Goal: Information Seeking & Learning: Find specific fact

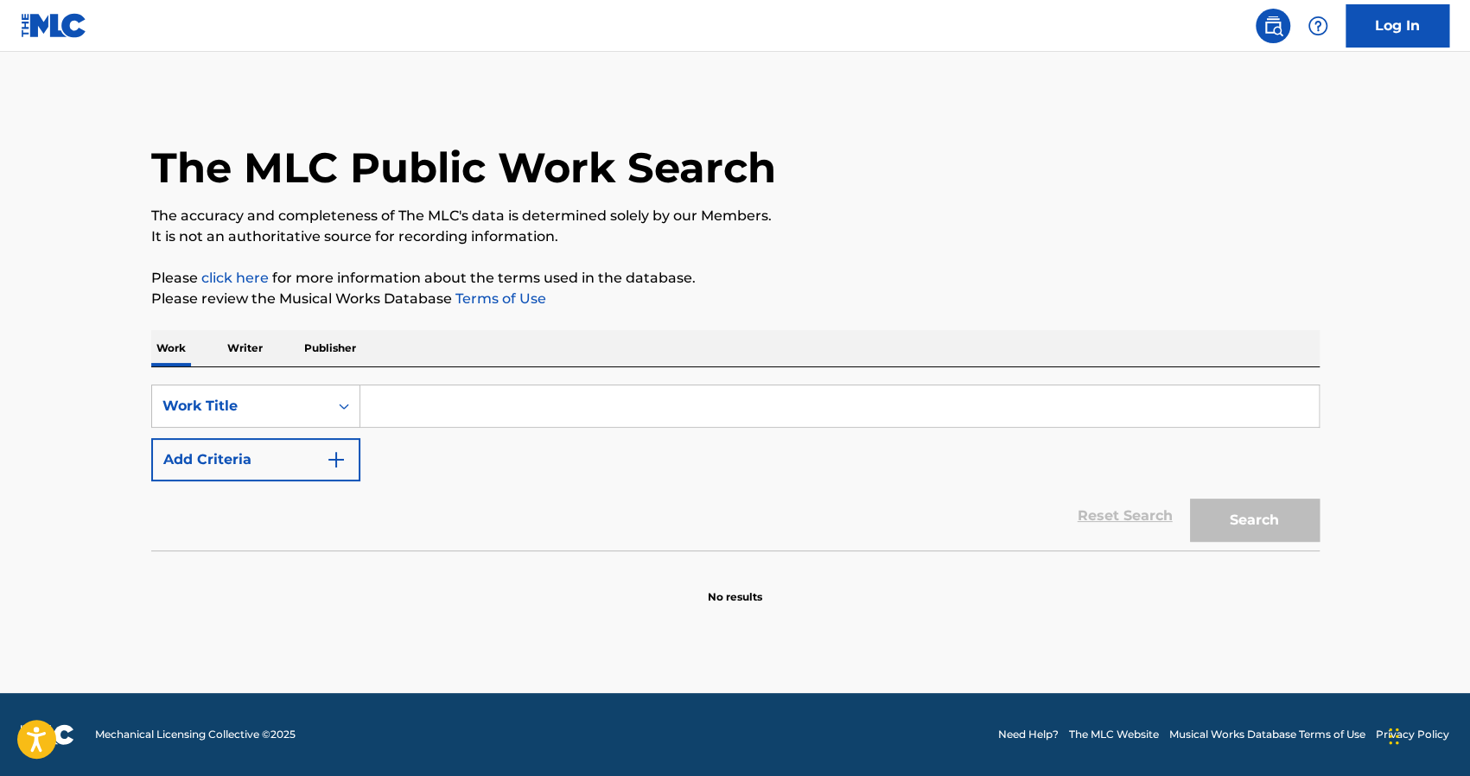
click at [226, 352] on p "Writer" at bounding box center [245, 348] width 46 height 36
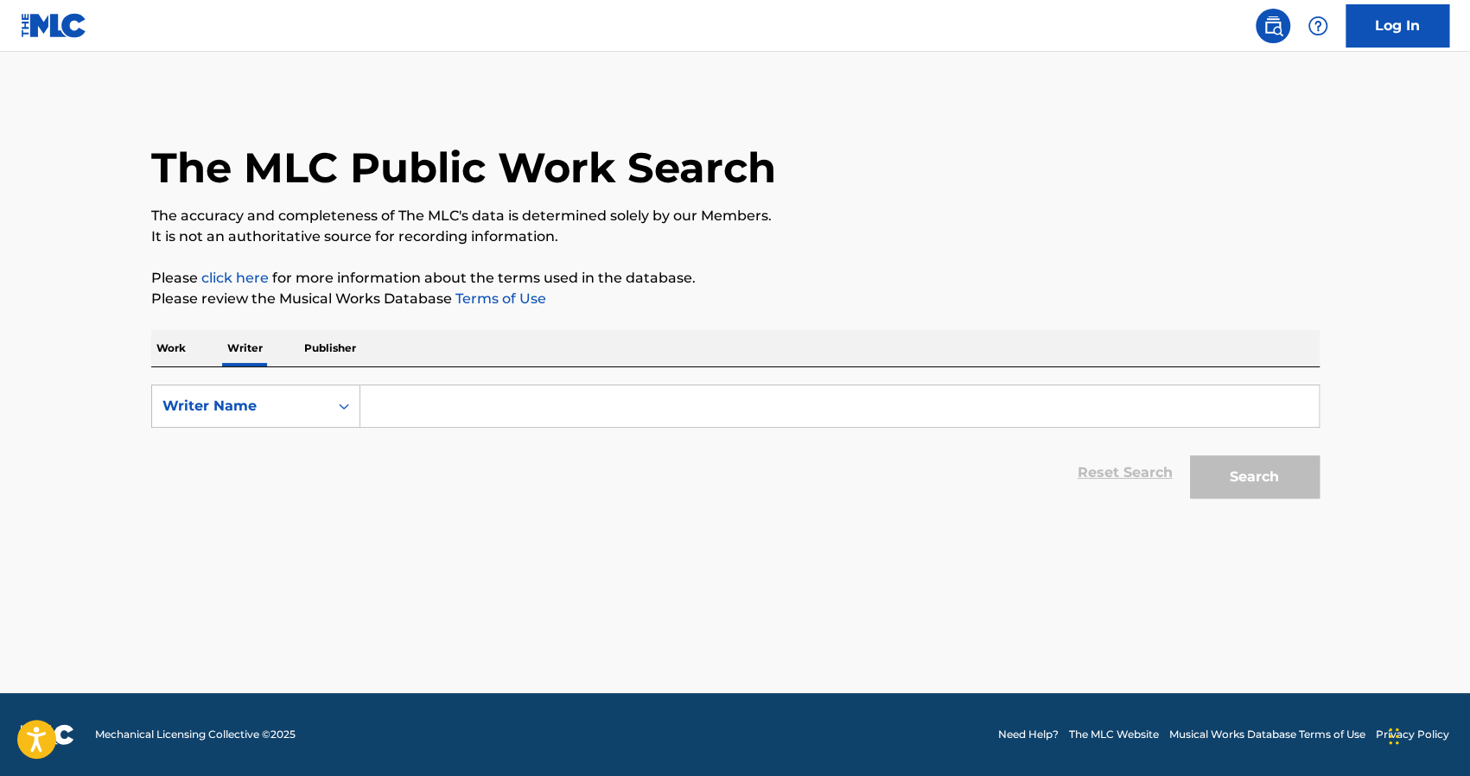
click at [453, 412] on input "Search Form" at bounding box center [839, 405] width 959 height 41
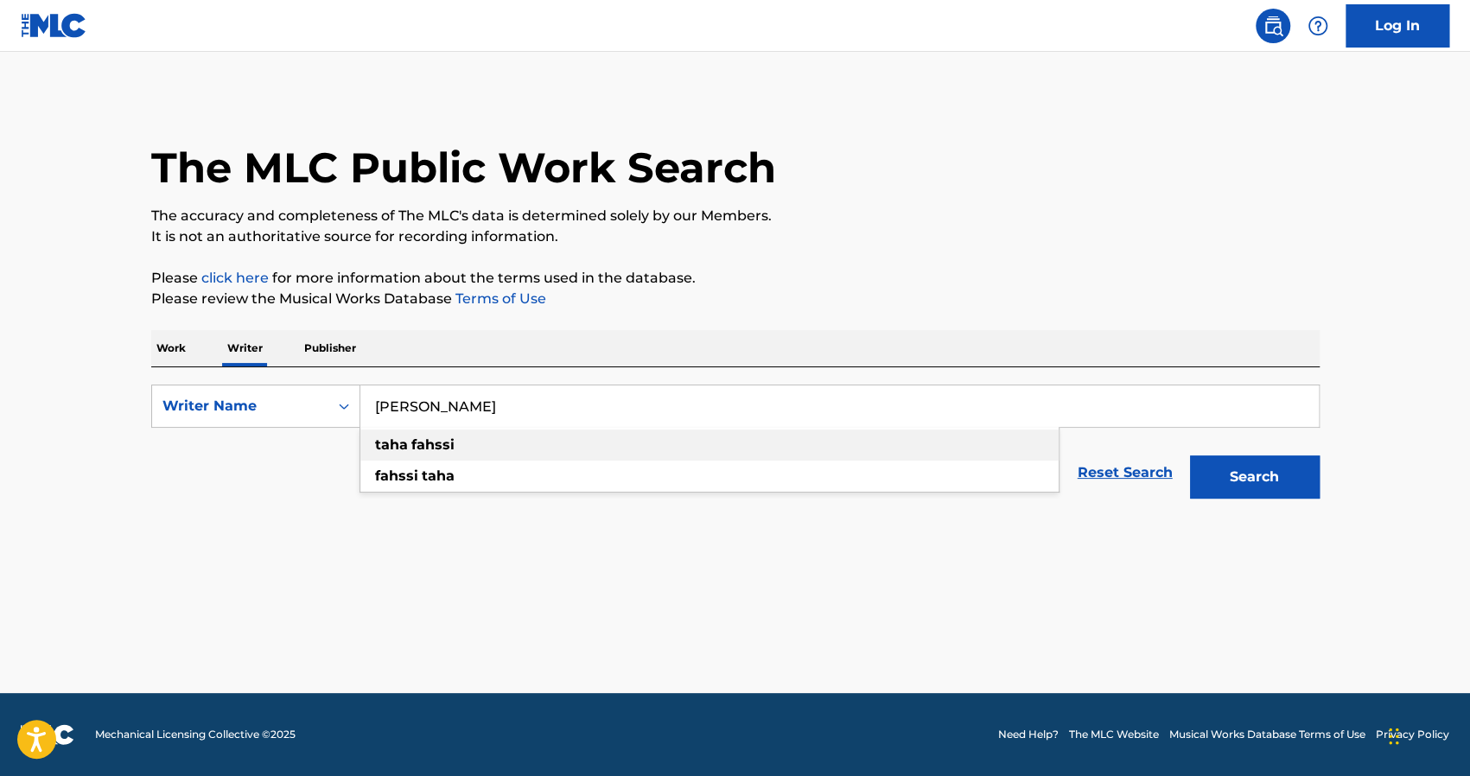
type input "[PERSON_NAME]"
click at [470, 454] on div "[PERSON_NAME]" at bounding box center [709, 445] width 698 height 31
click at [1277, 466] on button "Search" at bounding box center [1255, 476] width 130 height 43
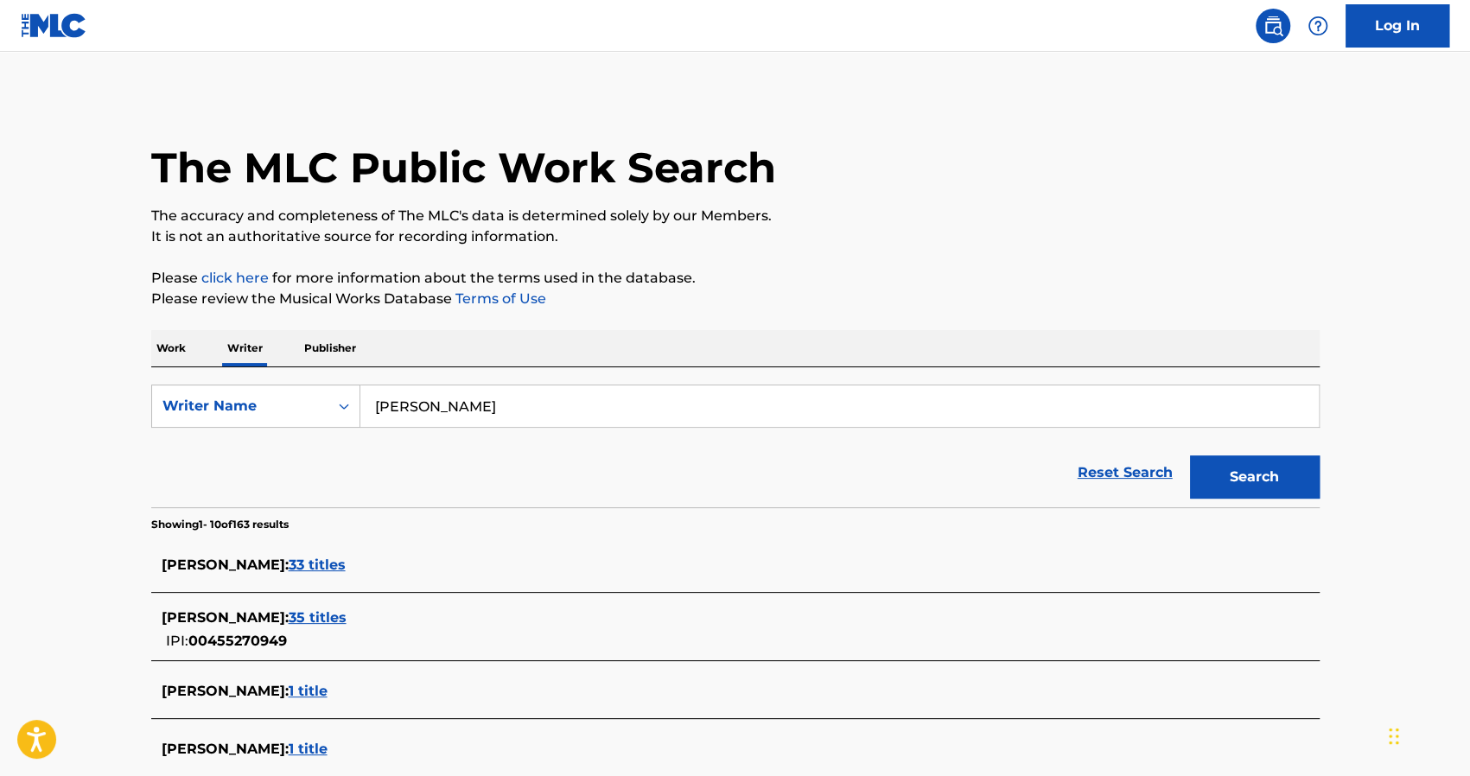
click at [309, 564] on span "33 titles" at bounding box center [317, 565] width 57 height 16
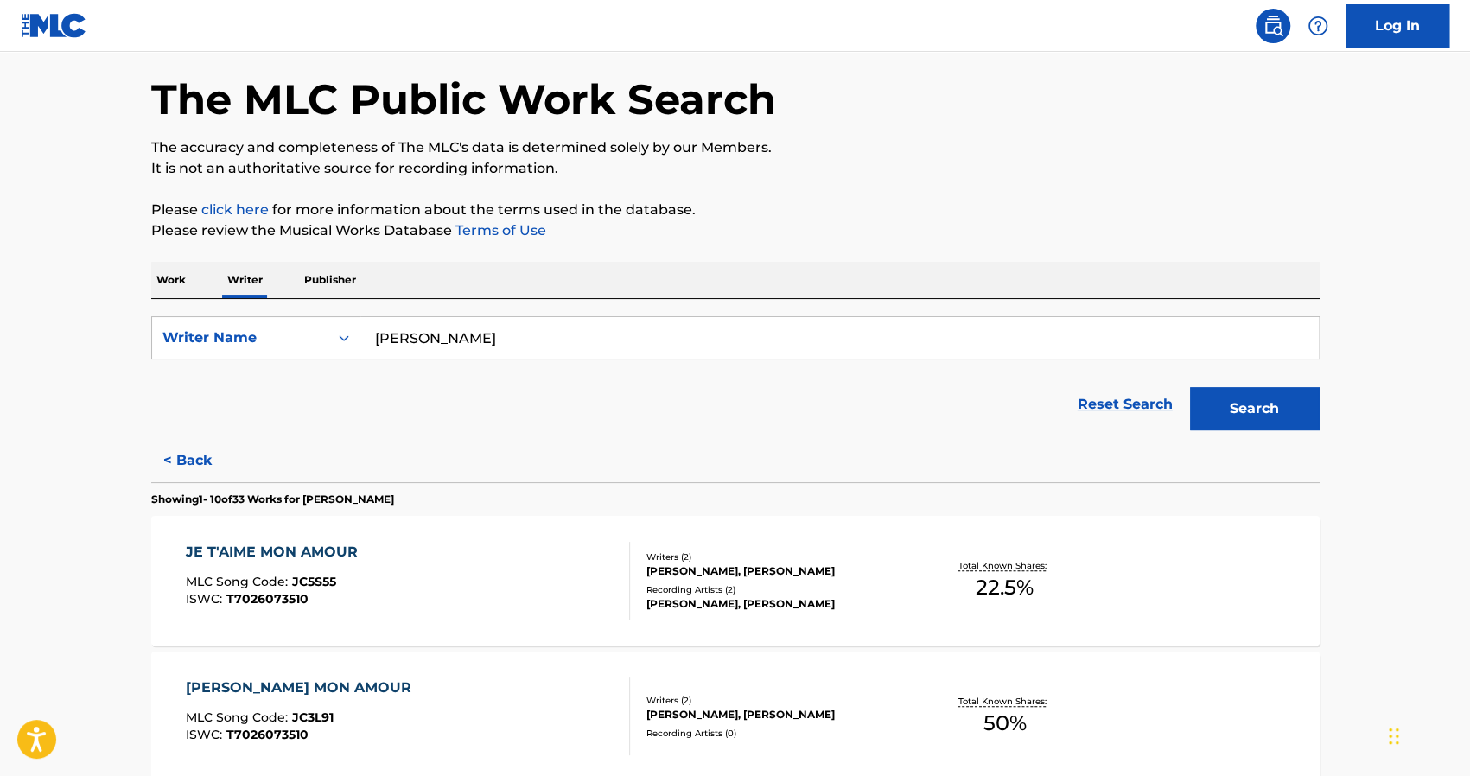
scroll to position [76, 0]
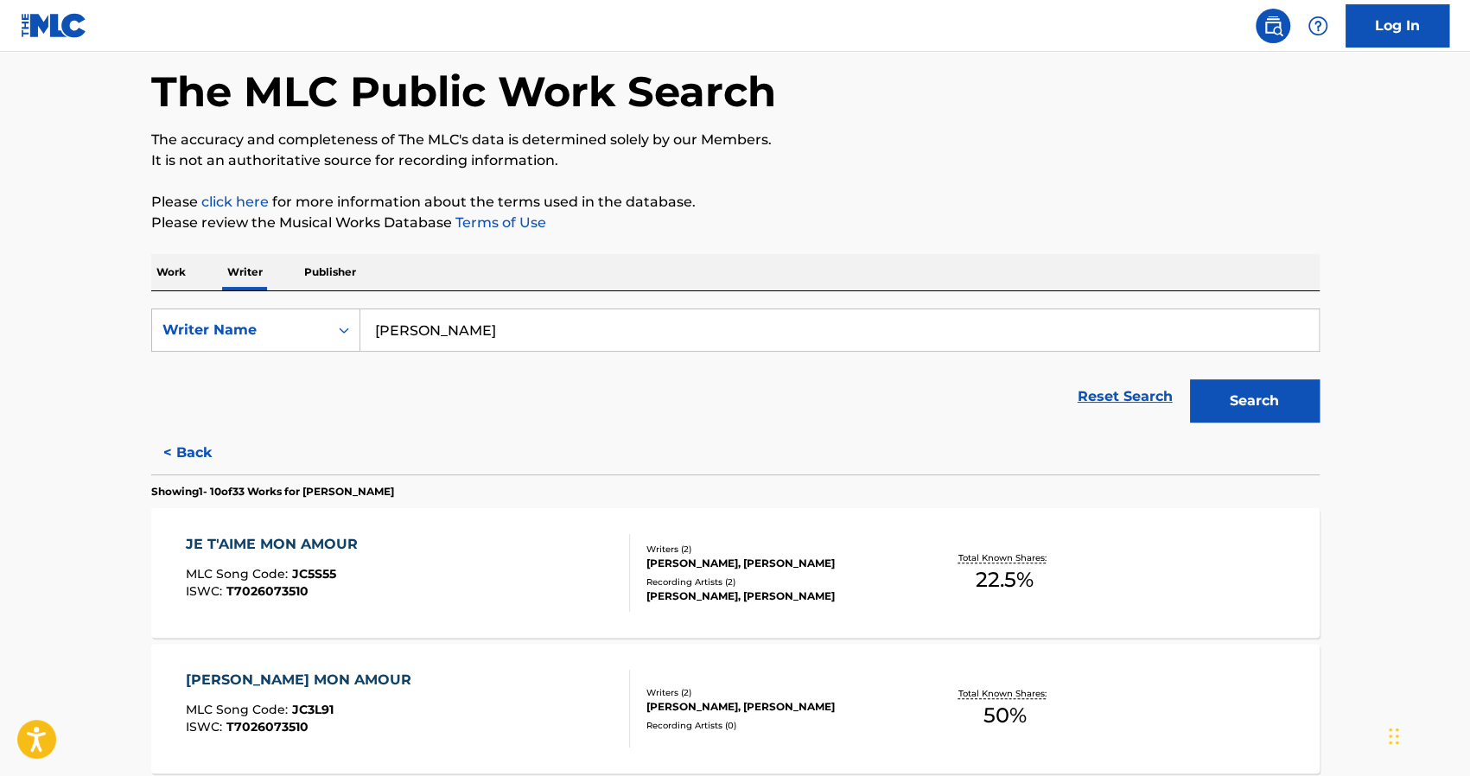
click at [179, 446] on button "< Back" at bounding box center [203, 452] width 104 height 43
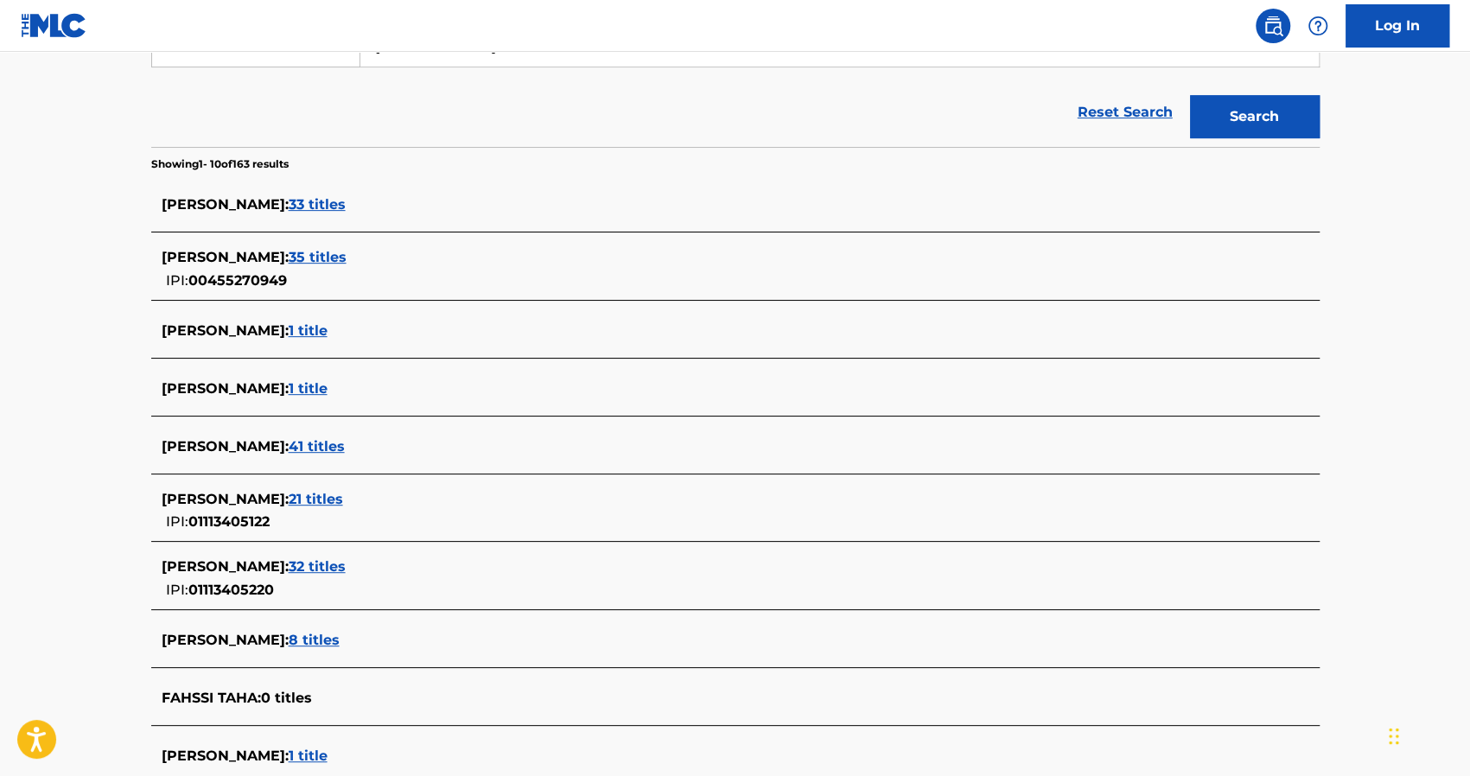
scroll to position [361, 0]
drag, startPoint x: 282, startPoint y: 449, endPoint x: 258, endPoint y: 435, distance: 27.9
click at [258, 436] on div "TAHA FAHSSI : 41 titles" at bounding box center [713, 446] width 1103 height 21
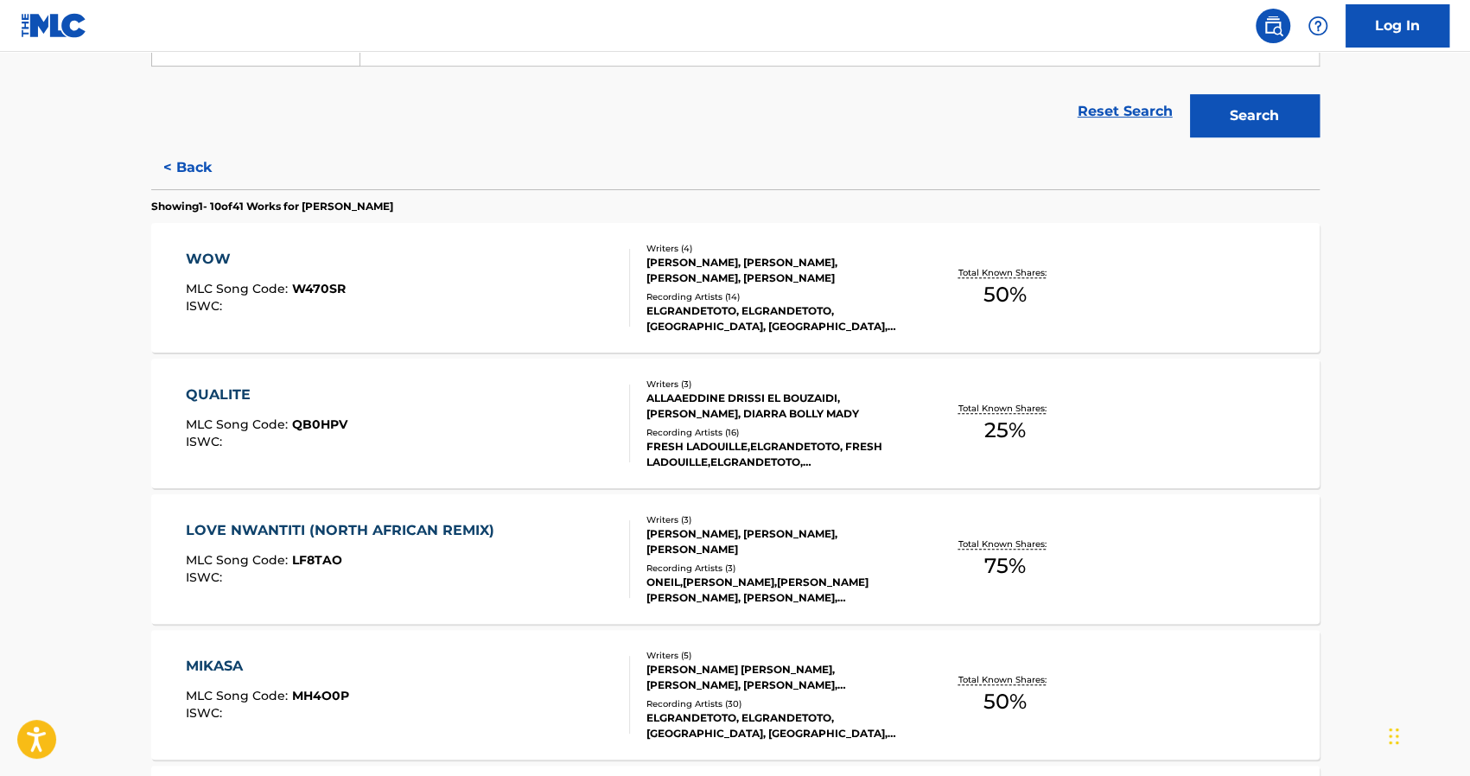
click at [259, 264] on div "WOW" at bounding box center [266, 259] width 160 height 21
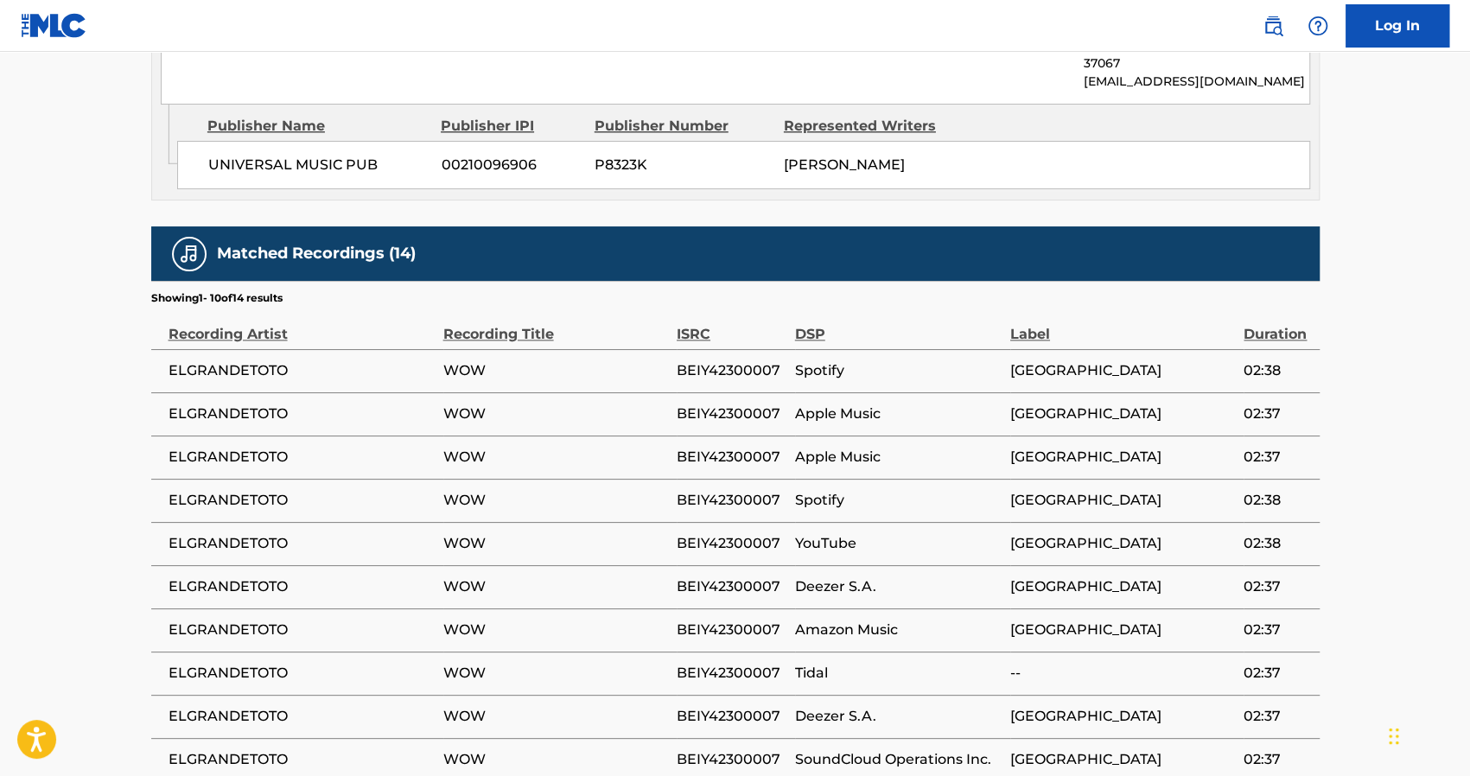
scroll to position [1343, 0]
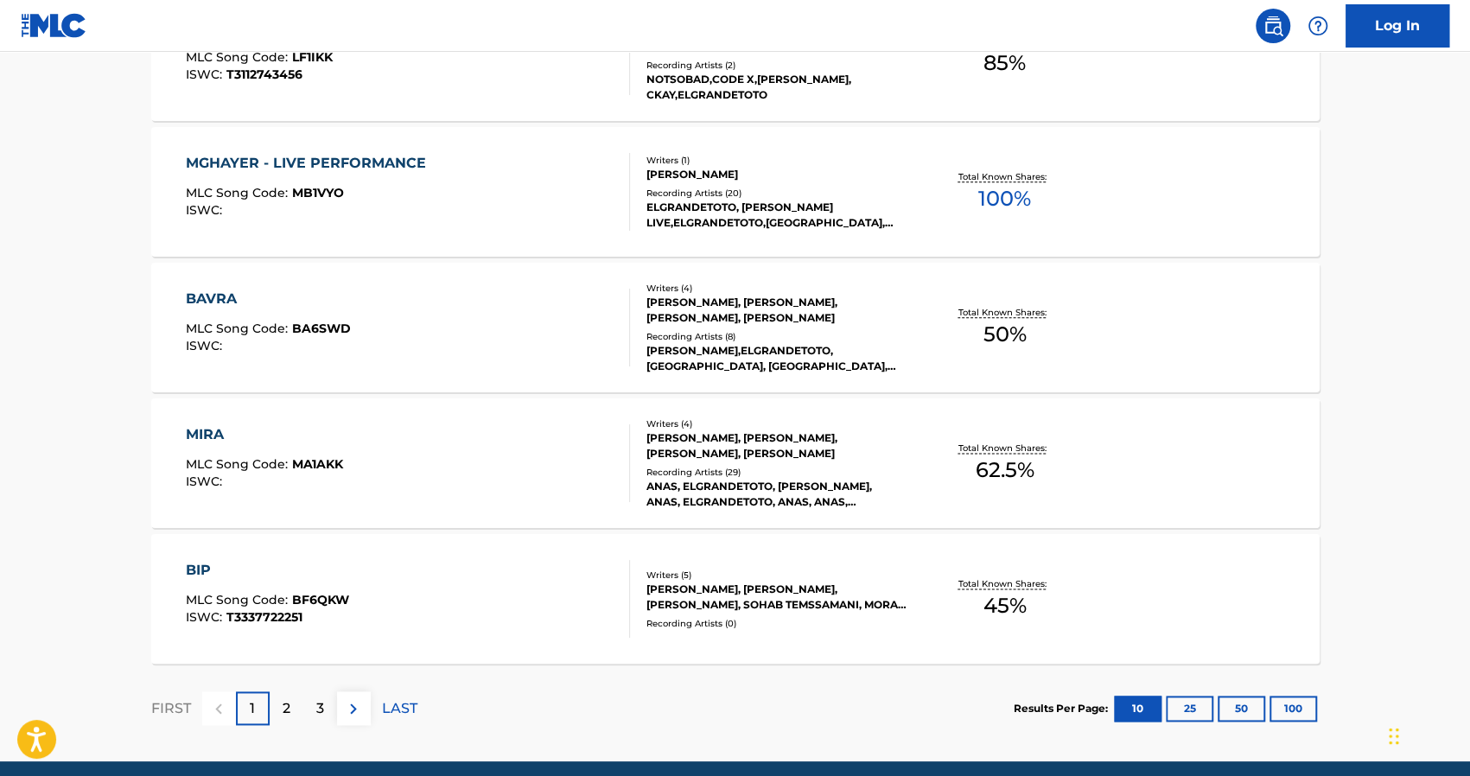
scroll to position [1339, 0]
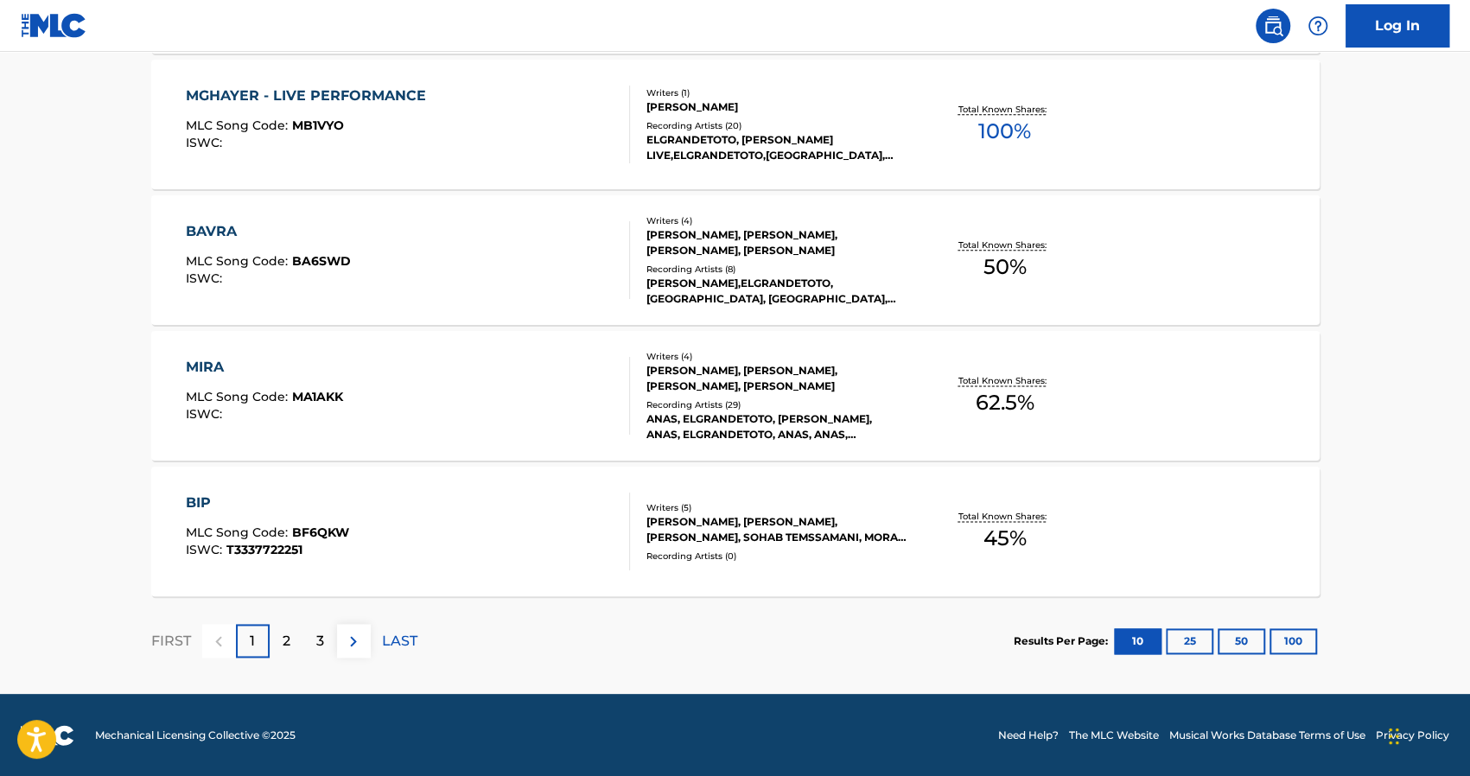
click at [277, 646] on div "2" at bounding box center [287, 641] width 34 height 34
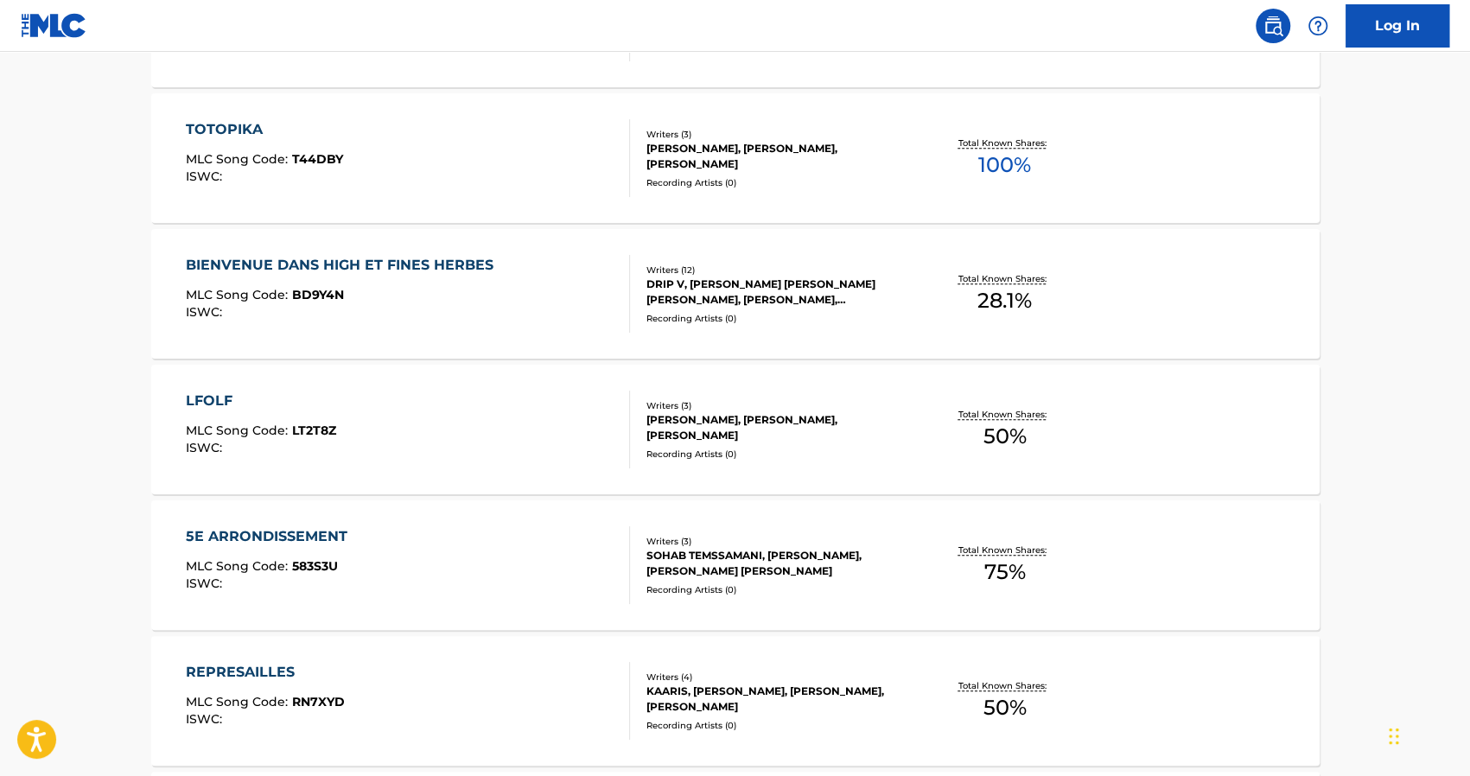
scroll to position [627, 0]
click at [210, 127] on div "TOTOPIKA" at bounding box center [264, 128] width 157 height 21
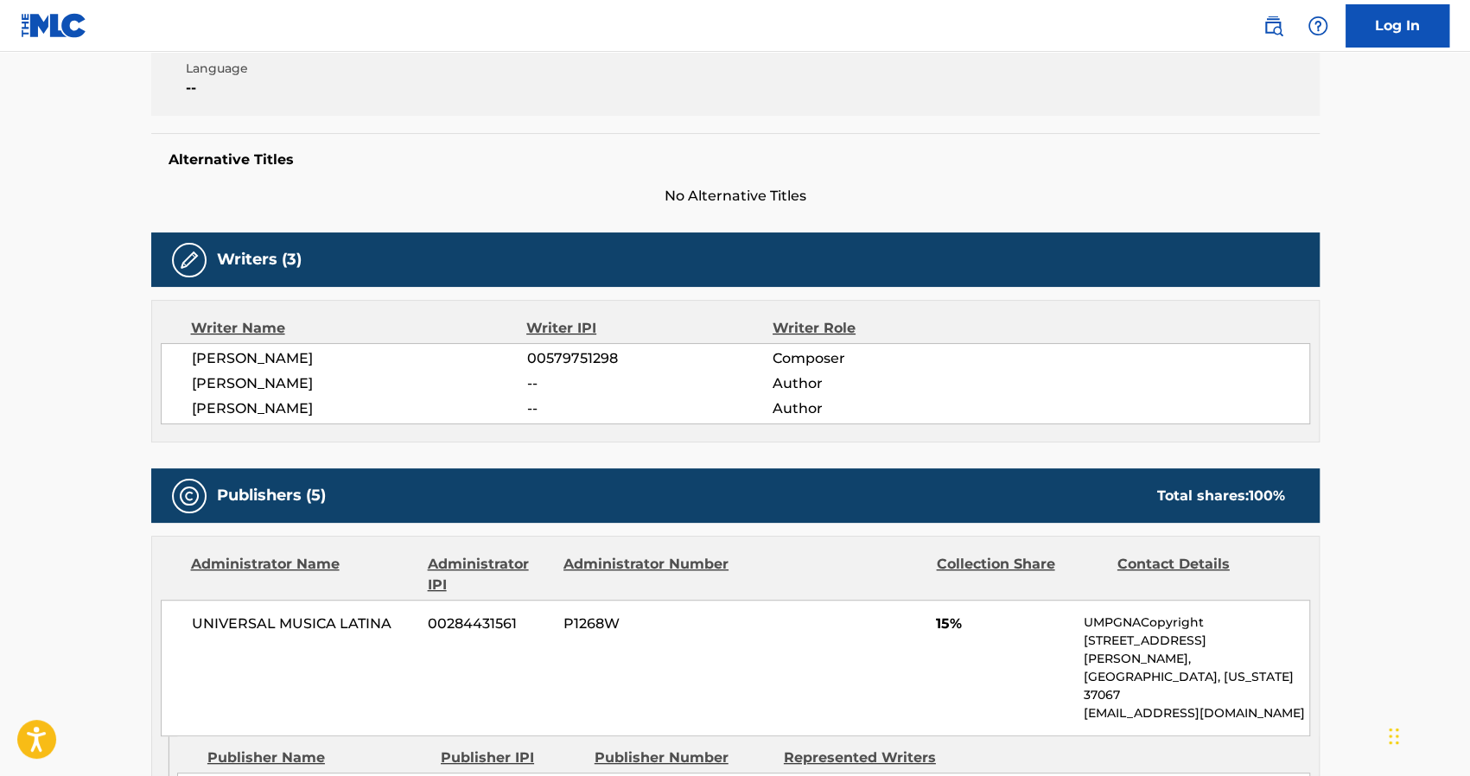
scroll to position [392, 0]
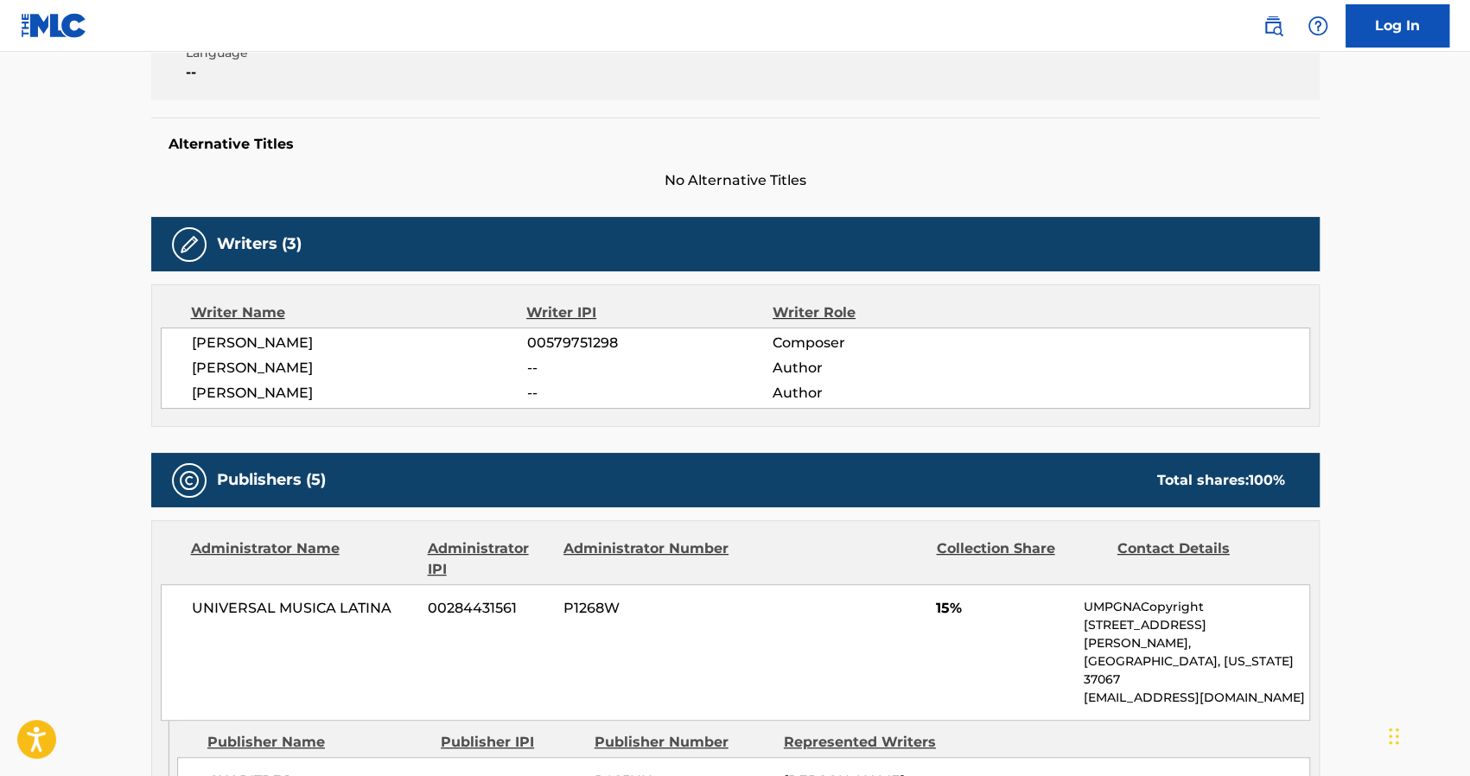
click at [303, 367] on span "[PERSON_NAME]" at bounding box center [359, 368] width 335 height 21
copy div "[PERSON_NAME]"
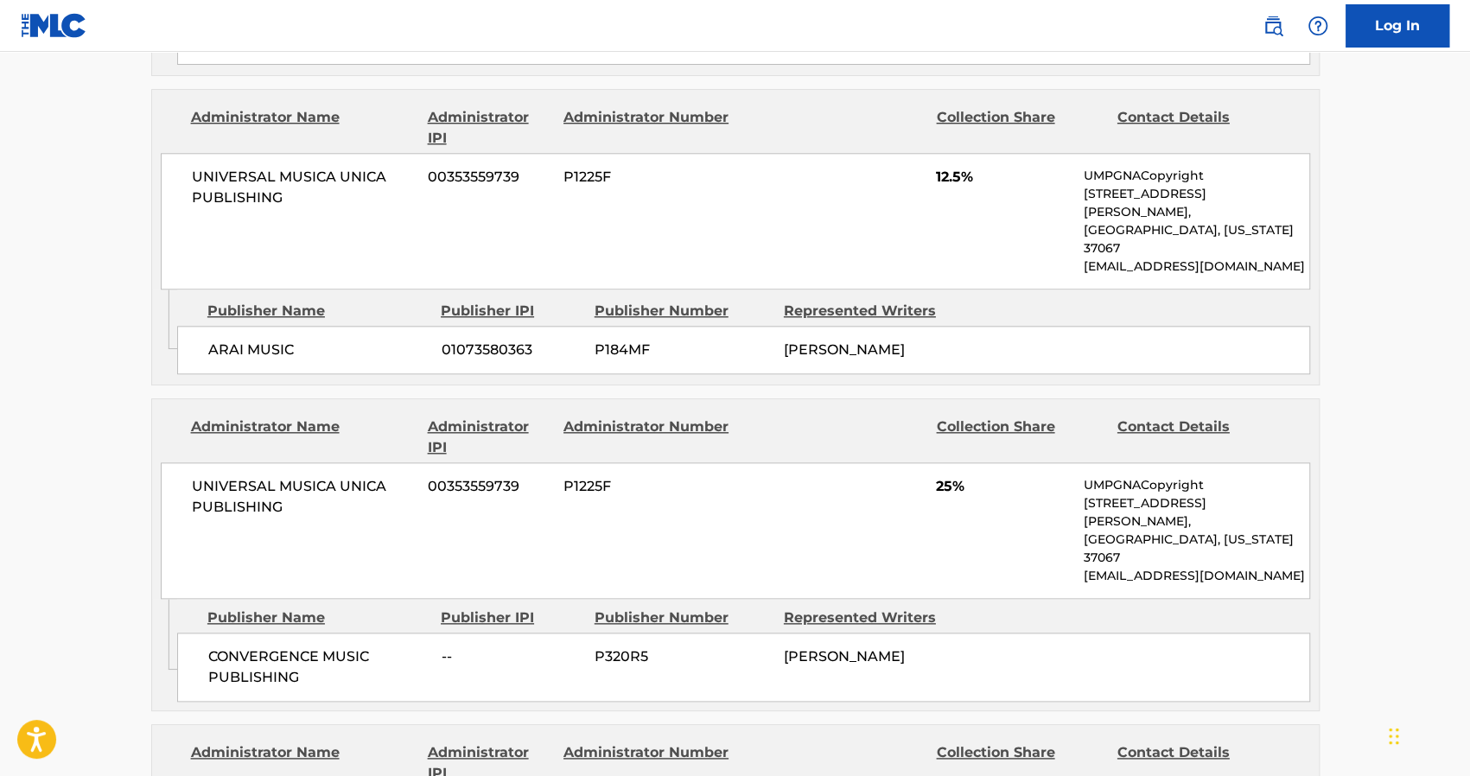
scroll to position [1164, 0]
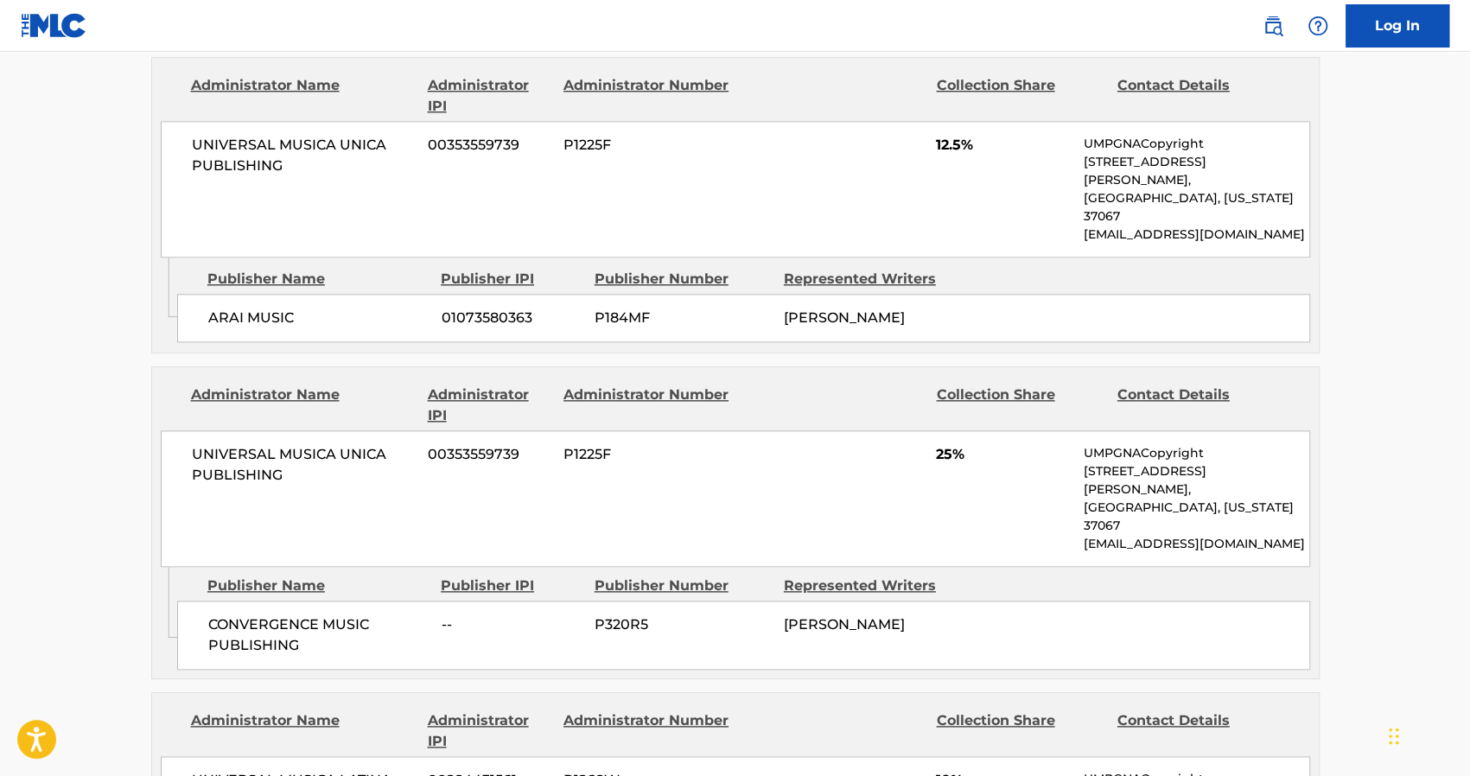
click at [420, 430] on div "UNIVERSAL MUSICA UNICA PUBLISHING 00353559739 P1225F 25% UMPGNACopyright [STREE…" at bounding box center [736, 498] width 1150 height 137
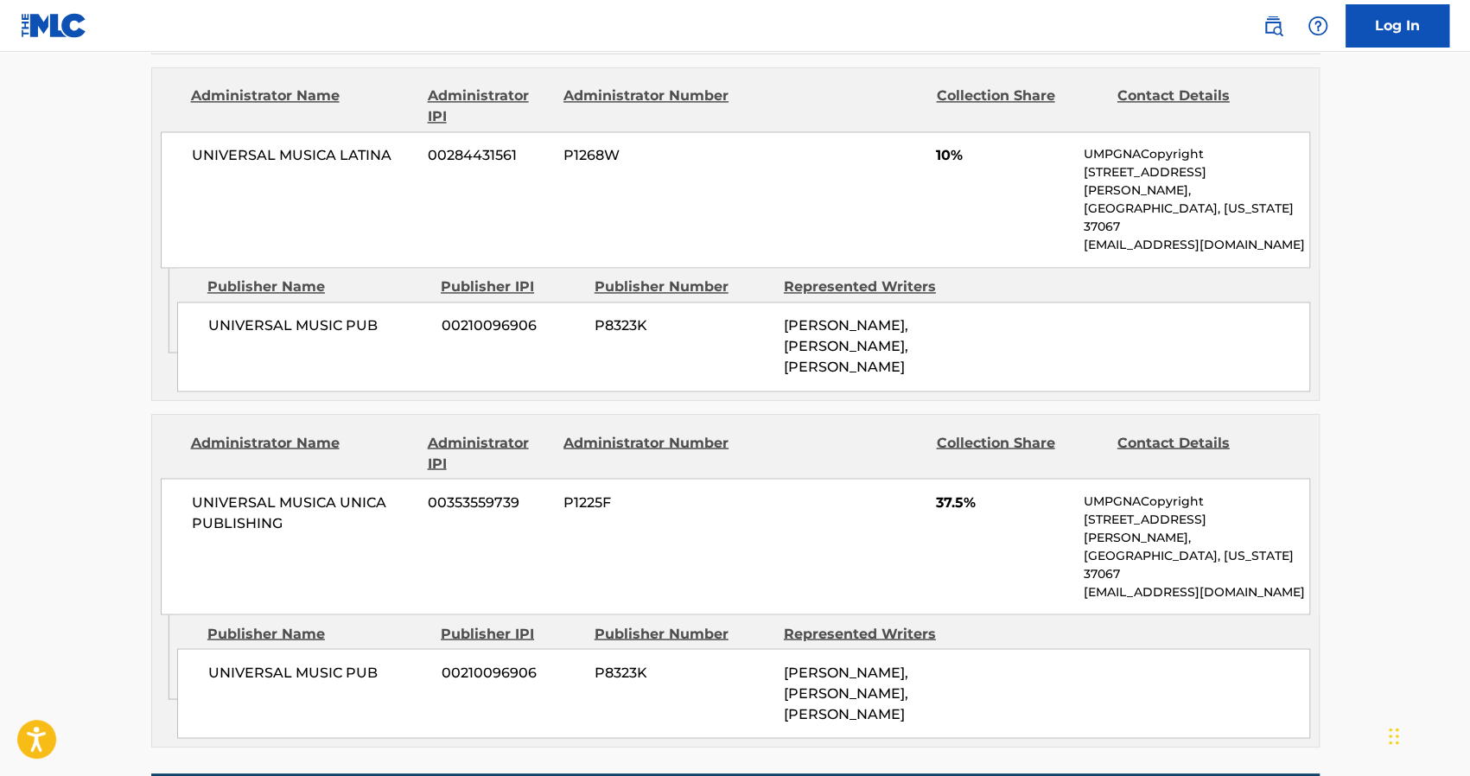
scroll to position [1814, 0]
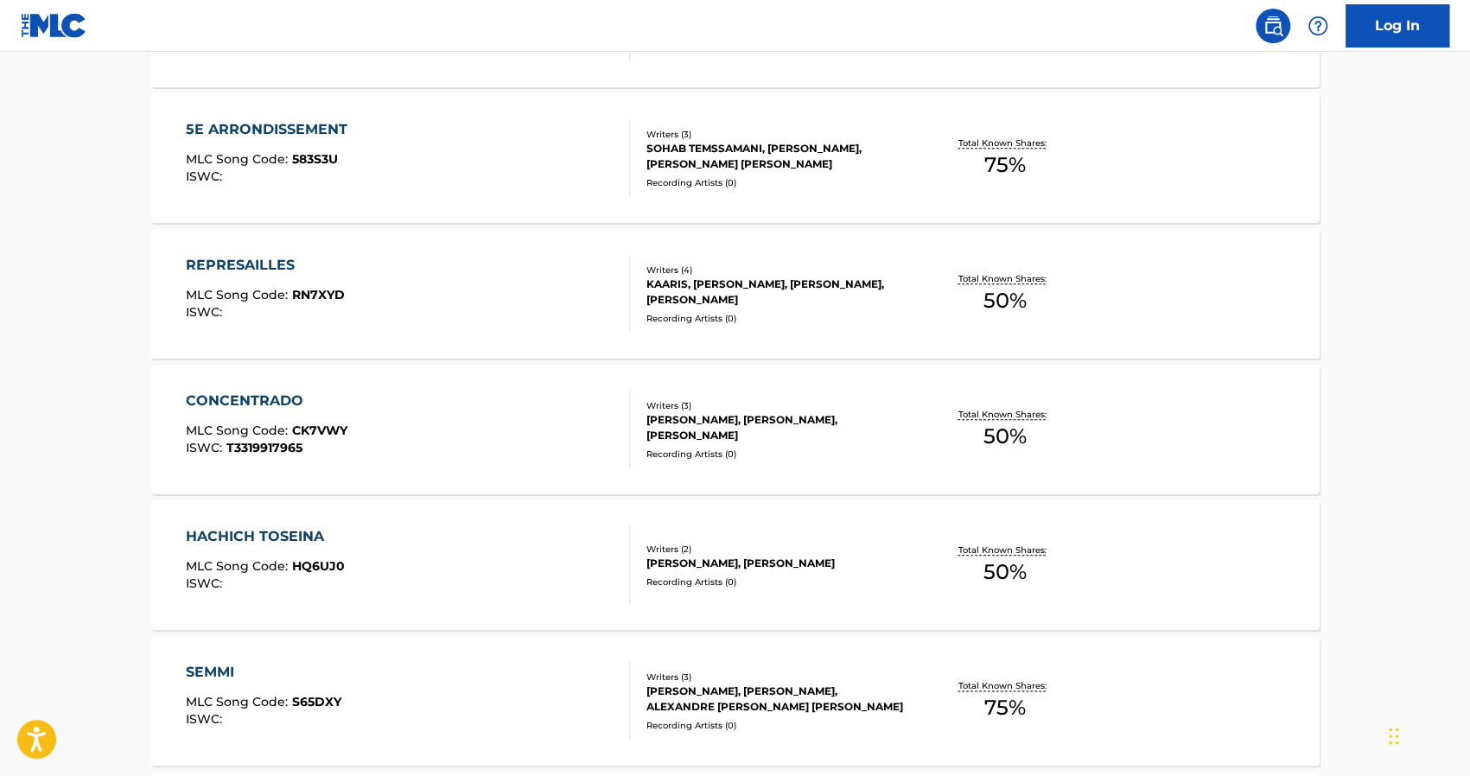
scroll to position [1339, 0]
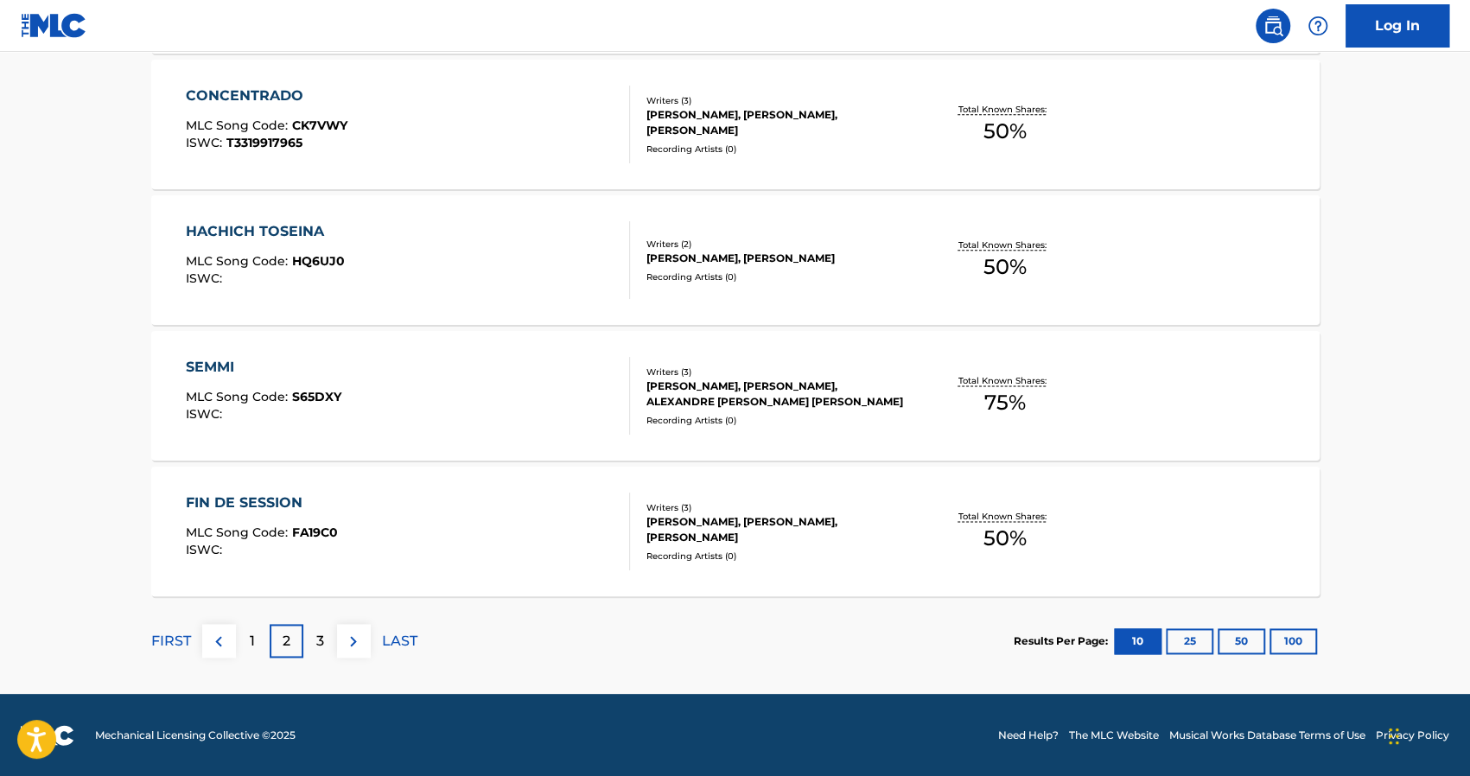
click at [313, 635] on div "3" at bounding box center [320, 641] width 34 height 34
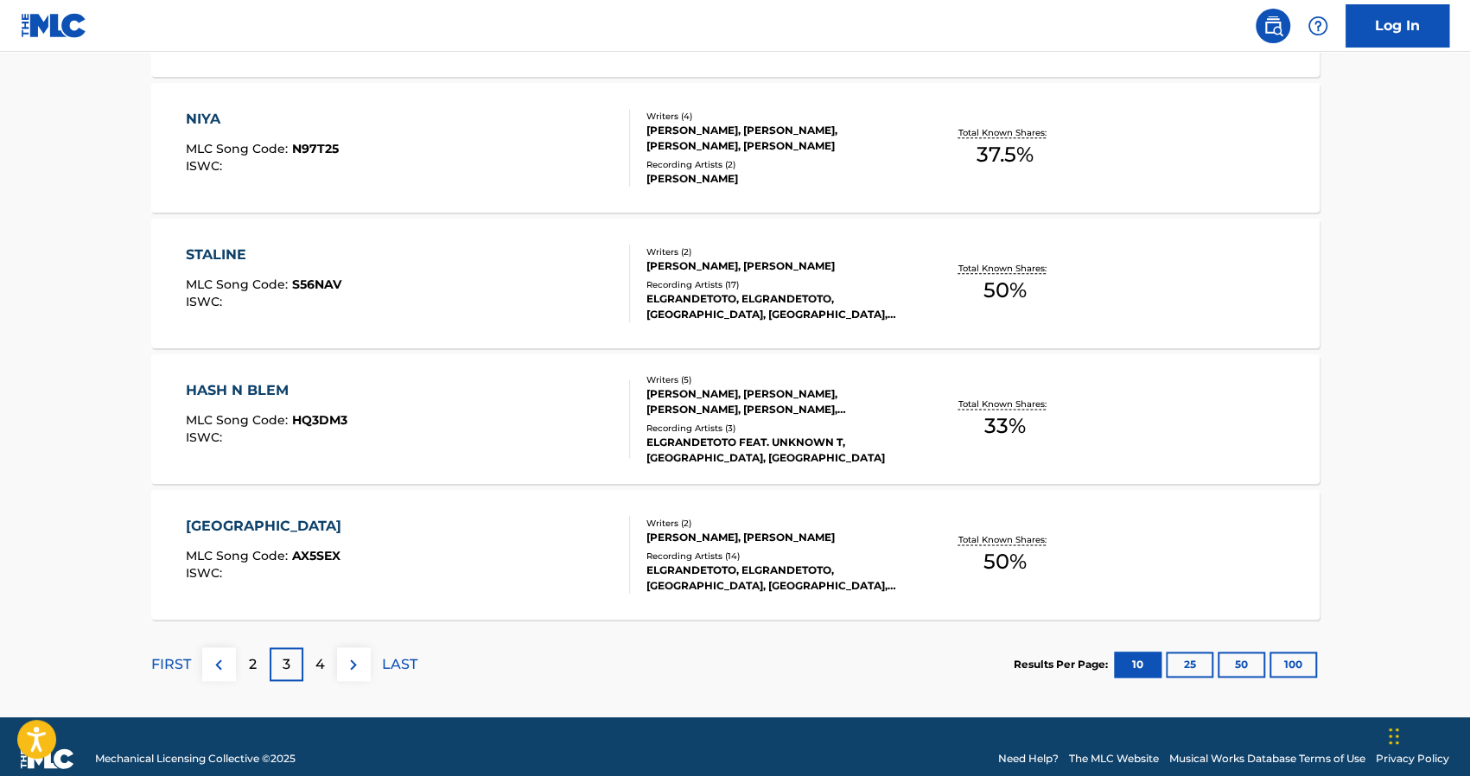
scroll to position [1315, 0]
click at [254, 384] on div "HASH N BLEM" at bounding box center [267, 391] width 162 height 21
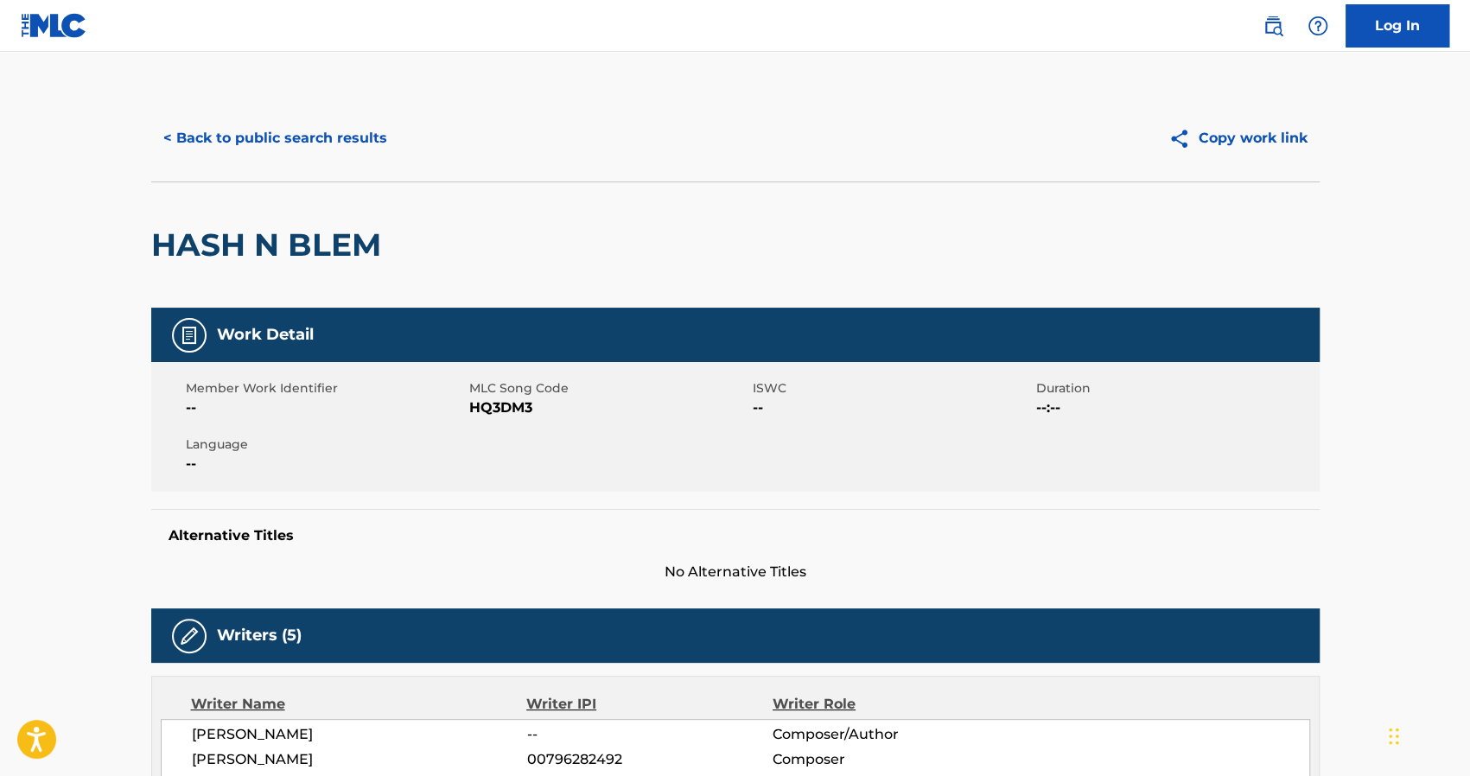
click at [287, 136] on button "< Back to public search results" at bounding box center [275, 138] width 248 height 43
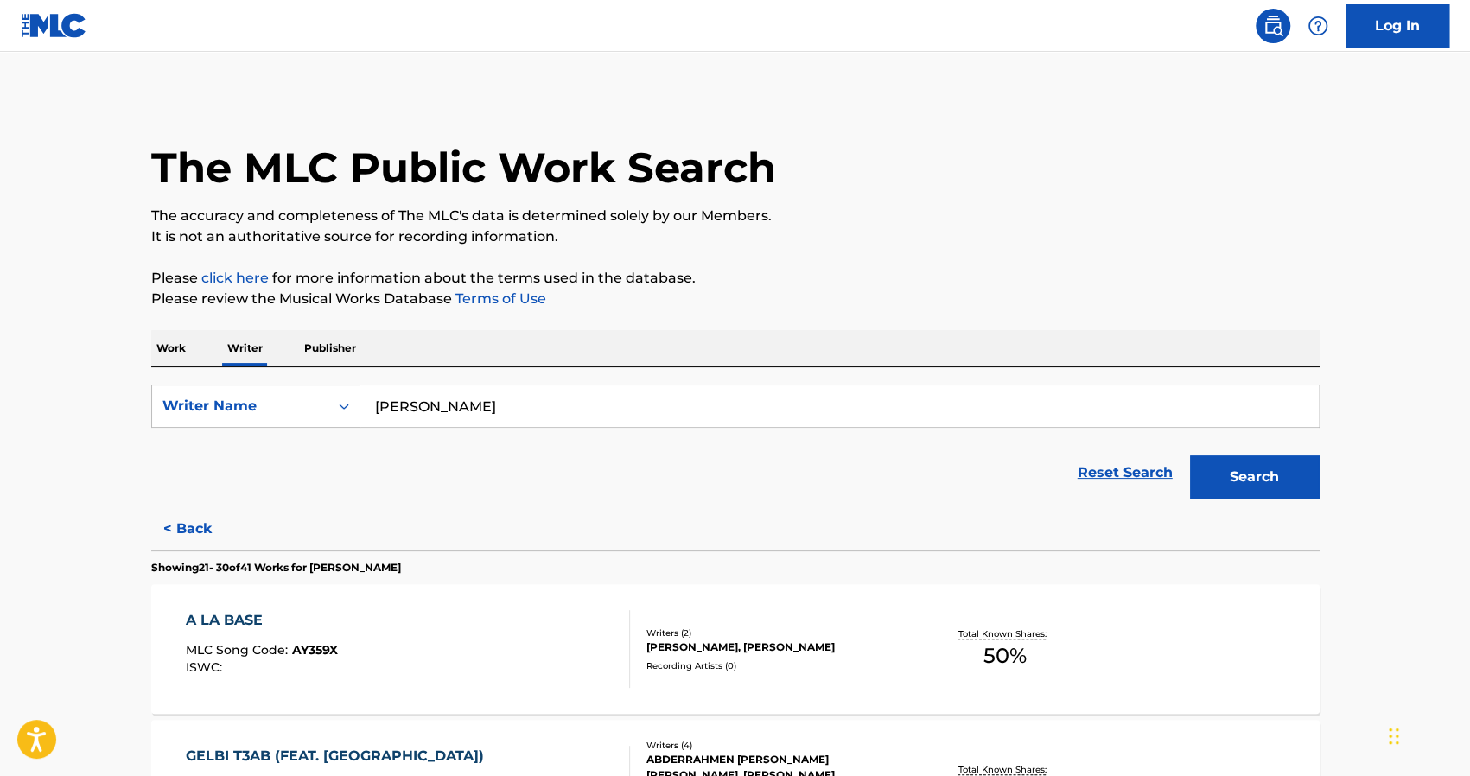
click at [404, 424] on input "[PERSON_NAME]" at bounding box center [839, 405] width 959 height 41
click at [183, 349] on p "Work" at bounding box center [171, 348] width 40 height 36
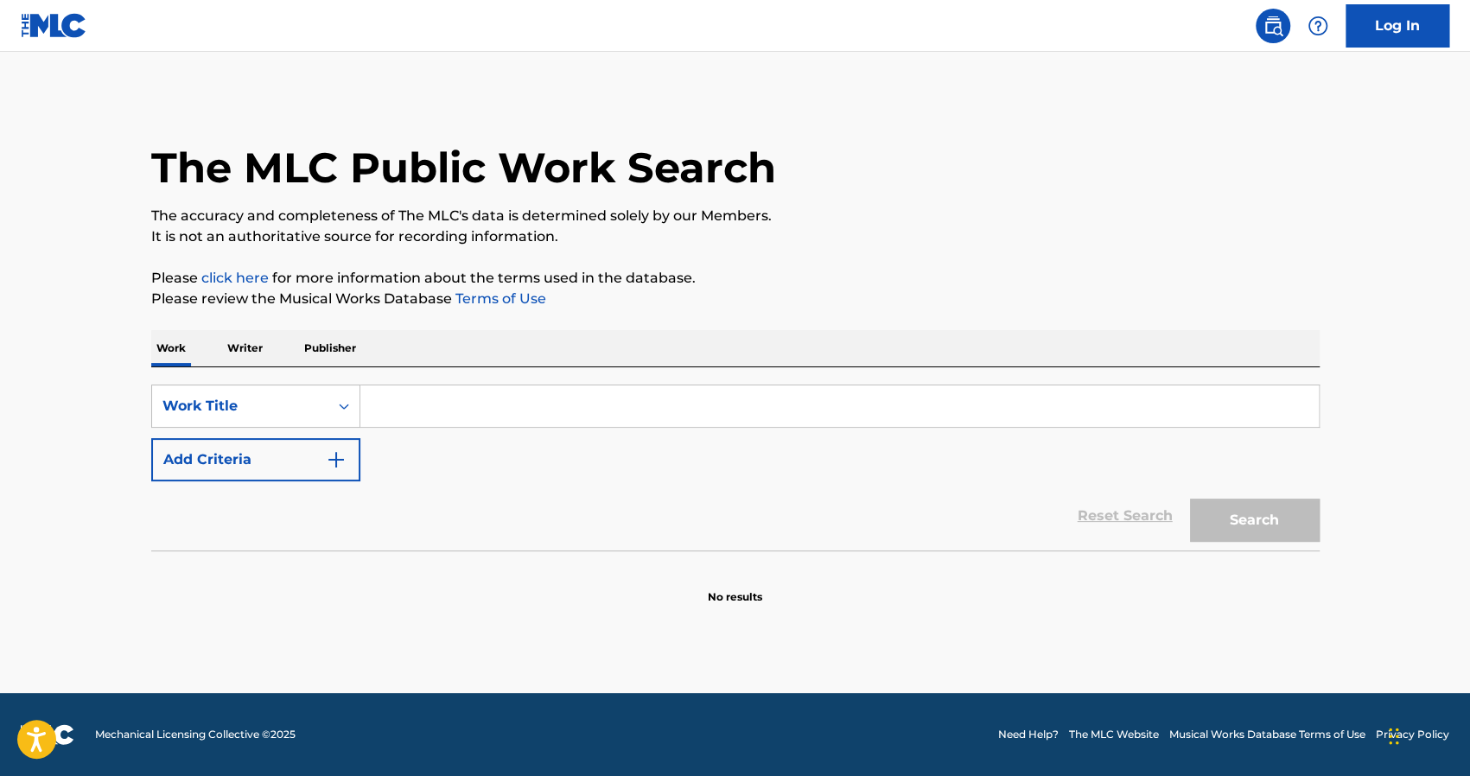
click at [326, 347] on p "Publisher" at bounding box center [330, 348] width 62 height 36
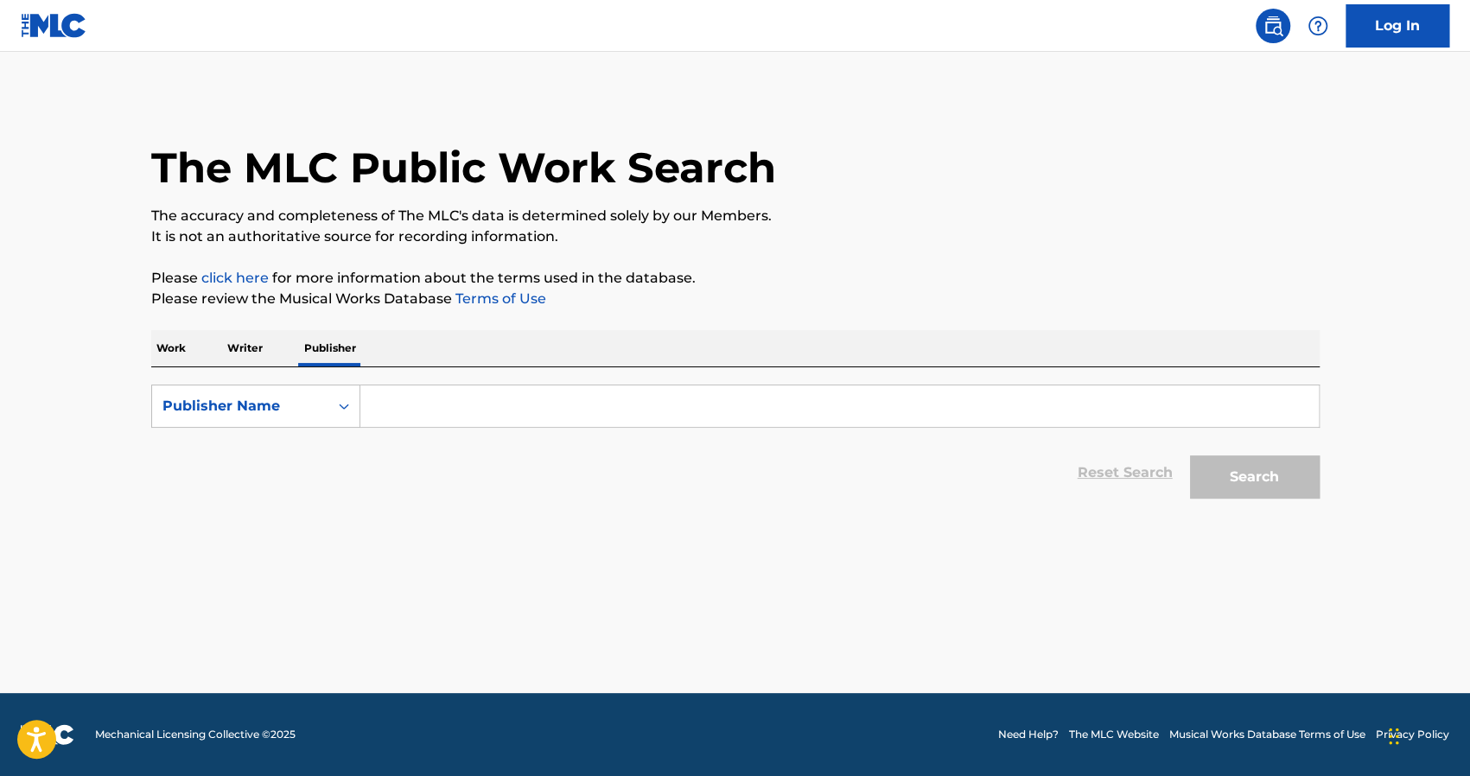
click at [412, 402] on input "Search Form" at bounding box center [839, 405] width 959 height 41
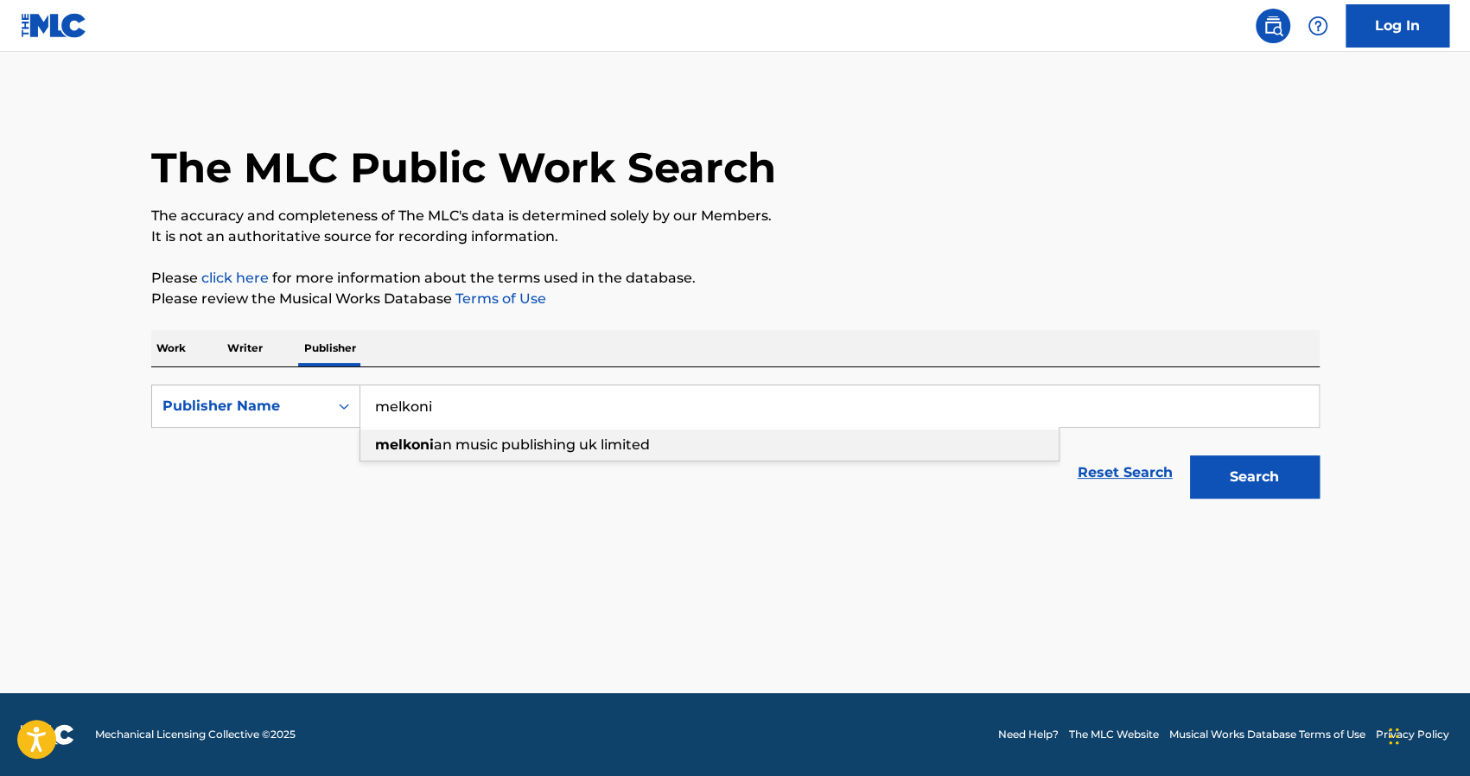
click at [447, 437] on span "an music publishing uk limited" at bounding box center [542, 444] width 216 height 16
type input "[PERSON_NAME] music publishing uk limited"
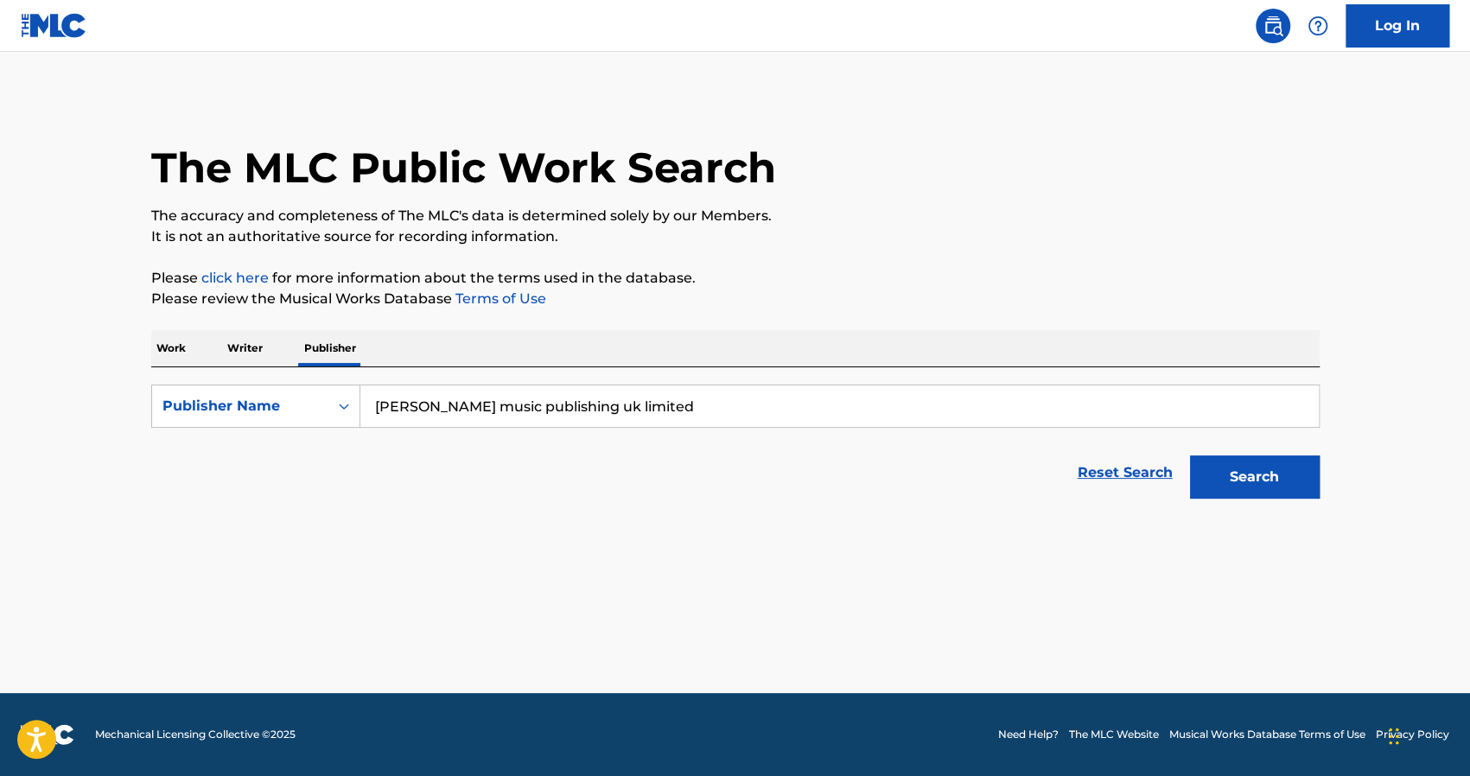
click at [1198, 468] on button "Search" at bounding box center [1255, 476] width 130 height 43
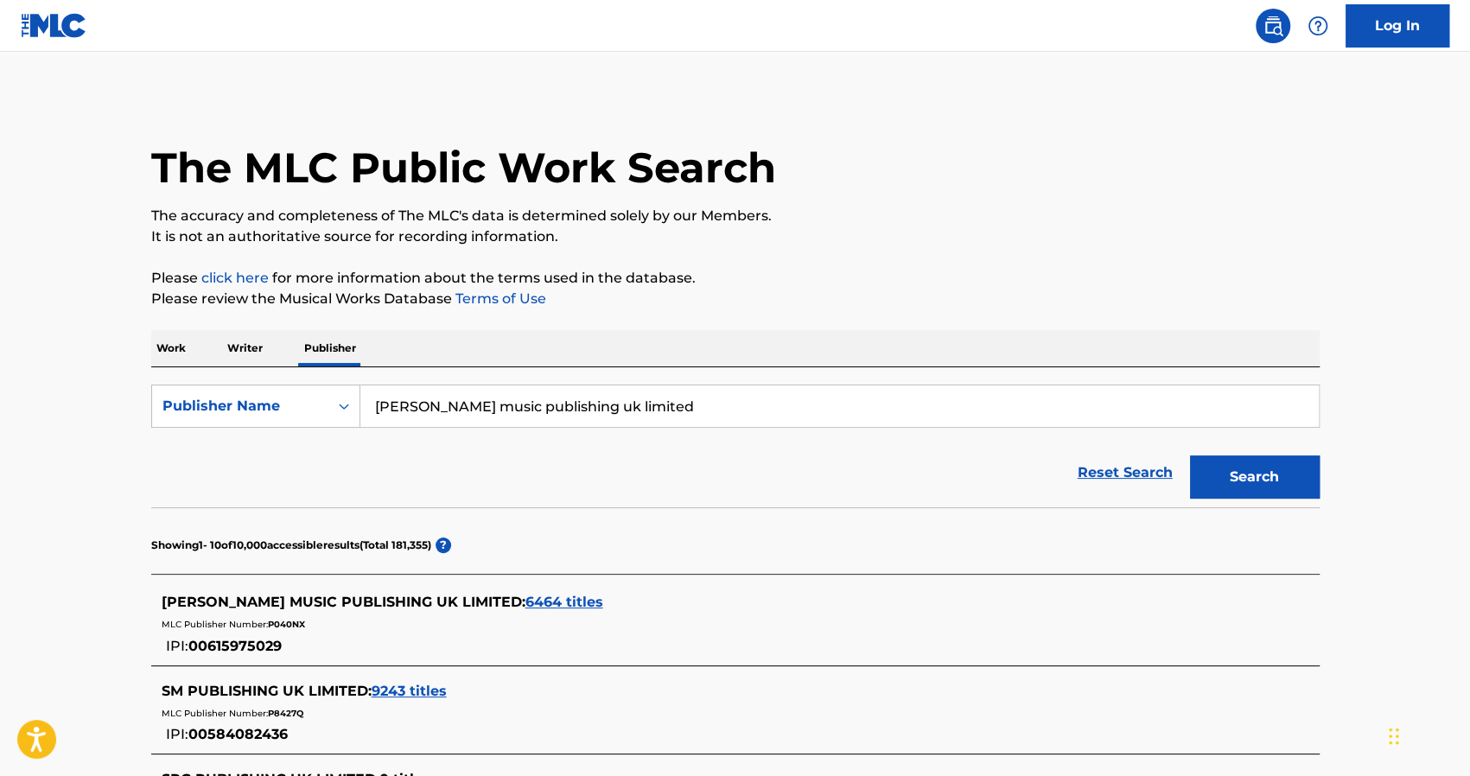
scroll to position [245, 0]
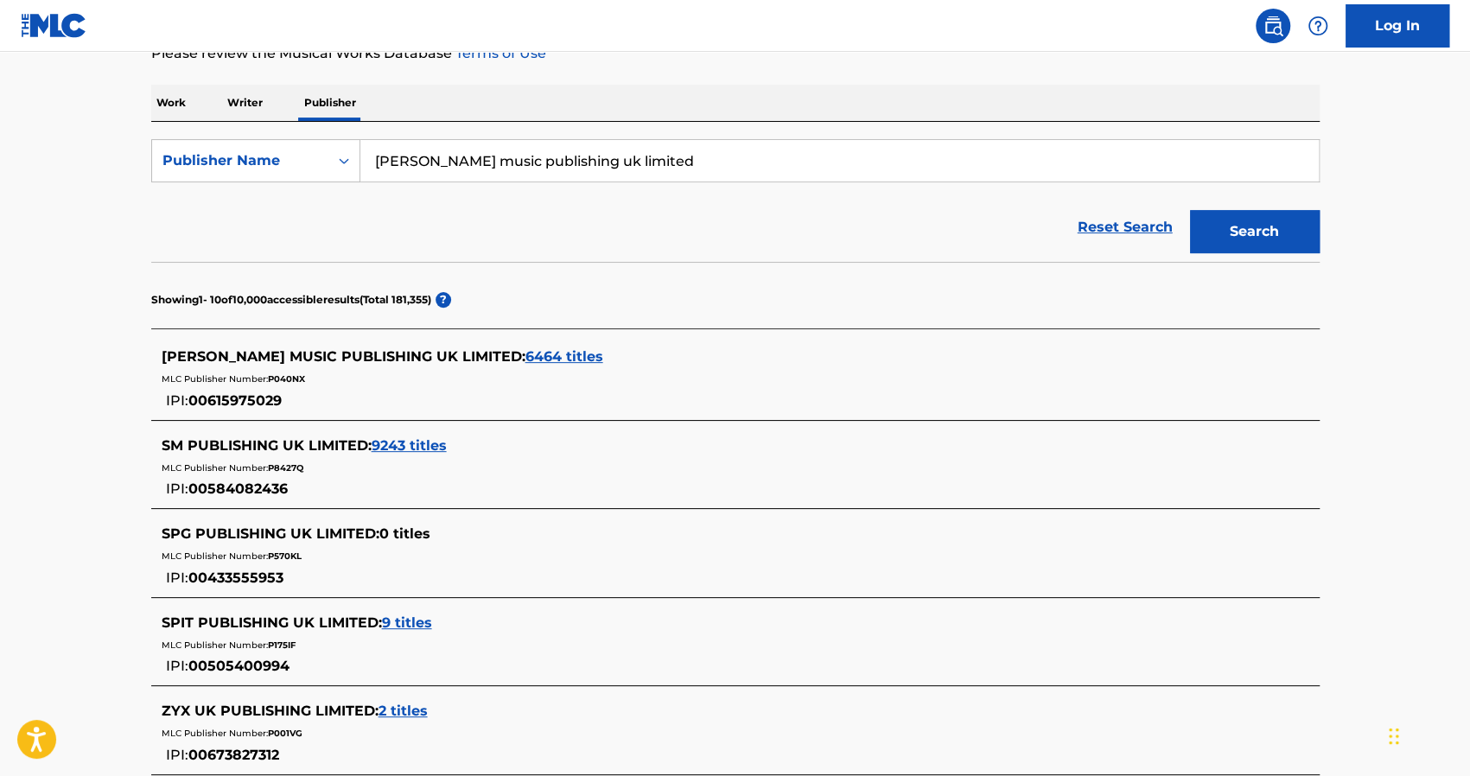
click at [525, 359] on span "6464 titles" at bounding box center [564, 356] width 78 height 16
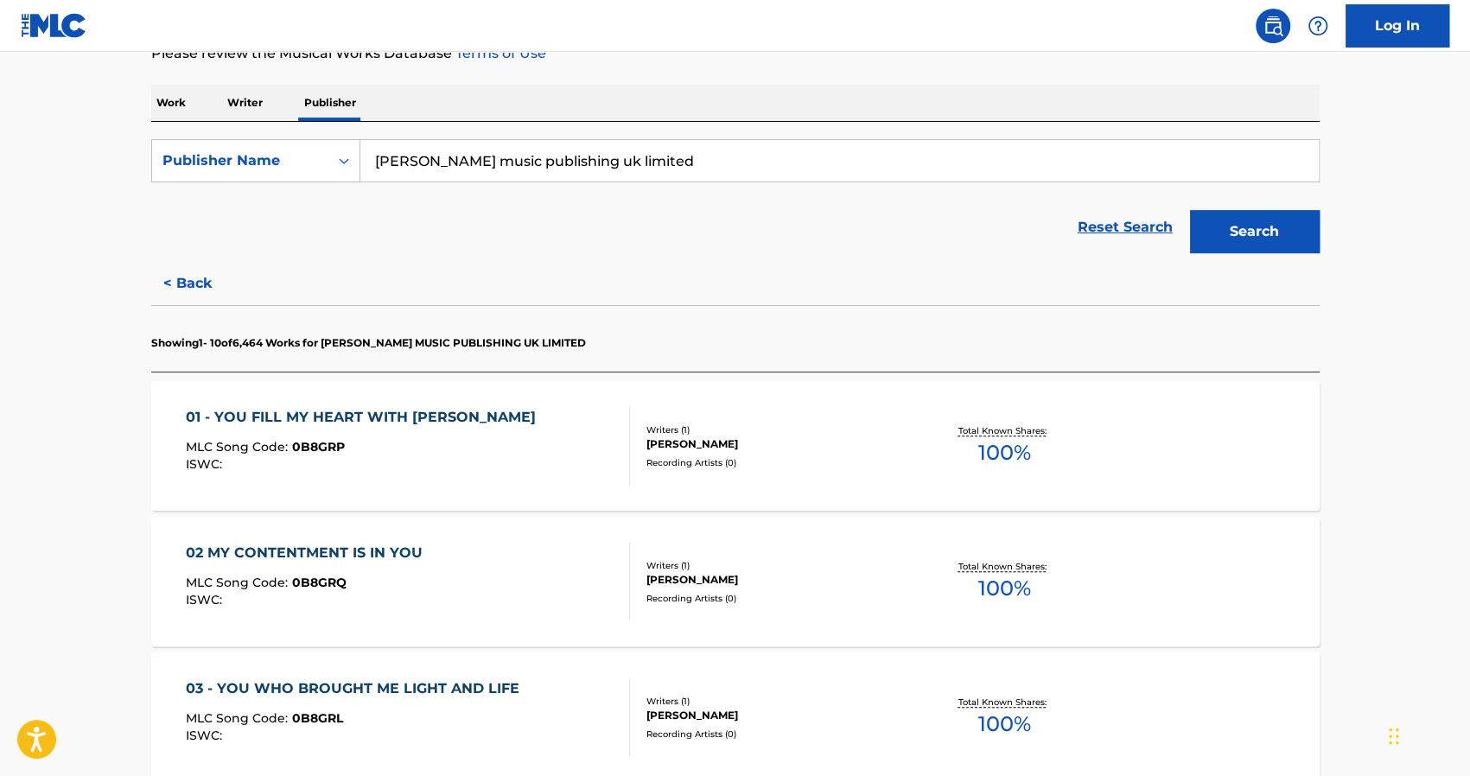
click at [496, 168] on input "[PERSON_NAME] music publishing uk limited" at bounding box center [839, 160] width 959 height 41
click at [194, 95] on div "Work Writer Publisher" at bounding box center [735, 103] width 1169 height 36
click at [173, 96] on p "Work" at bounding box center [171, 103] width 40 height 36
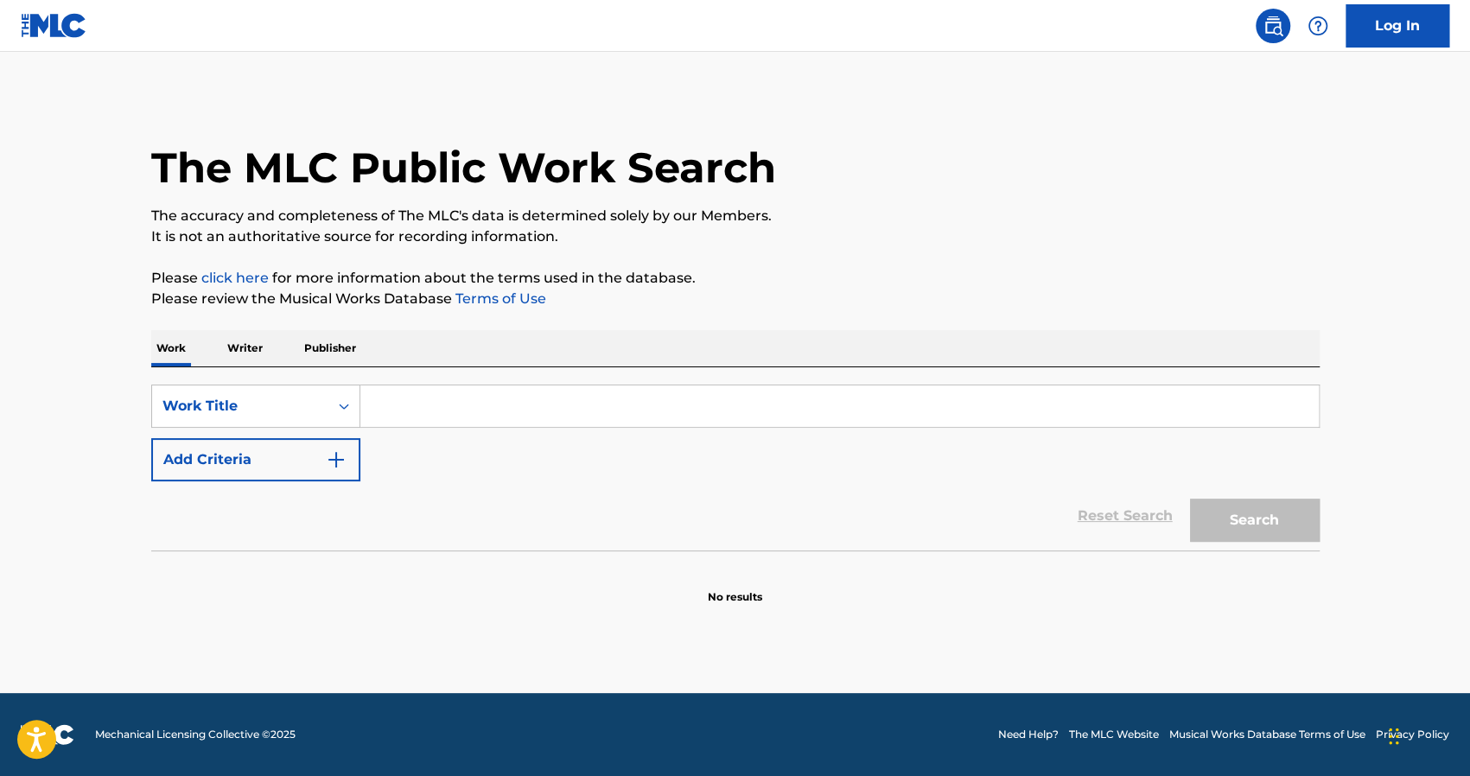
click at [479, 428] on div "SearchWithCriteria45dc99ec-2b72-42de-9584-680e343fa574 Work Title Add Criteria" at bounding box center [735, 433] width 1169 height 97
click at [471, 417] on input "Search Form" at bounding box center [839, 405] width 959 height 41
click at [1190, 499] on button "Search" at bounding box center [1255, 520] width 130 height 43
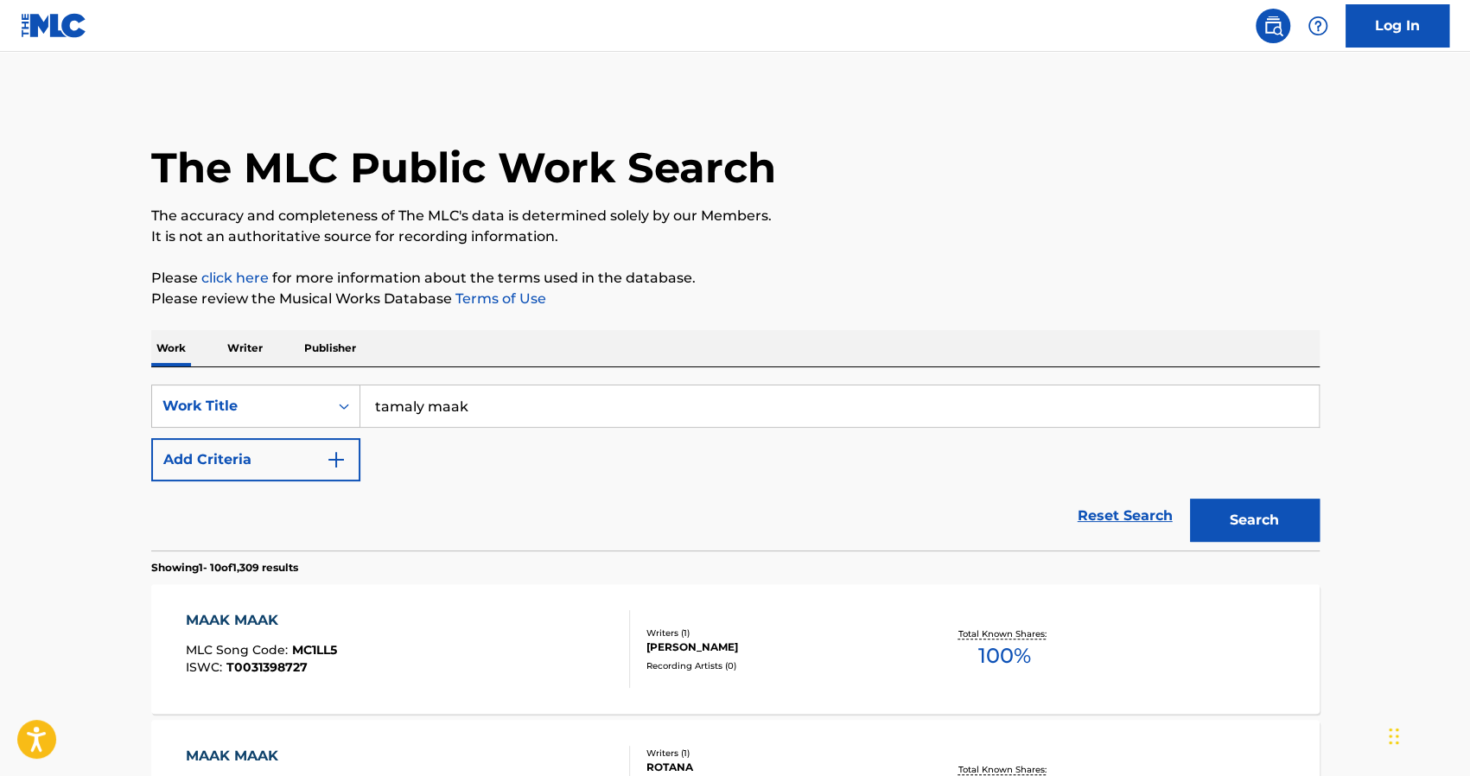
click at [446, 392] on input "tamaly maak" at bounding box center [839, 405] width 959 height 41
click at [1190, 499] on button "Search" at bounding box center [1255, 520] width 130 height 43
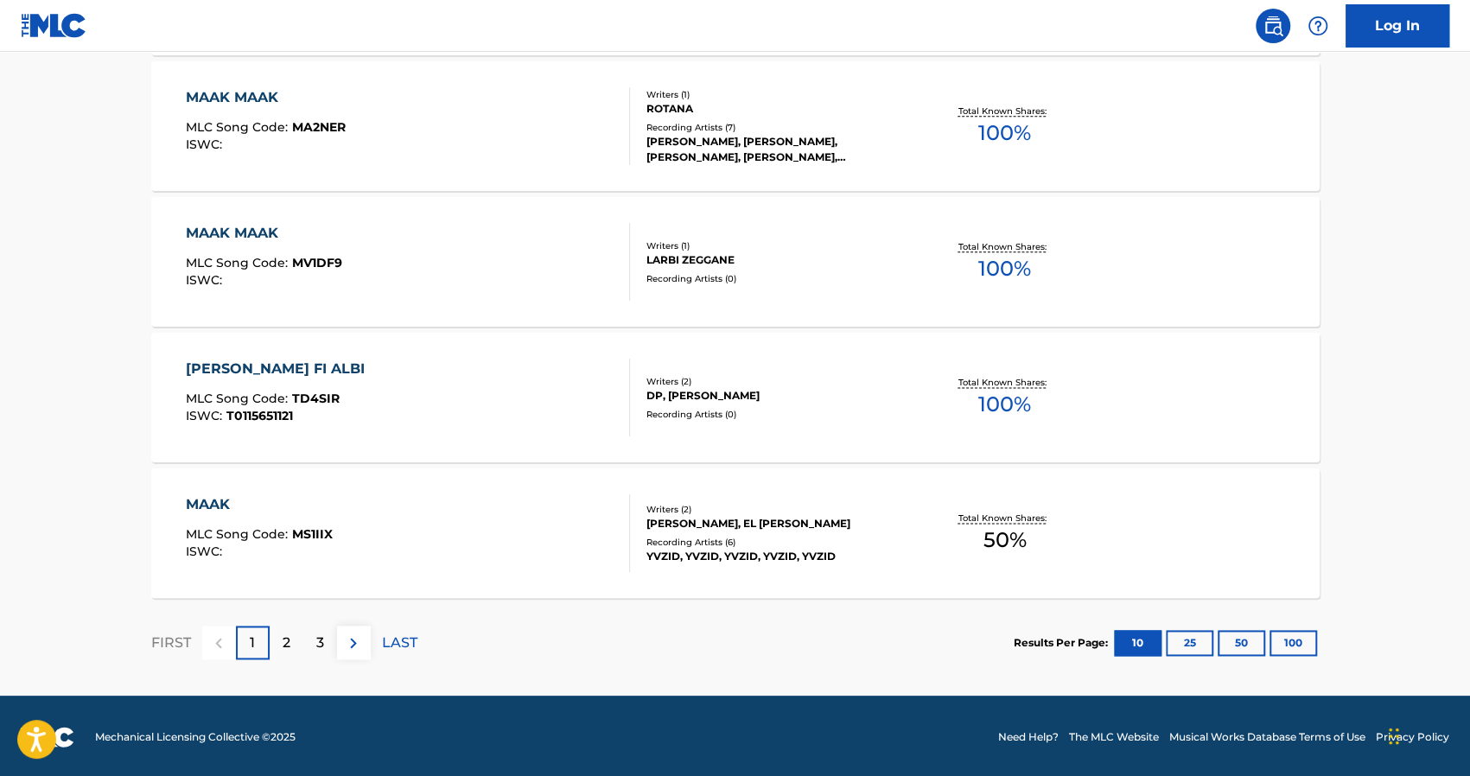
scroll to position [1338, 0]
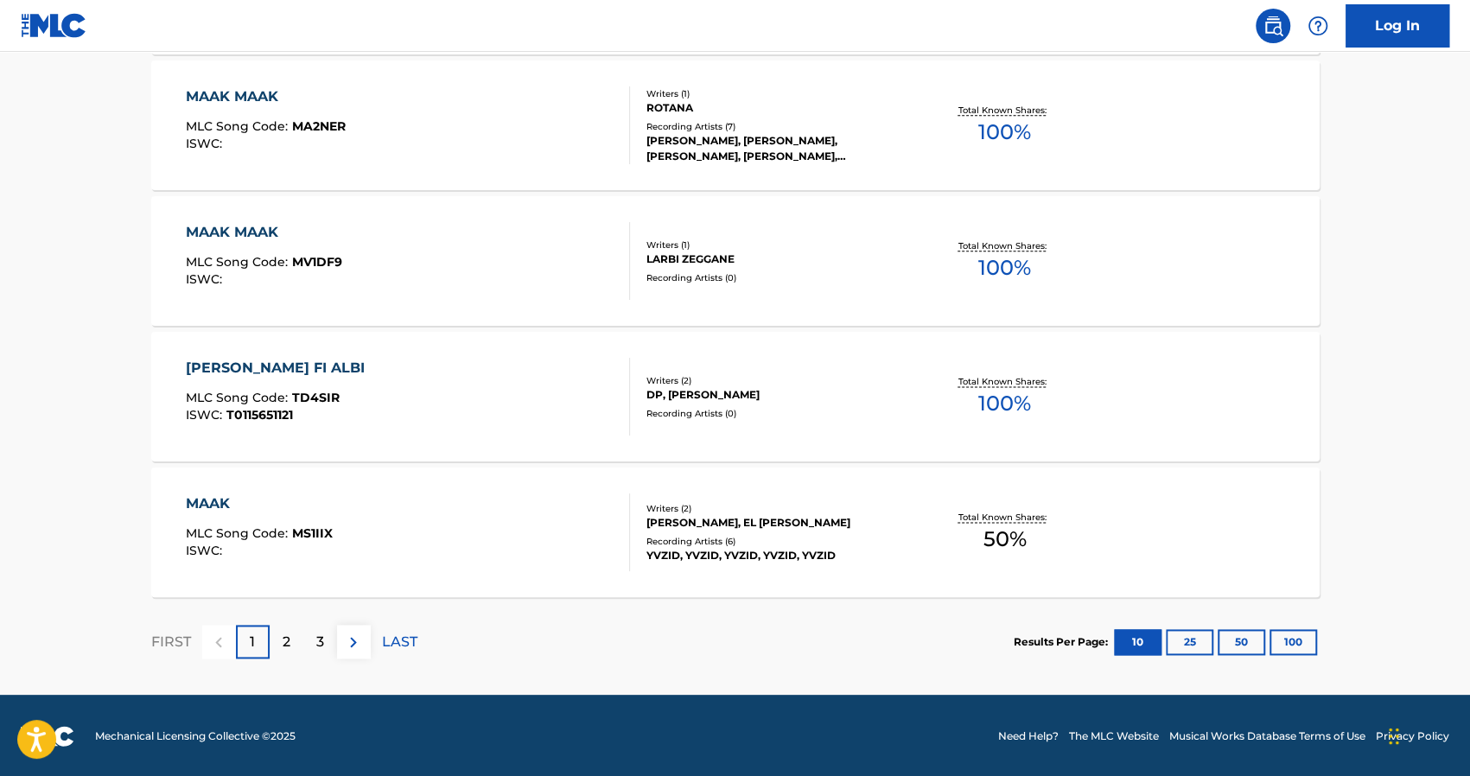
click at [277, 615] on div "FIRST 1 2 3 LAST" at bounding box center [284, 641] width 266 height 89
click at [283, 636] on p "2" at bounding box center [287, 642] width 8 height 21
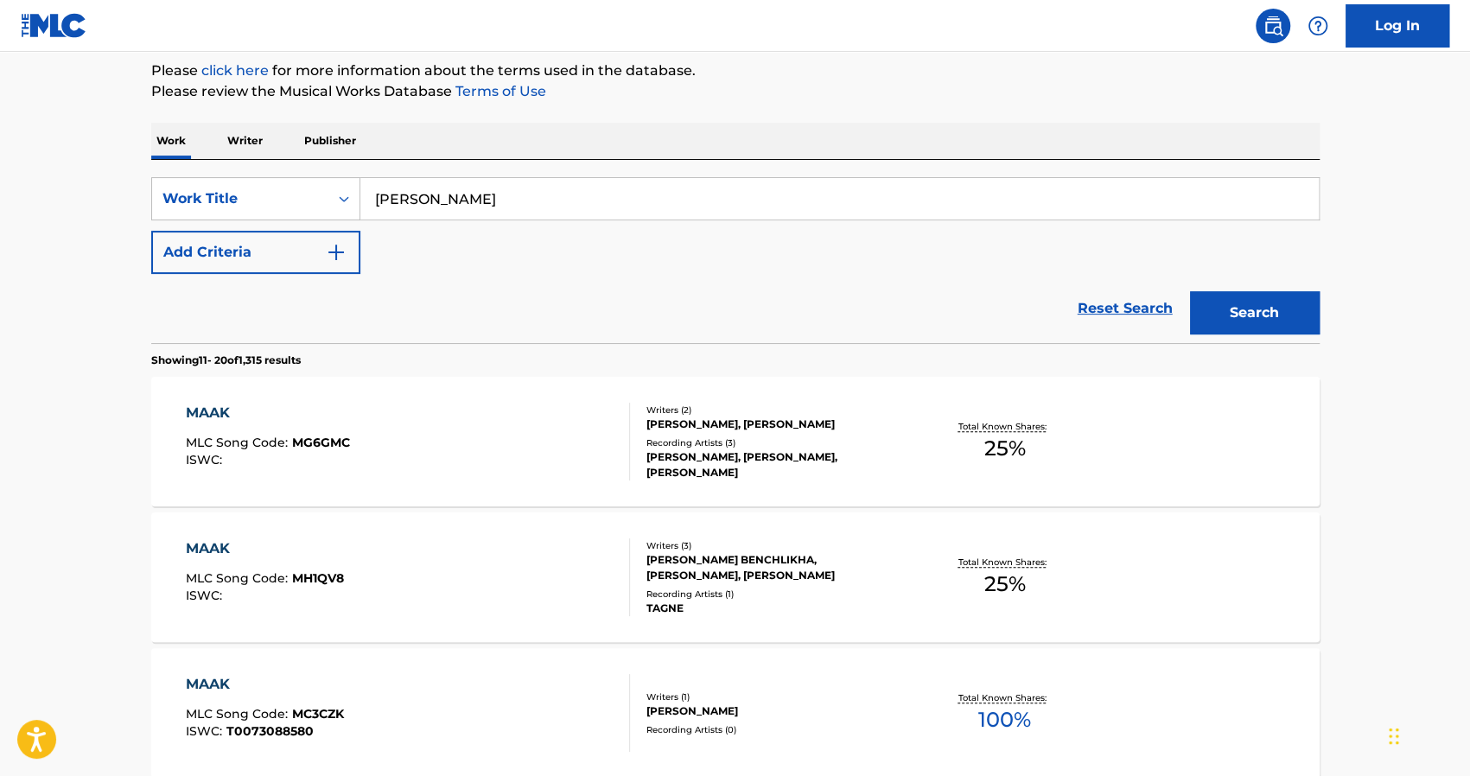
scroll to position [0, 0]
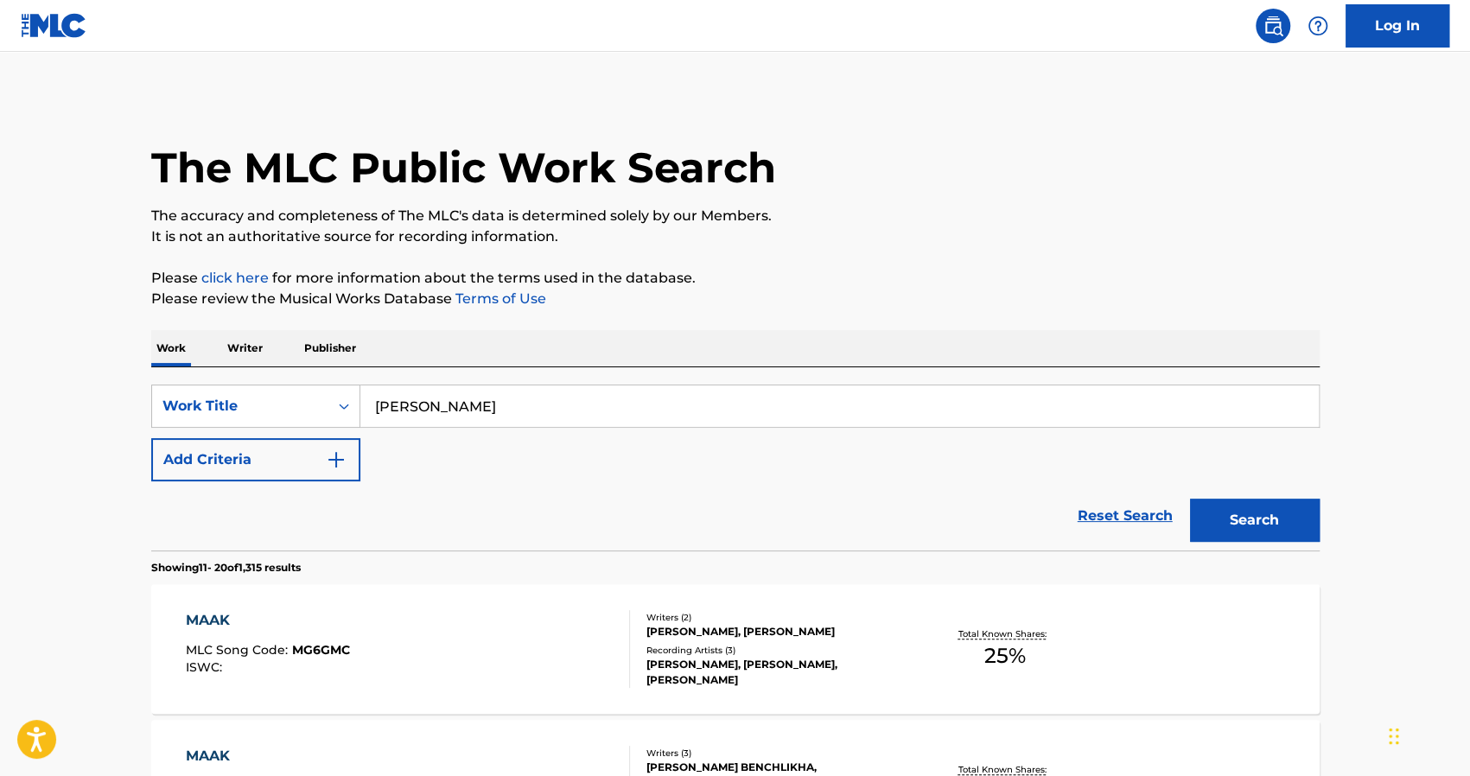
click at [419, 403] on input "[PERSON_NAME]" at bounding box center [839, 405] width 959 height 41
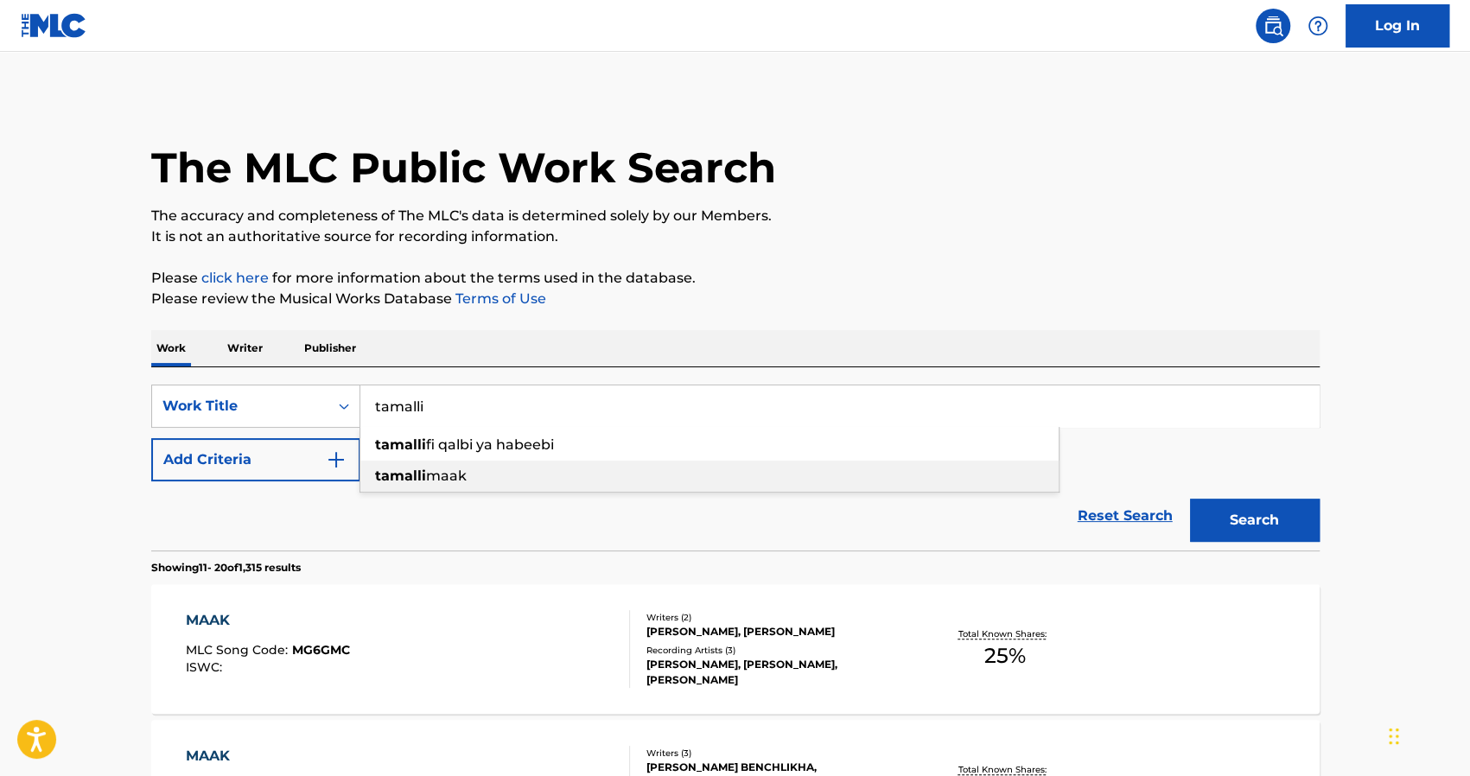
click at [463, 475] on span "maak" at bounding box center [446, 476] width 41 height 16
type input "tamalli maak"
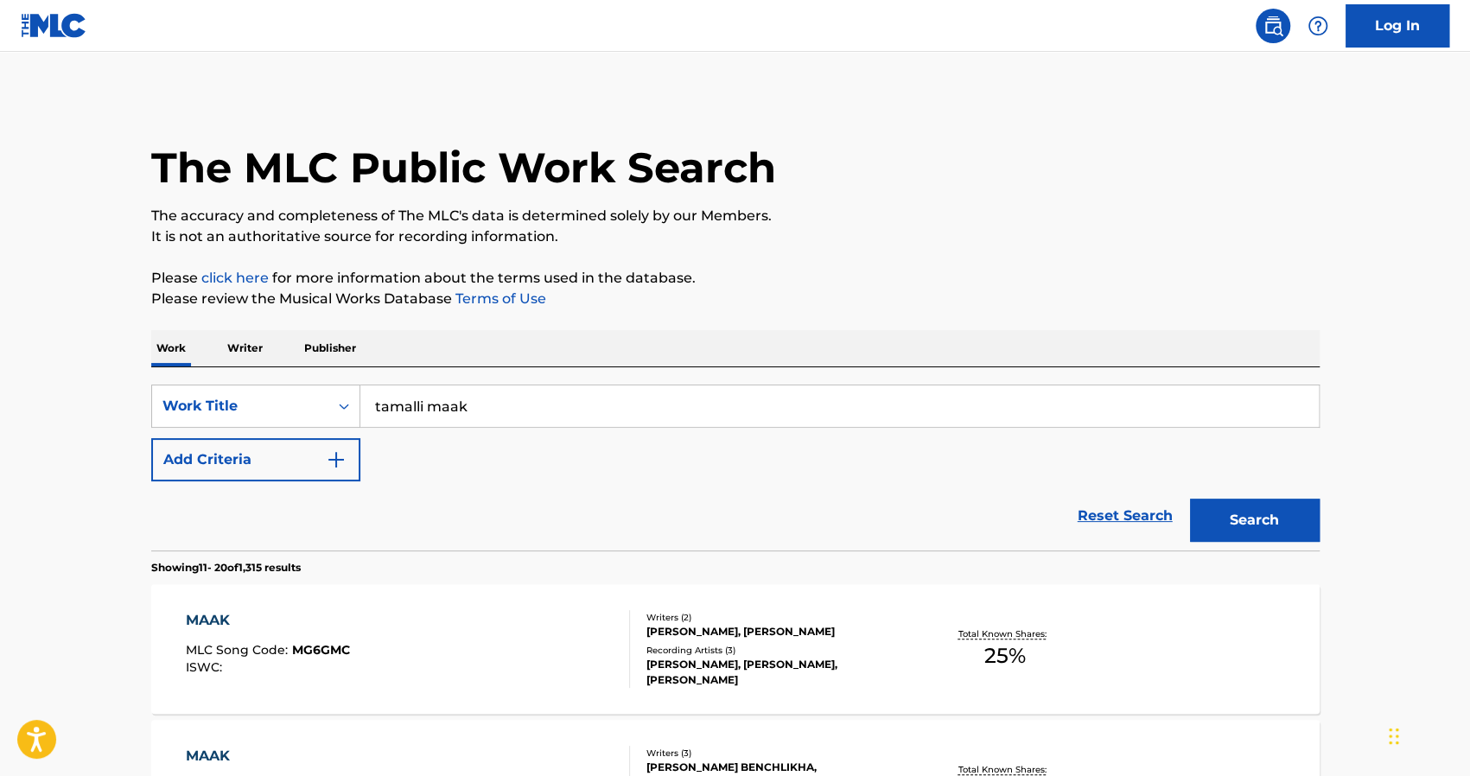
click at [1239, 511] on button "Search" at bounding box center [1255, 520] width 130 height 43
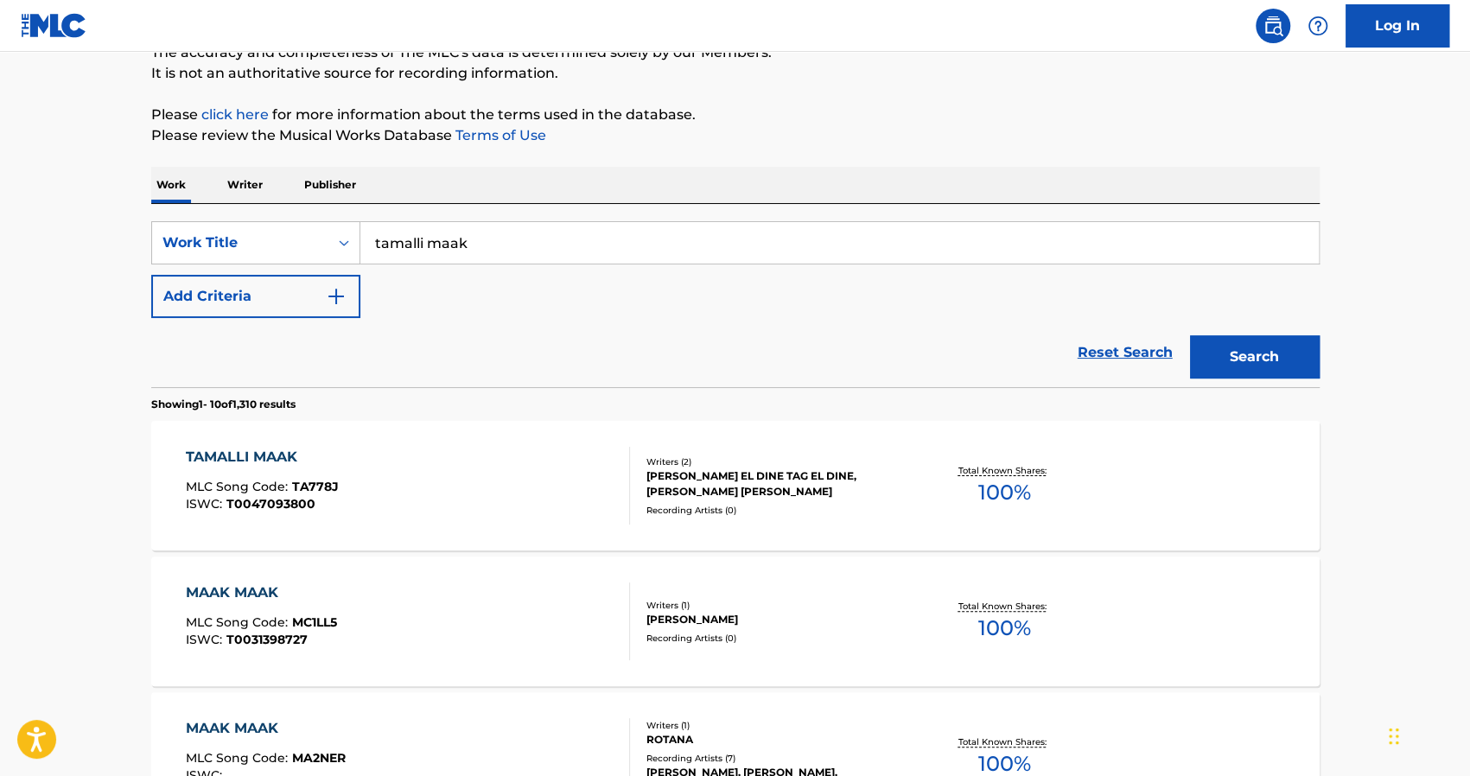
scroll to position [162, 0]
click at [227, 457] on div "TAMALLI MAAK" at bounding box center [262, 458] width 153 height 21
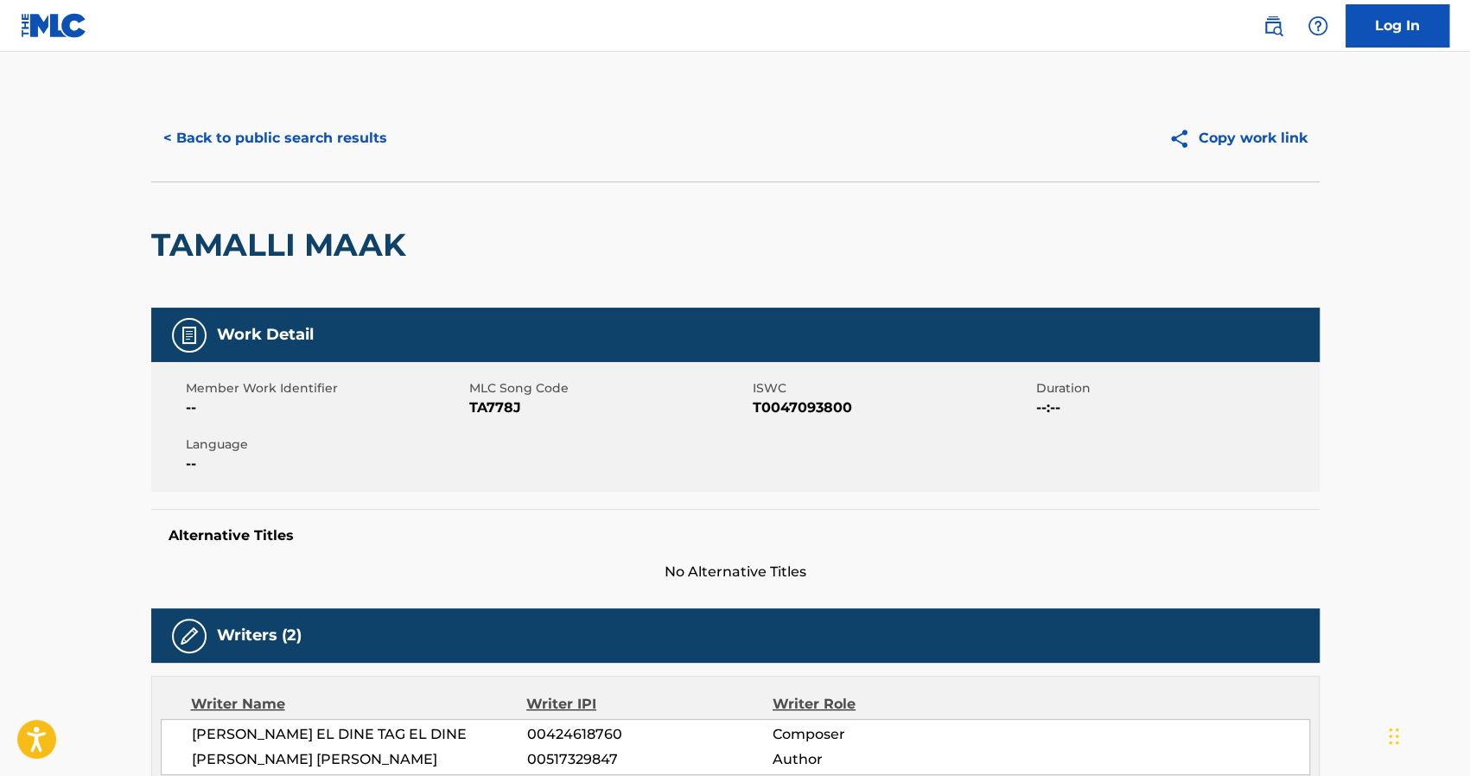
click at [214, 141] on button "< Back to public search results" at bounding box center [275, 138] width 248 height 43
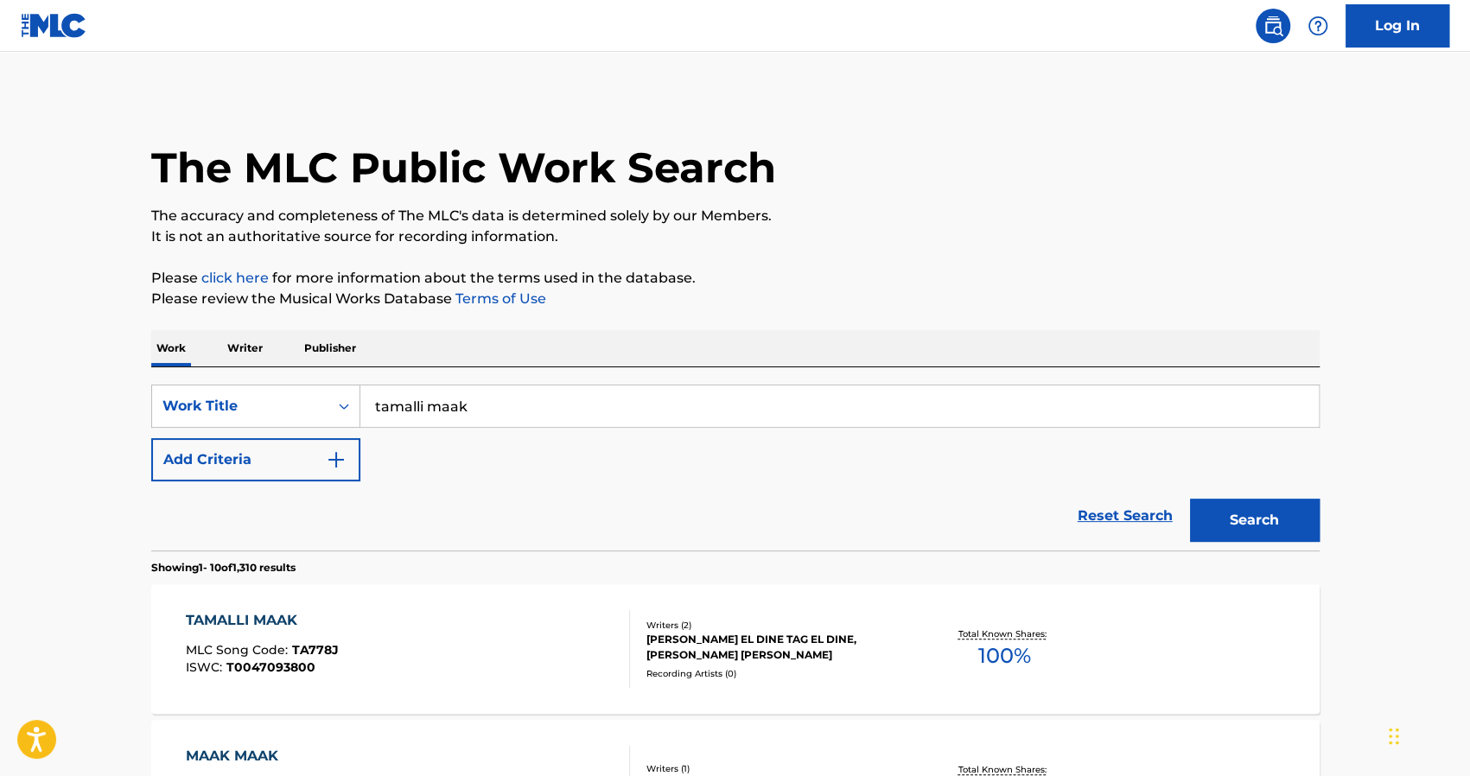
scroll to position [162, 0]
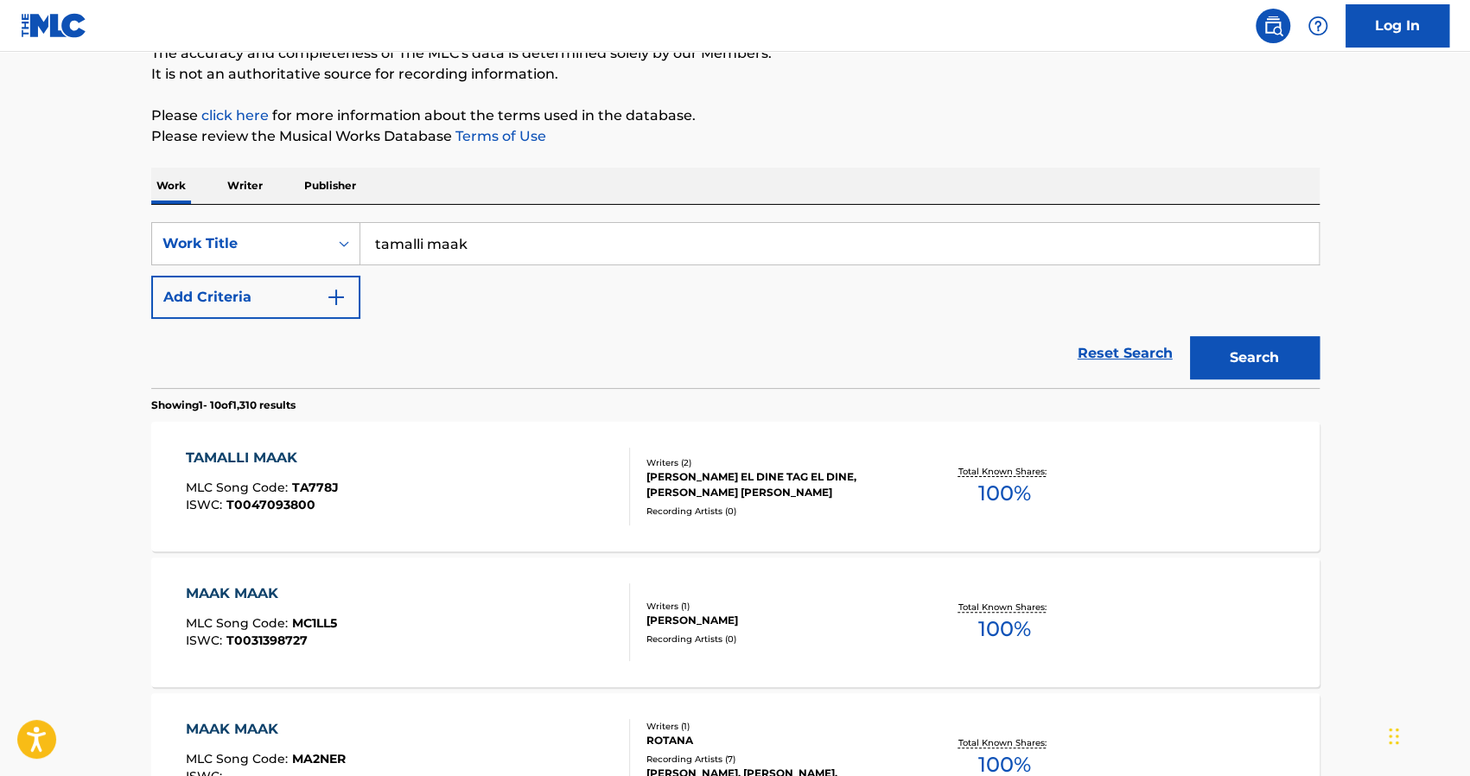
click at [489, 232] on input "tamalli maak" at bounding box center [839, 243] width 959 height 41
type input "tamly maak"
click at [1190, 336] on button "Search" at bounding box center [1255, 357] width 130 height 43
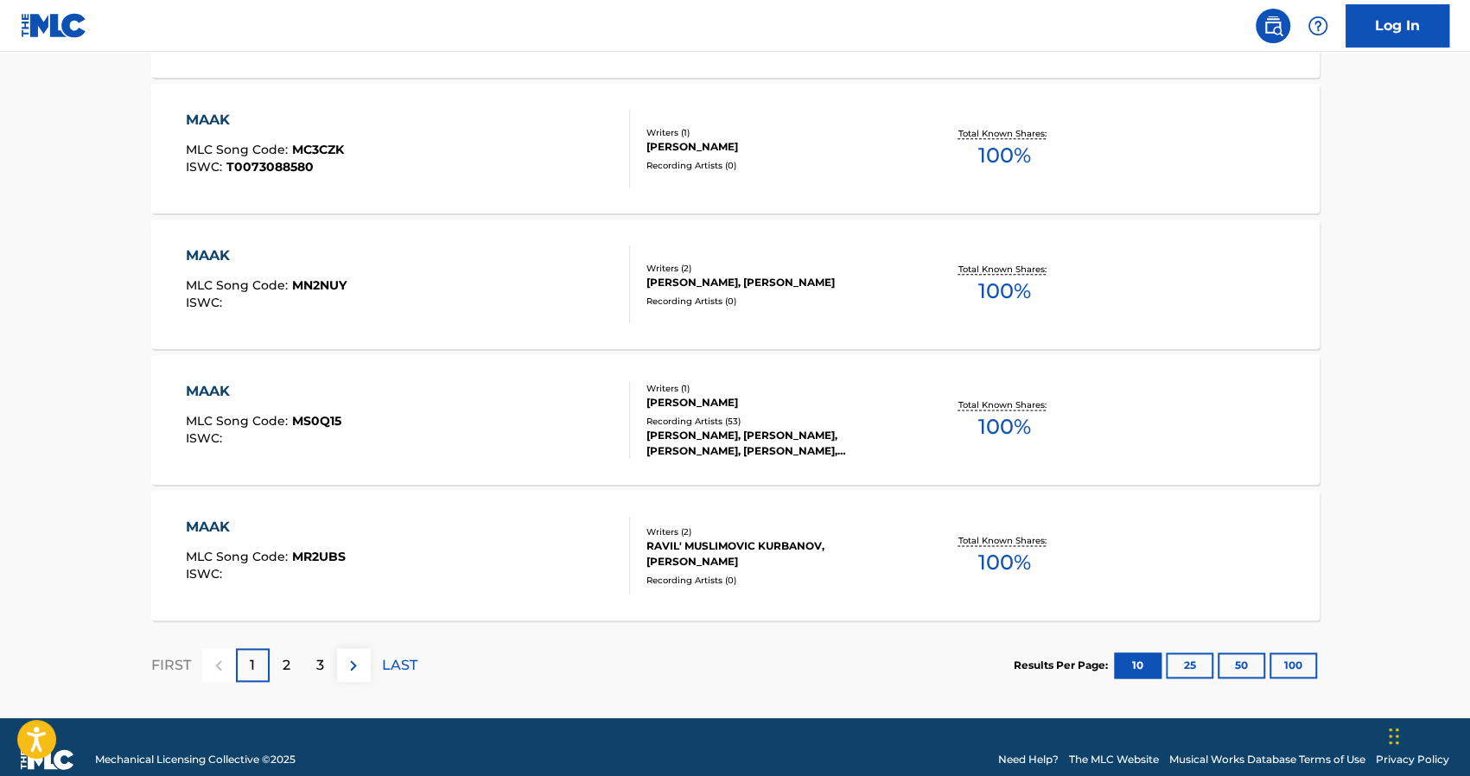
scroll to position [1339, 0]
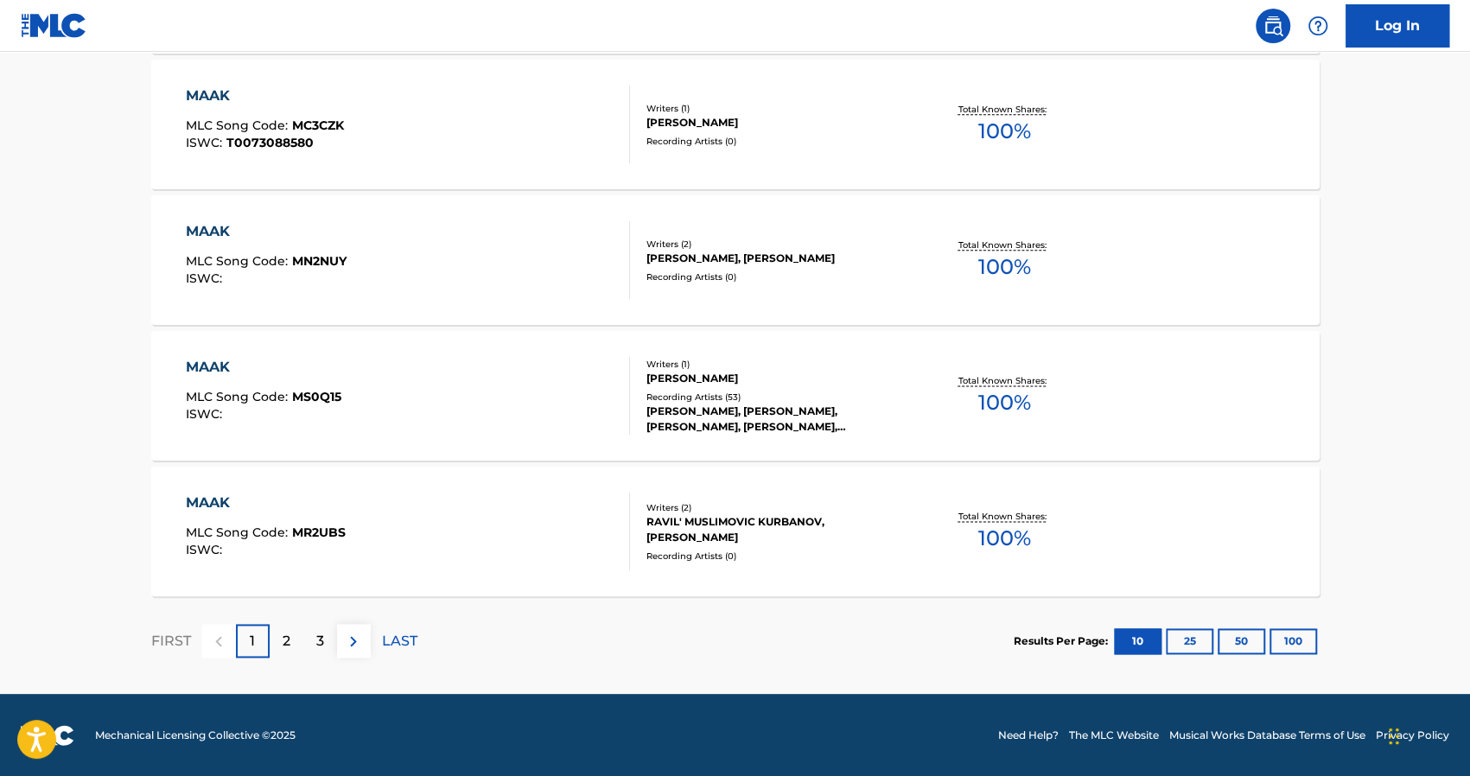
click at [285, 647] on p "2" at bounding box center [287, 641] width 8 height 21
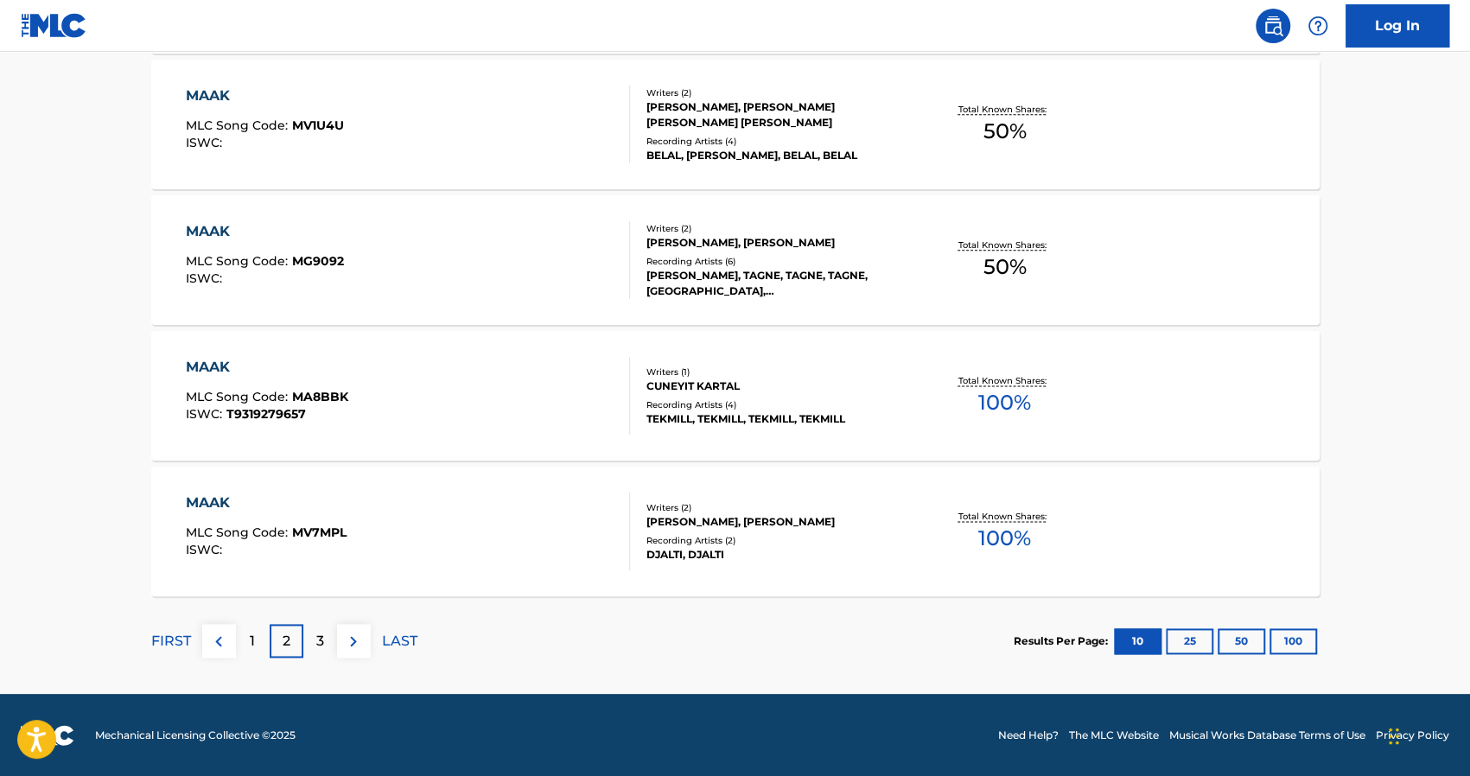
click at [325, 646] on div "3" at bounding box center [320, 641] width 34 height 34
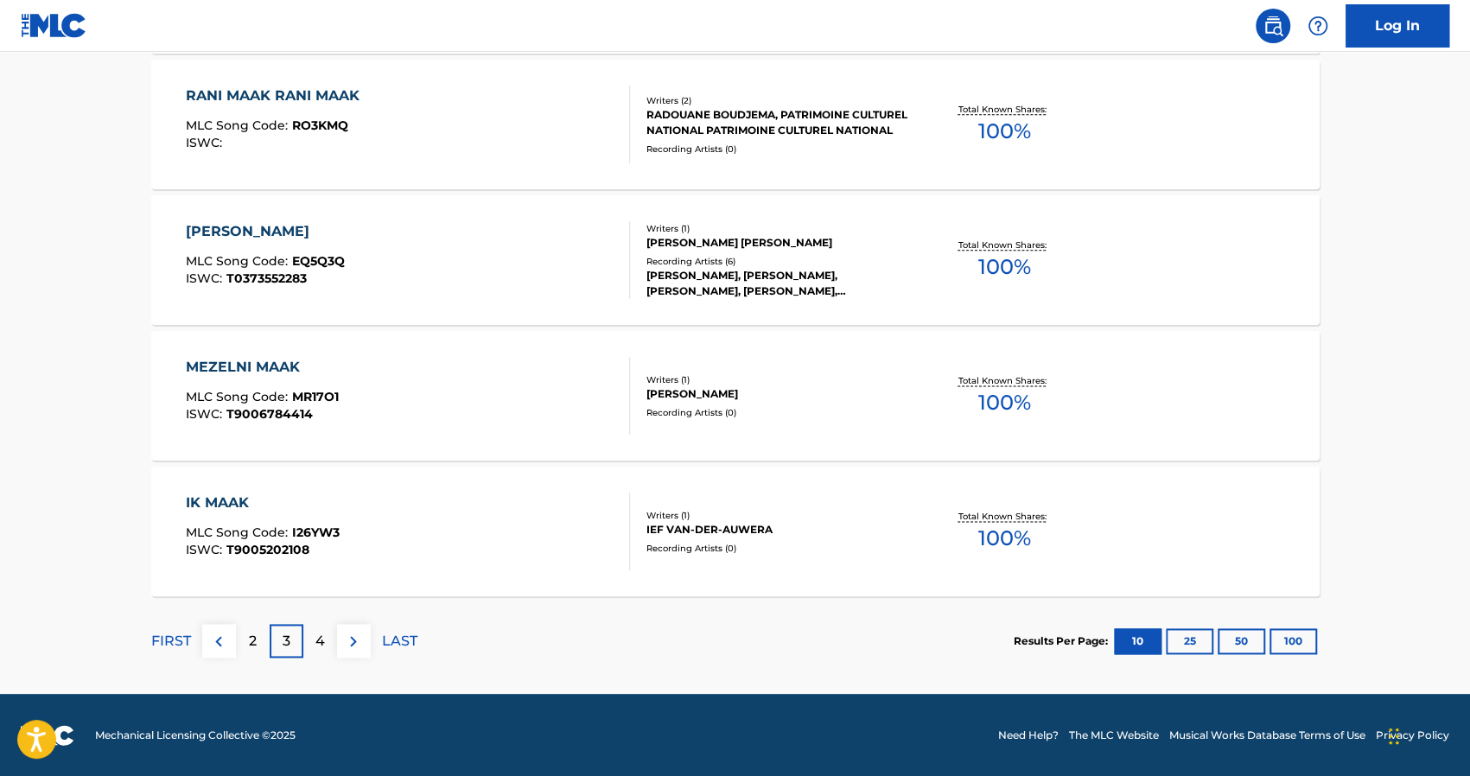
scroll to position [1338, 0]
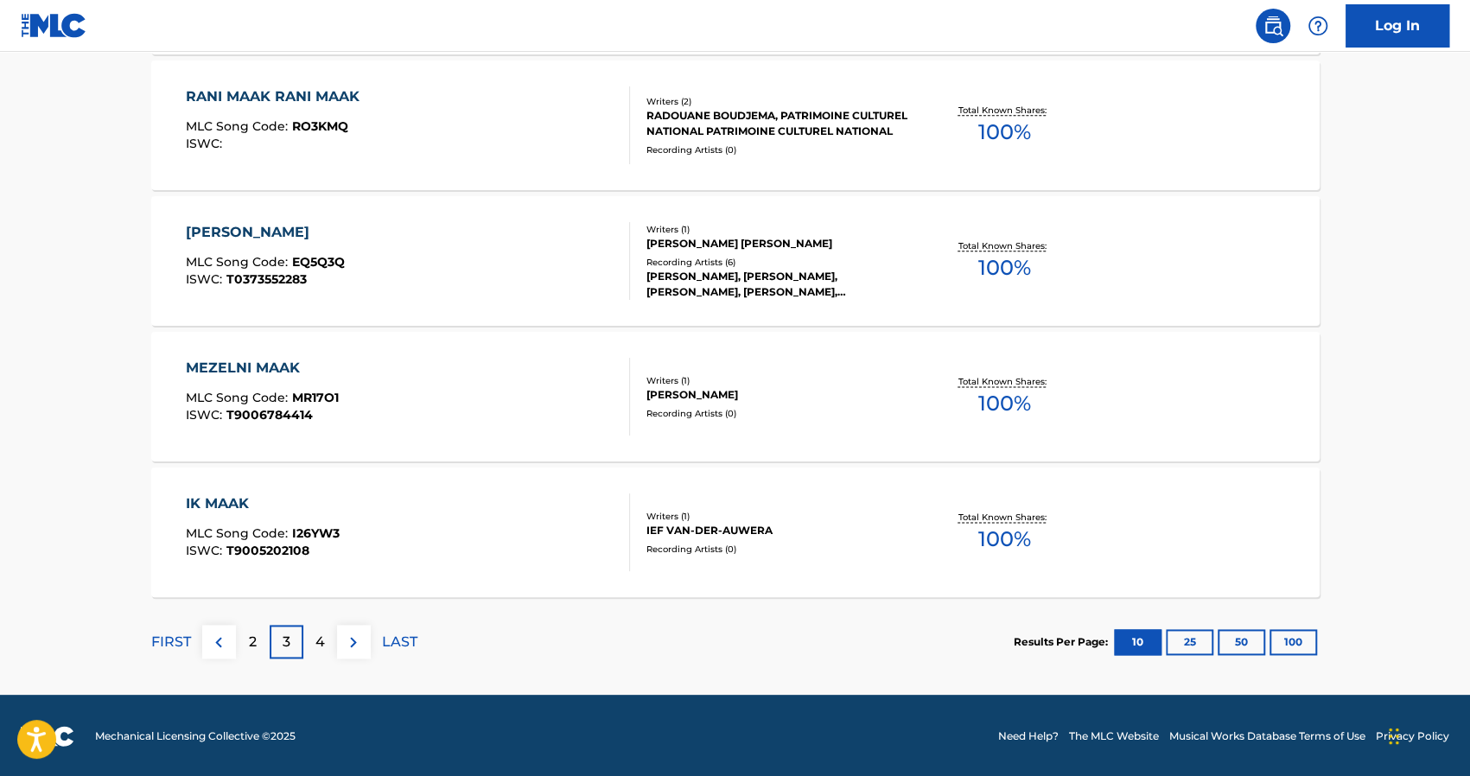
click at [323, 650] on p "4" at bounding box center [320, 642] width 10 height 21
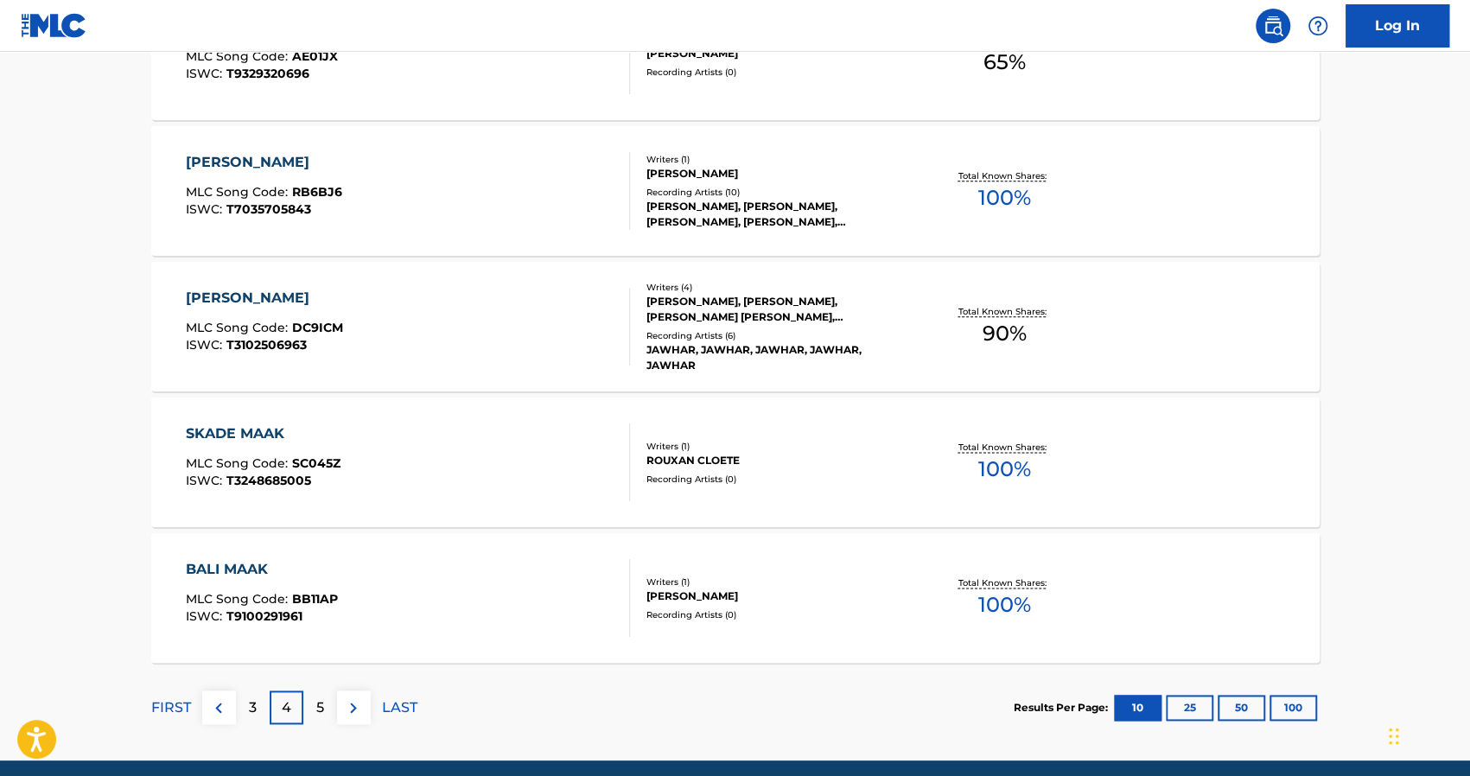
scroll to position [1339, 0]
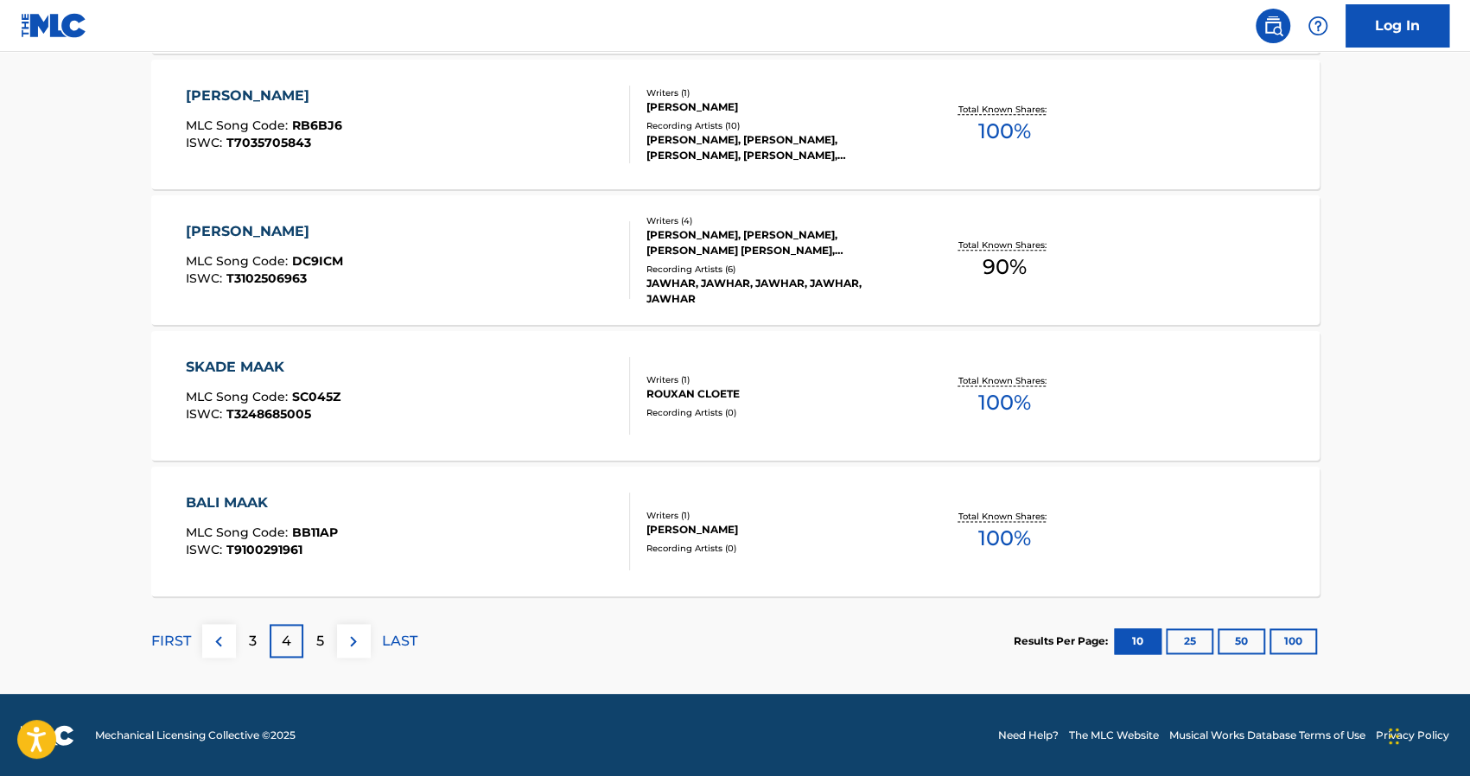
click at [328, 652] on div "5" at bounding box center [320, 641] width 34 height 34
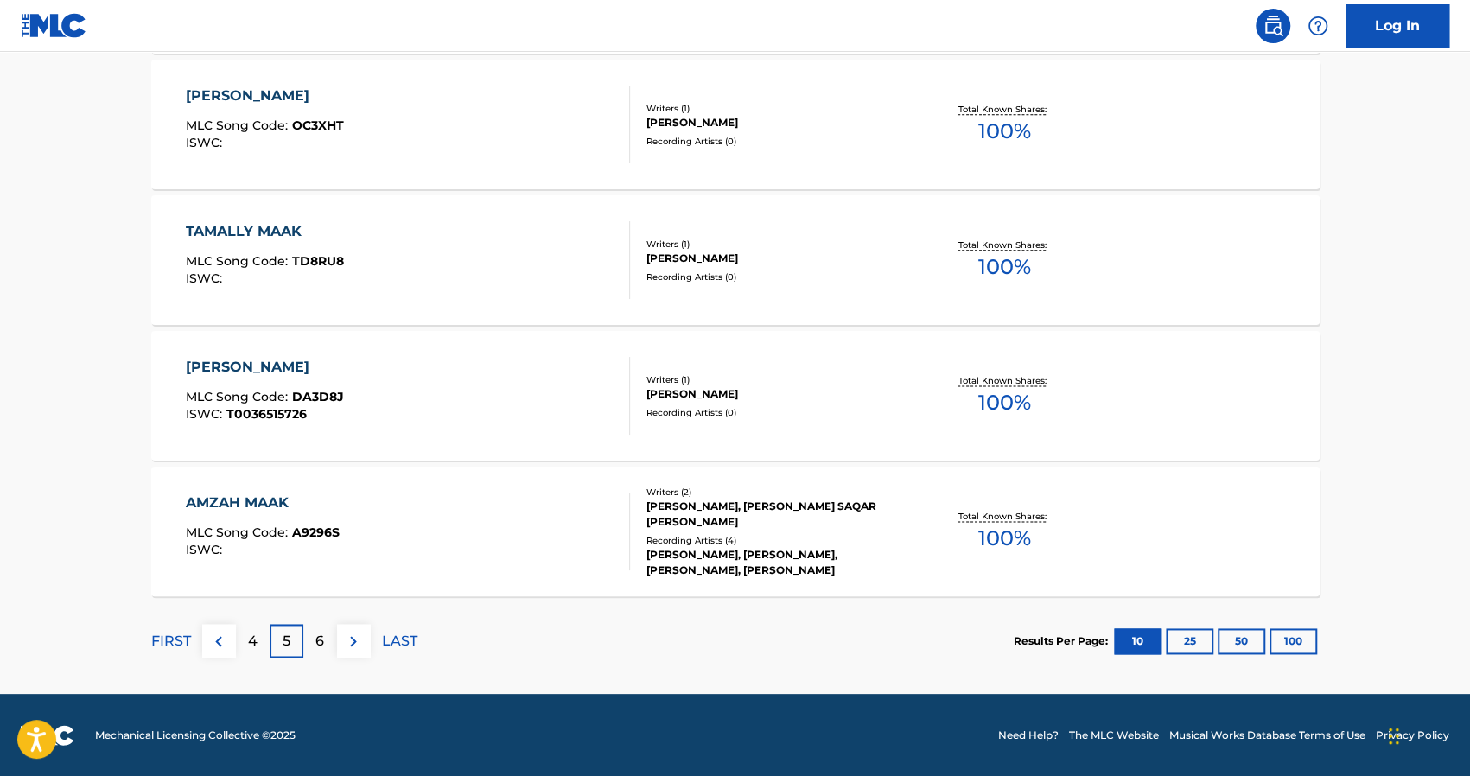
click at [332, 635] on div "6" at bounding box center [320, 641] width 34 height 34
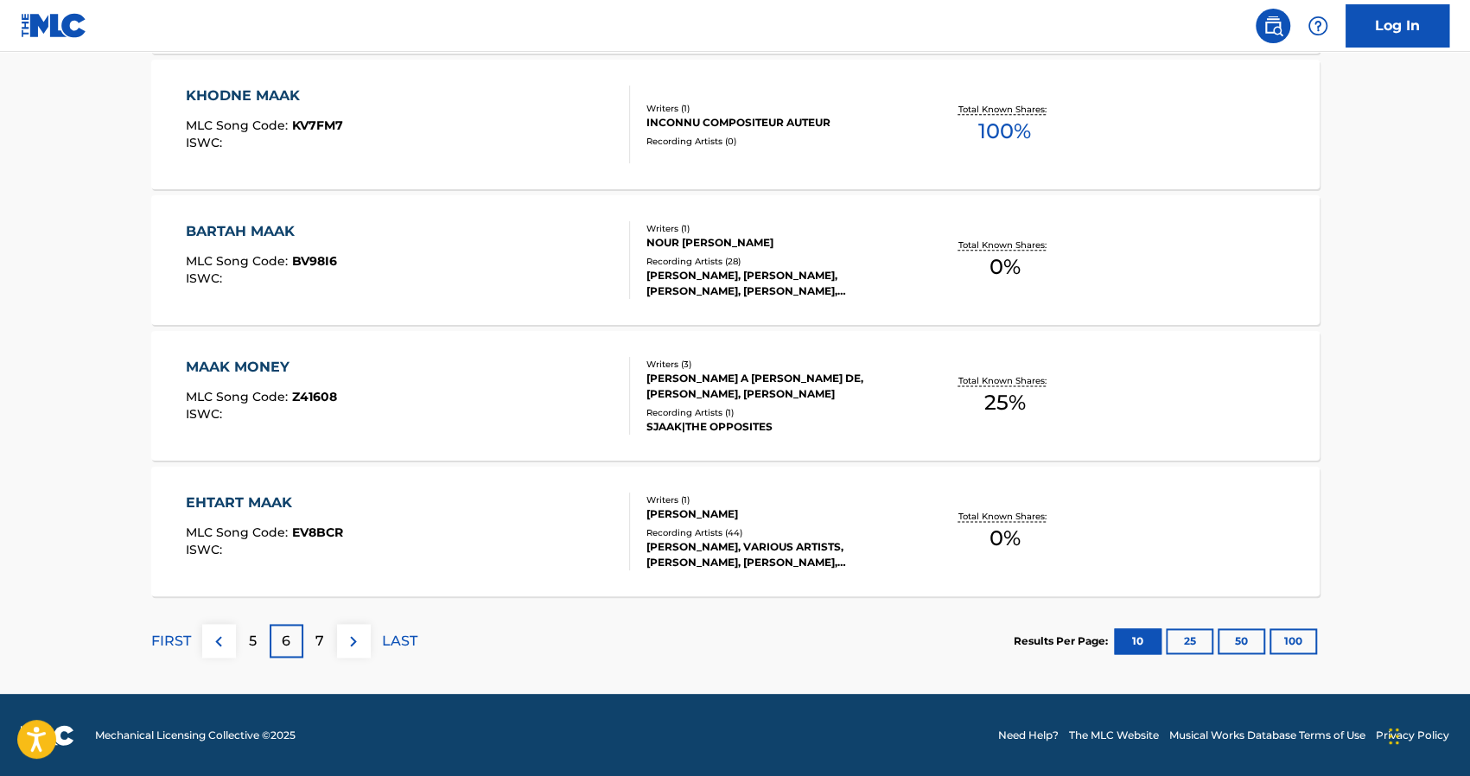
click at [315, 644] on div "7" at bounding box center [320, 641] width 34 height 34
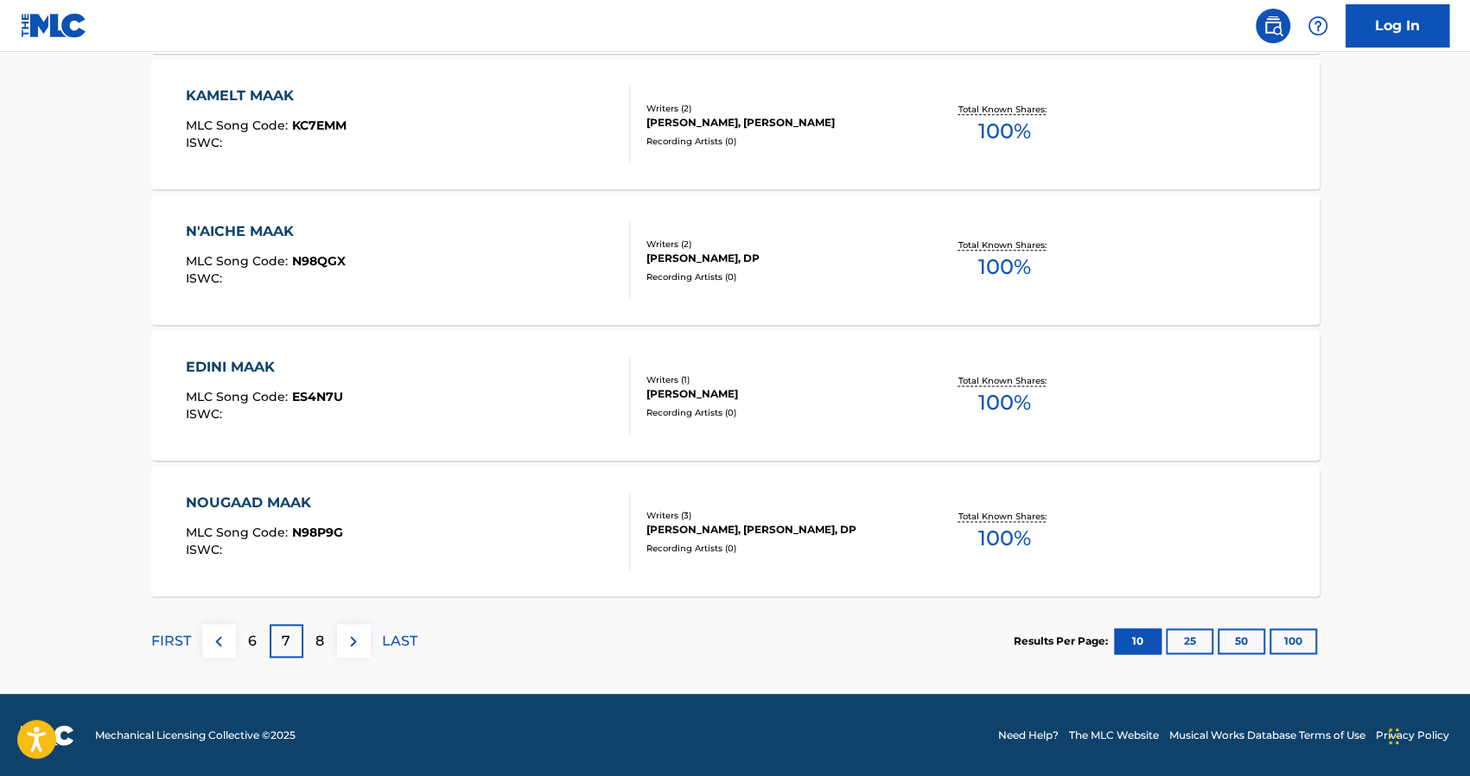
click at [331, 637] on div "8" at bounding box center [320, 641] width 34 height 34
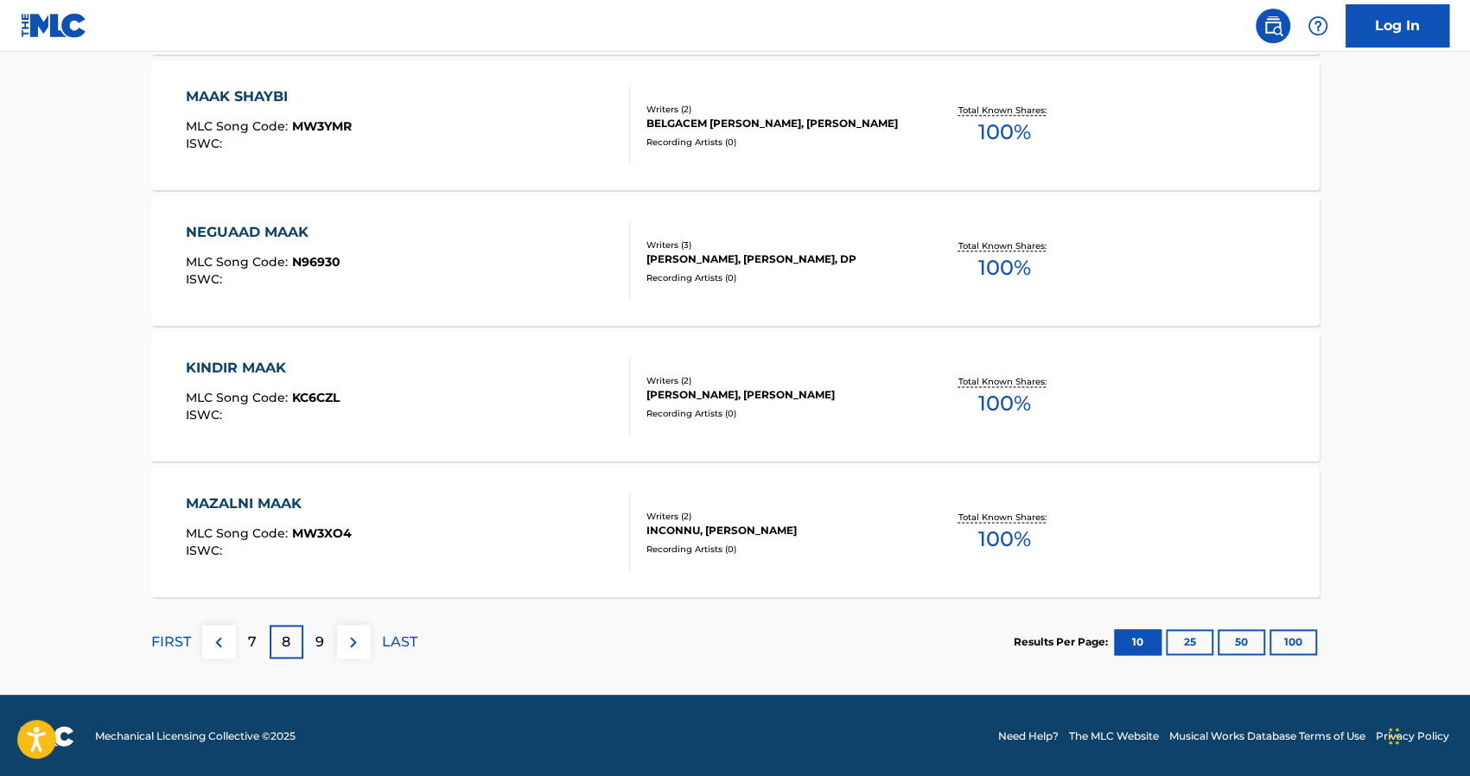
click at [303, 638] on div "9" at bounding box center [320, 642] width 34 height 34
click at [173, 634] on p "FIRST" at bounding box center [171, 642] width 40 height 21
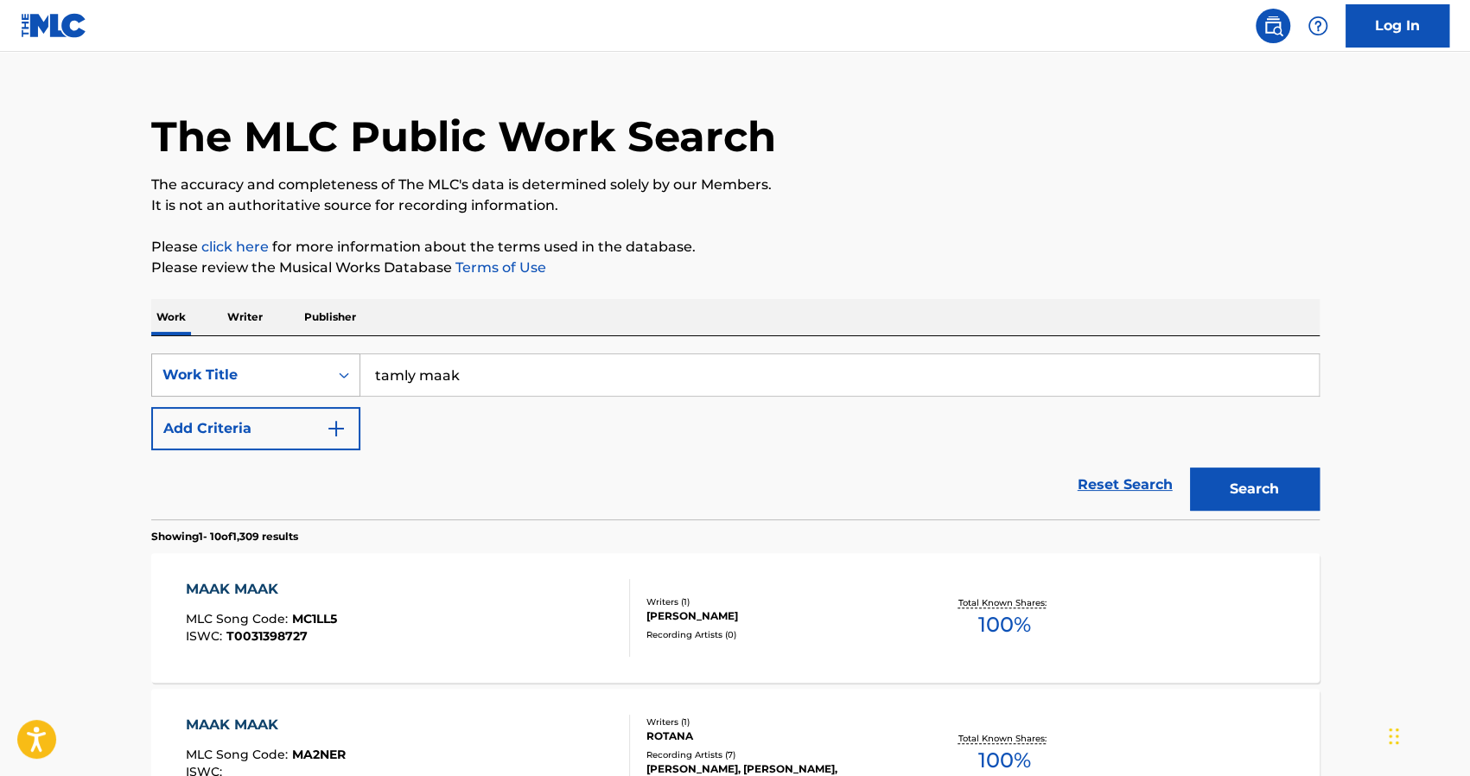
scroll to position [0, 0]
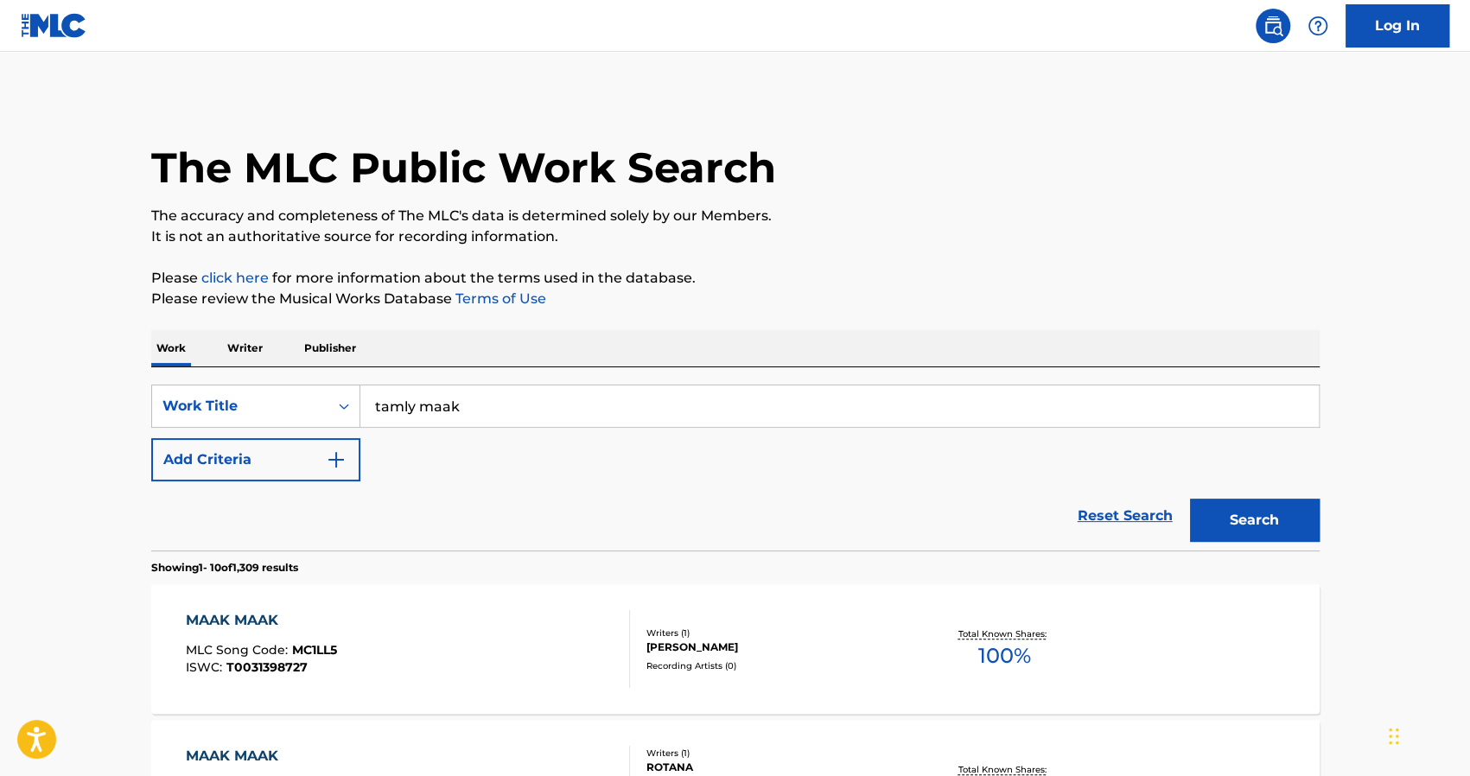
click at [406, 411] on input "tamly maak" at bounding box center [839, 405] width 959 height 41
click at [313, 356] on p "Publisher" at bounding box center [330, 348] width 62 height 36
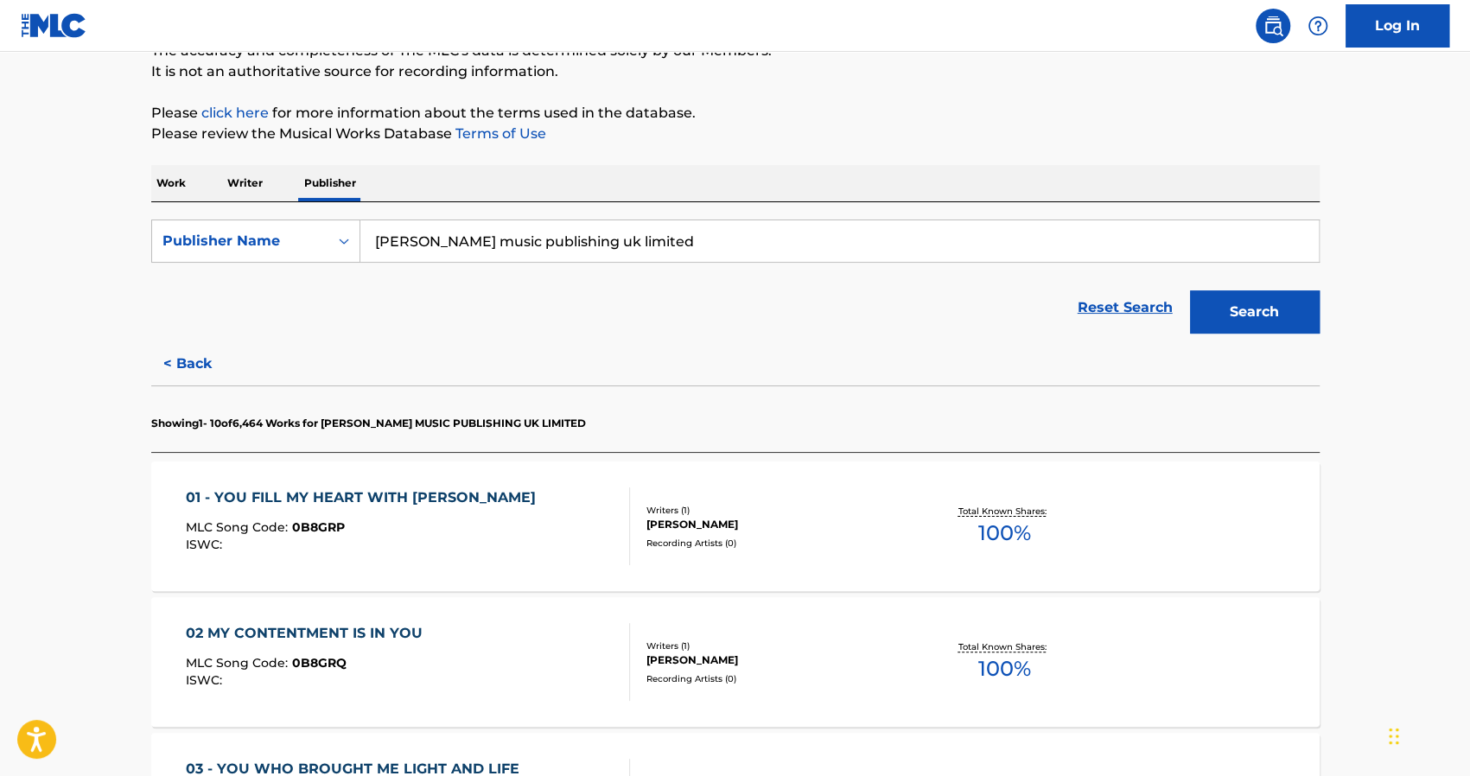
scroll to position [163, 0]
click at [331, 246] on div "Search Form" at bounding box center [343, 242] width 31 height 31
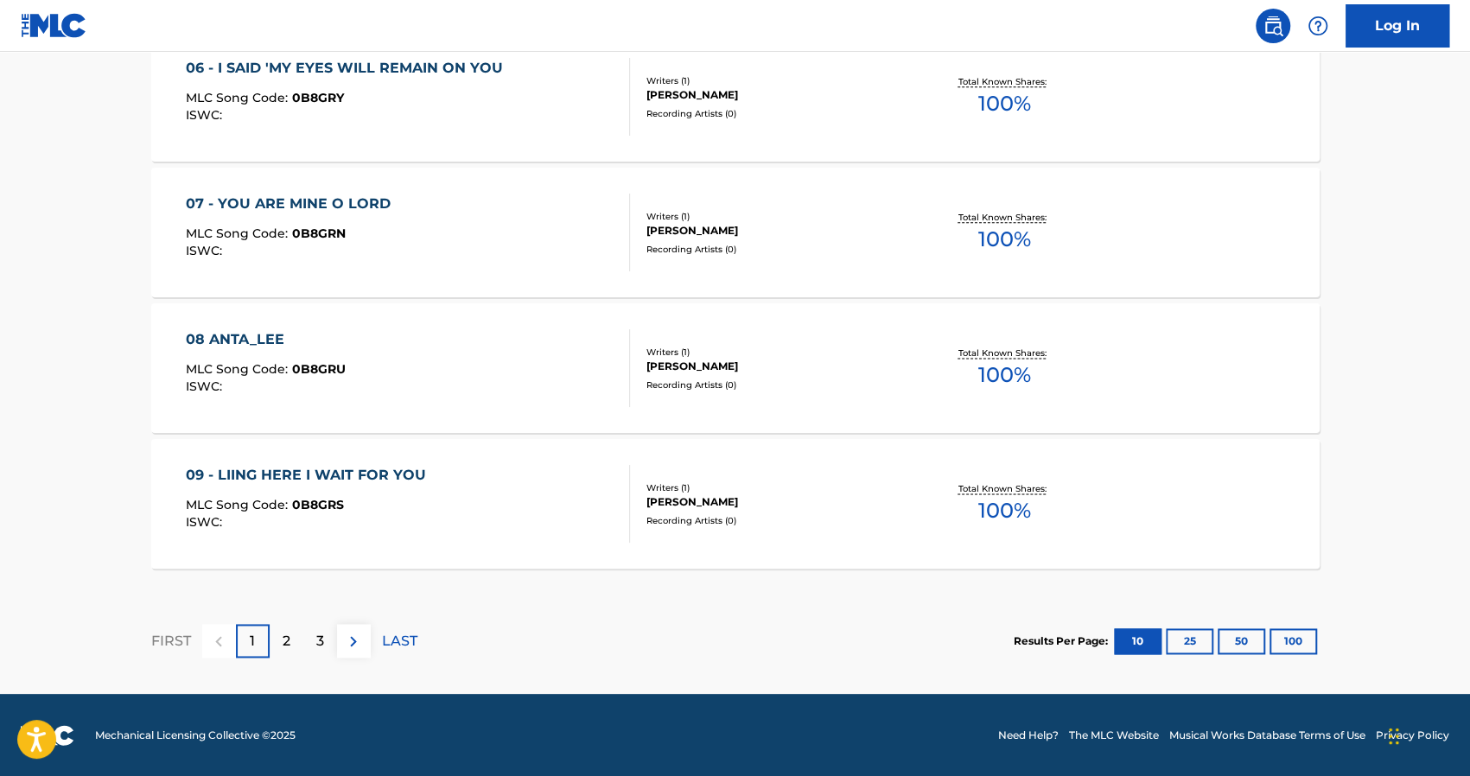
scroll to position [1408, 0]
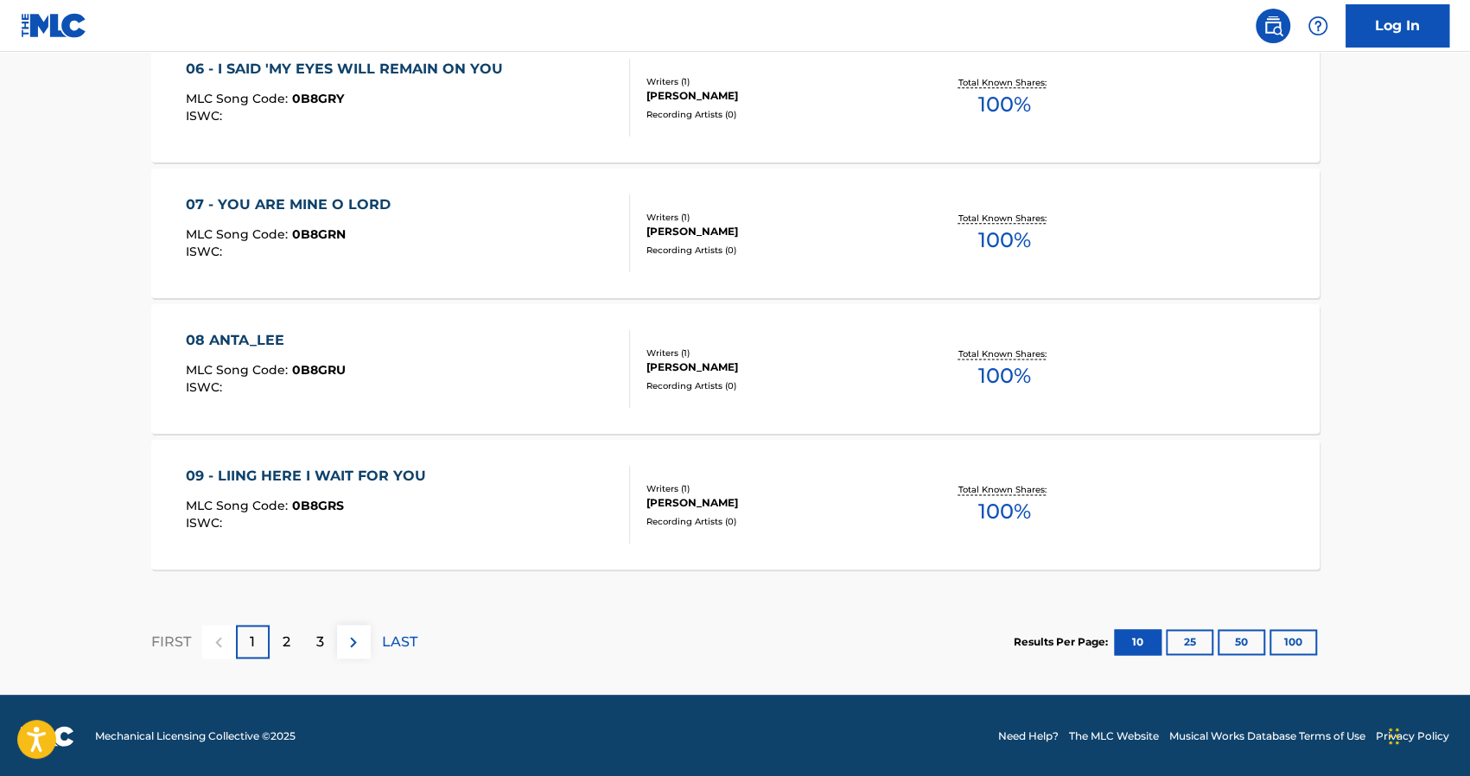
click at [280, 647] on div "2" at bounding box center [287, 642] width 34 height 34
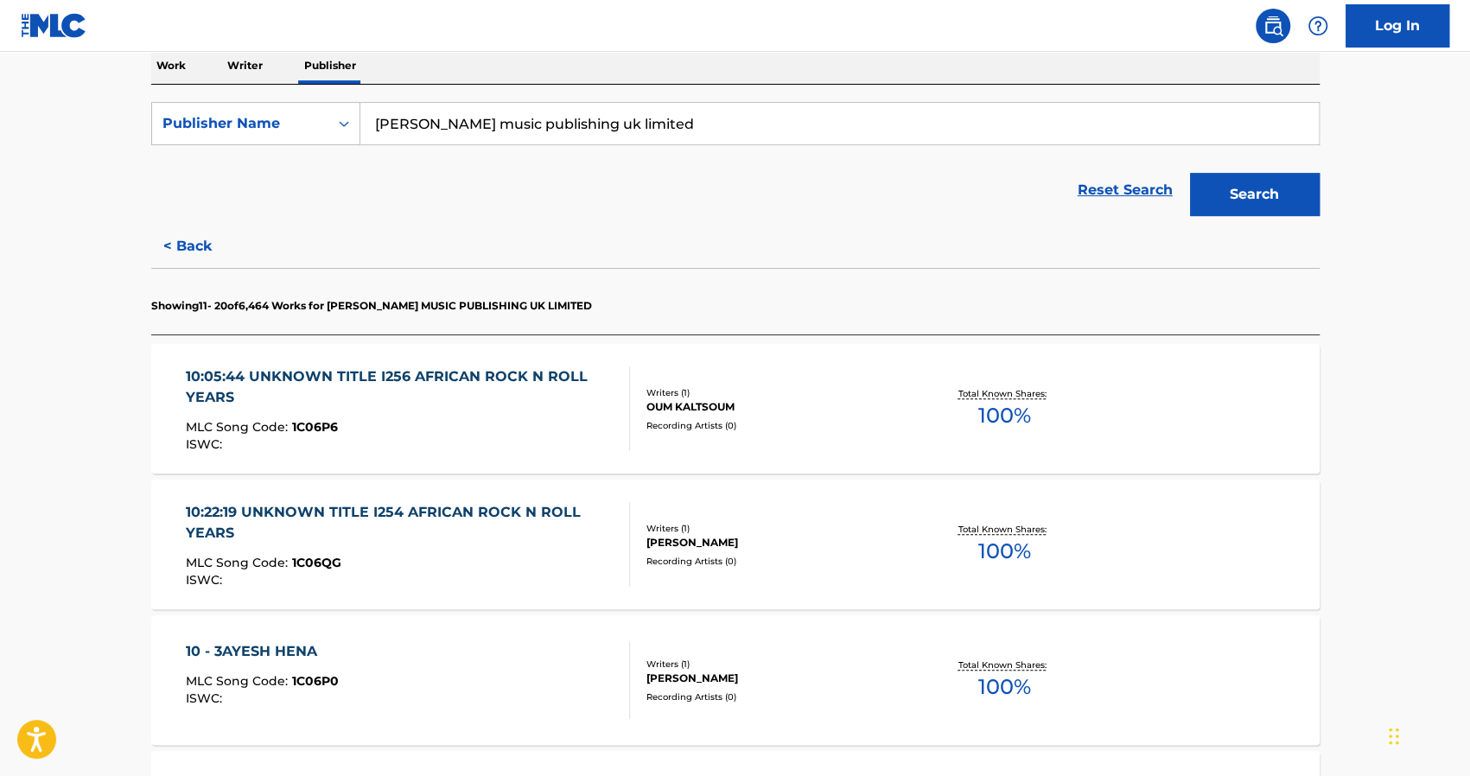
scroll to position [283, 0]
click at [704, 124] on input "[PERSON_NAME] music publishing uk limited" at bounding box center [839, 122] width 959 height 41
type input "[PERSON_NAME] music publishing uk limited tamly maak"
click at [1190, 172] on button "Search" at bounding box center [1255, 193] width 130 height 43
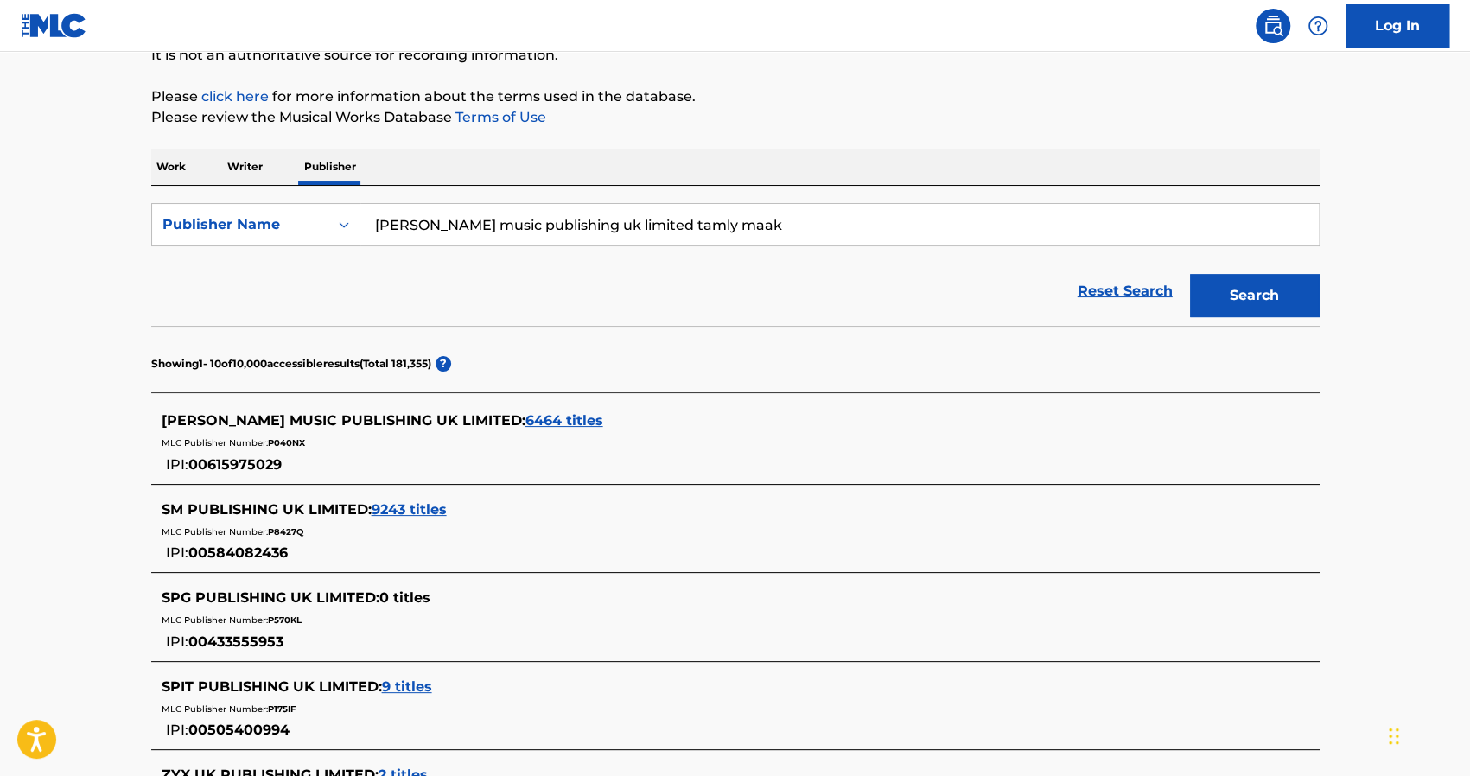
scroll to position [225, 0]
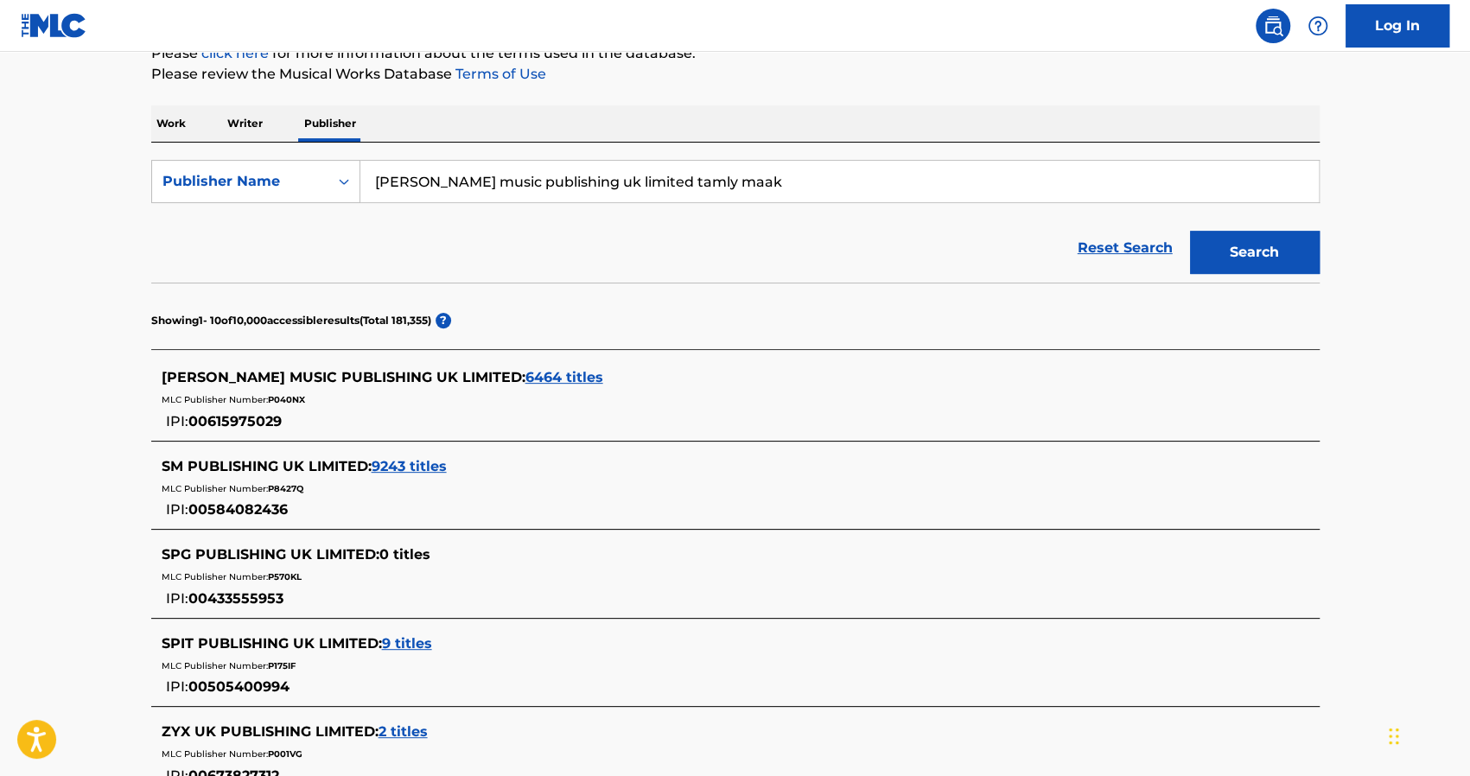
click at [176, 120] on p "Work" at bounding box center [171, 123] width 40 height 36
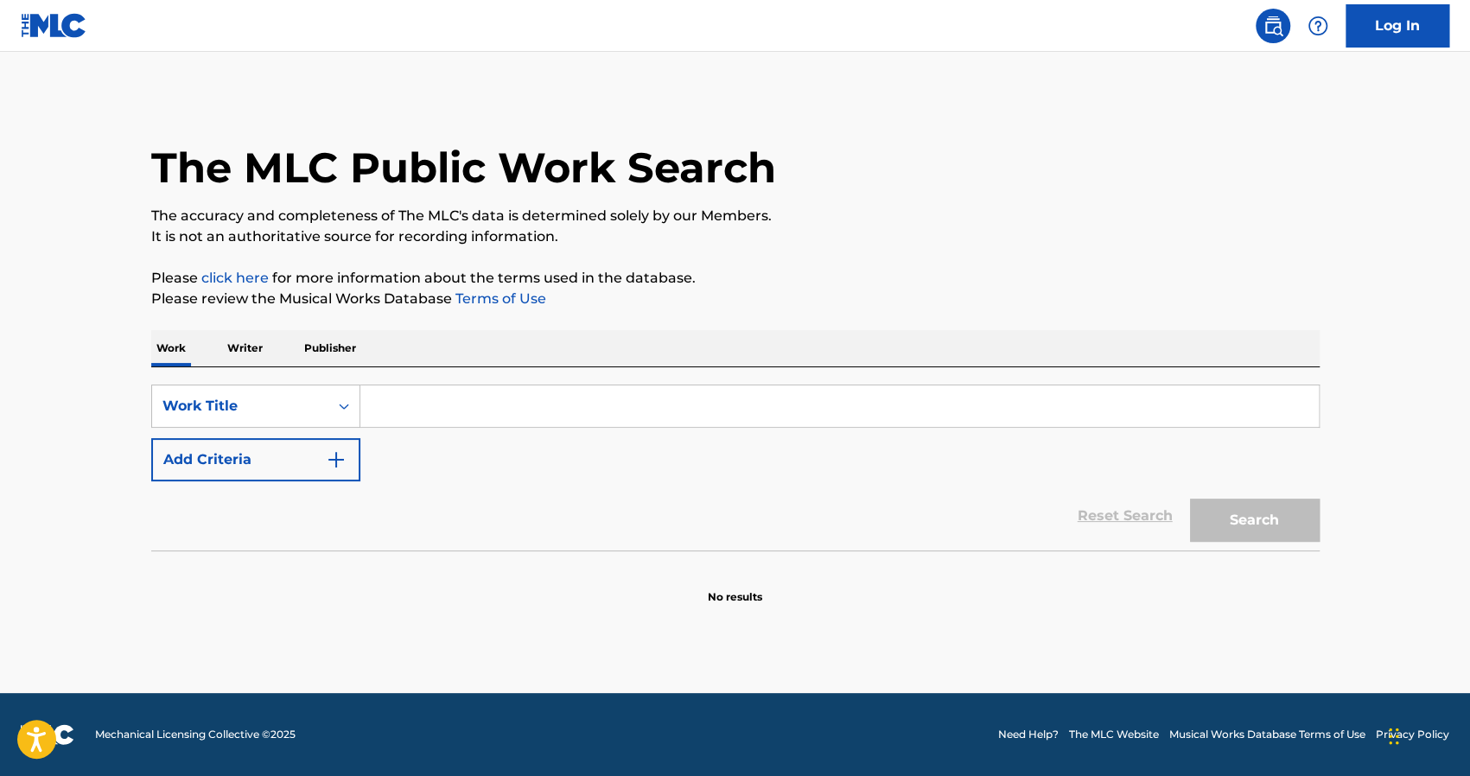
click at [454, 424] on input "Search Form" at bounding box center [839, 405] width 959 height 41
type input "tamly maak"
click at [1197, 536] on button "Search" at bounding box center [1255, 520] width 130 height 43
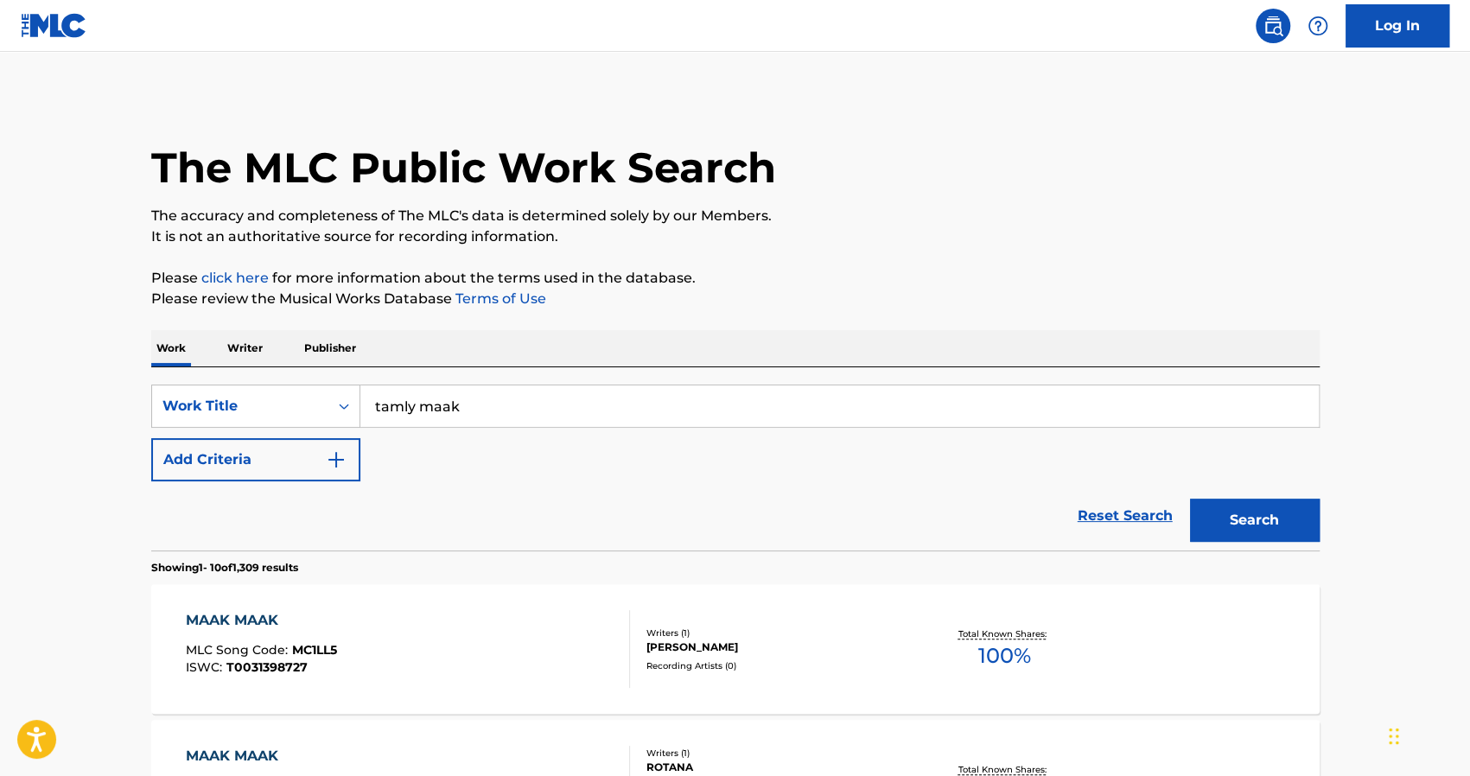
click at [312, 455] on button "Add Criteria" at bounding box center [255, 459] width 209 height 43
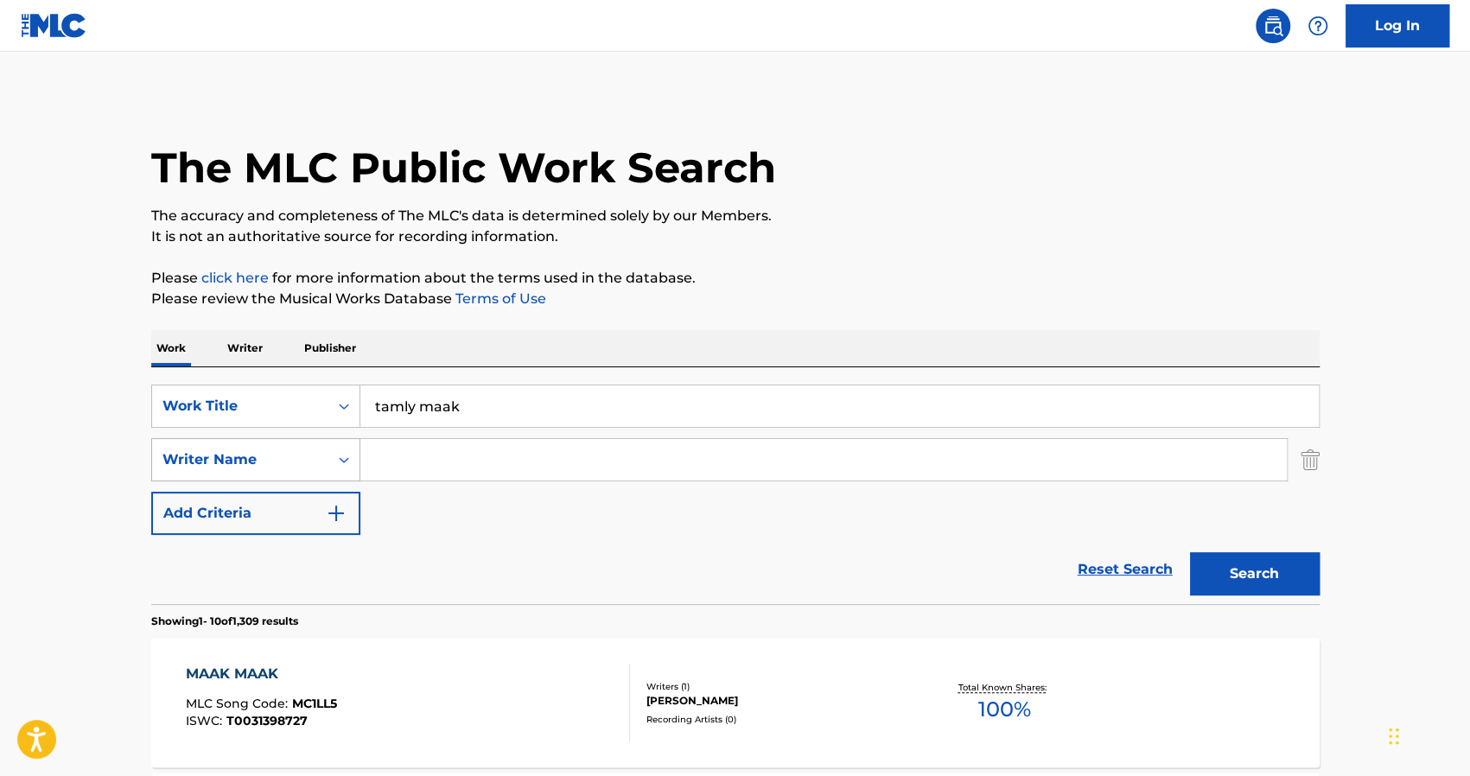
click at [334, 451] on div "Search Form" at bounding box center [343, 459] width 31 height 31
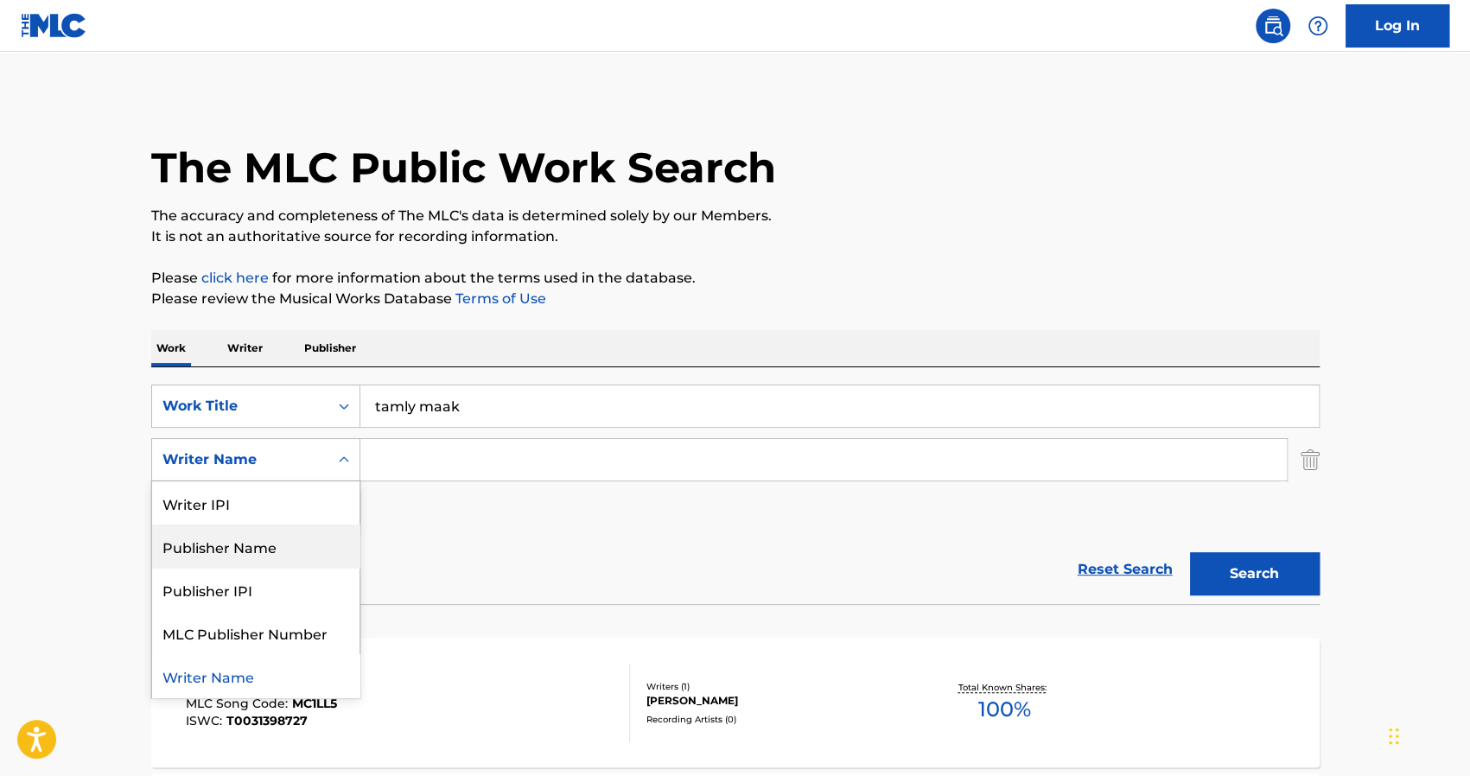
click at [283, 544] on div "Publisher Name" at bounding box center [255, 546] width 207 height 43
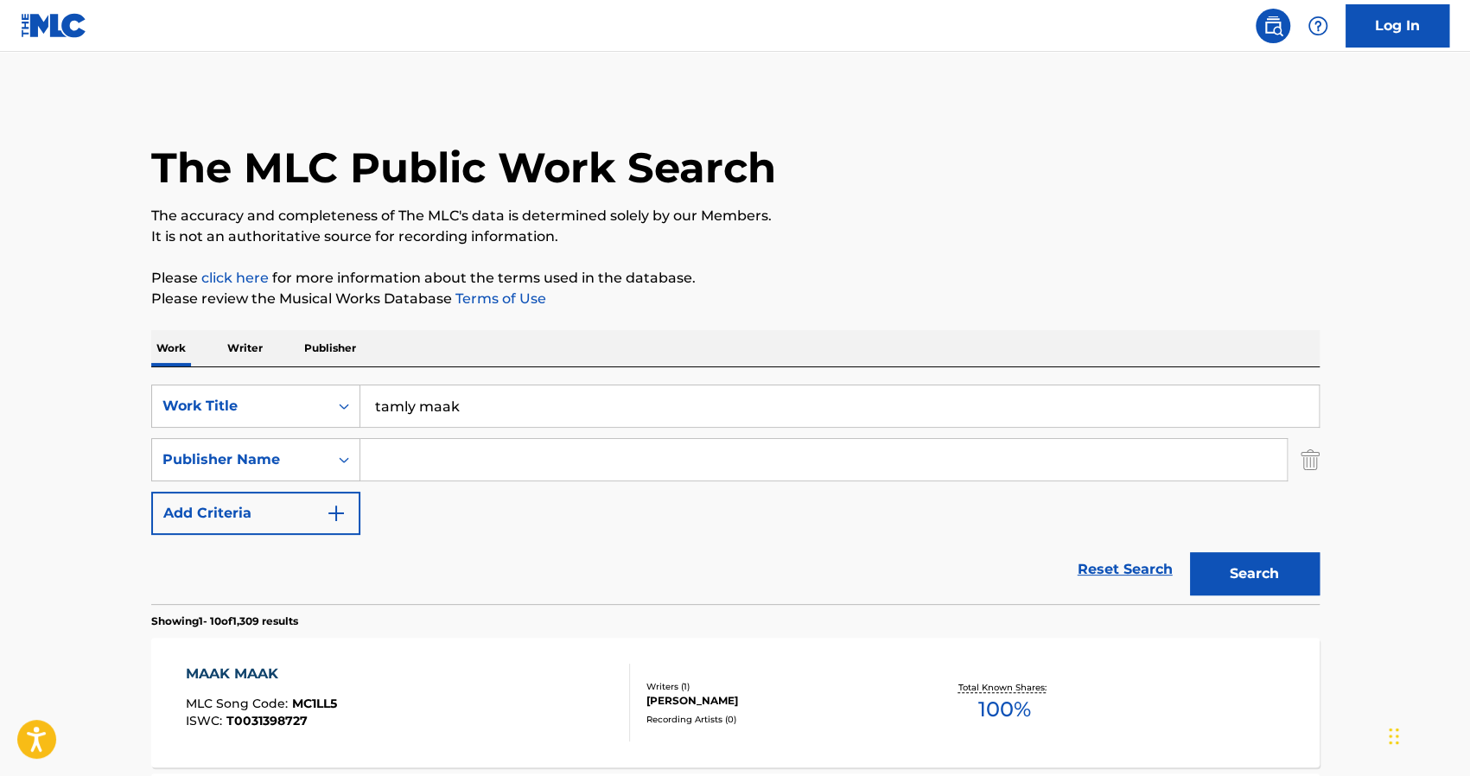
click at [436, 440] on input "Search Form" at bounding box center [823, 459] width 927 height 41
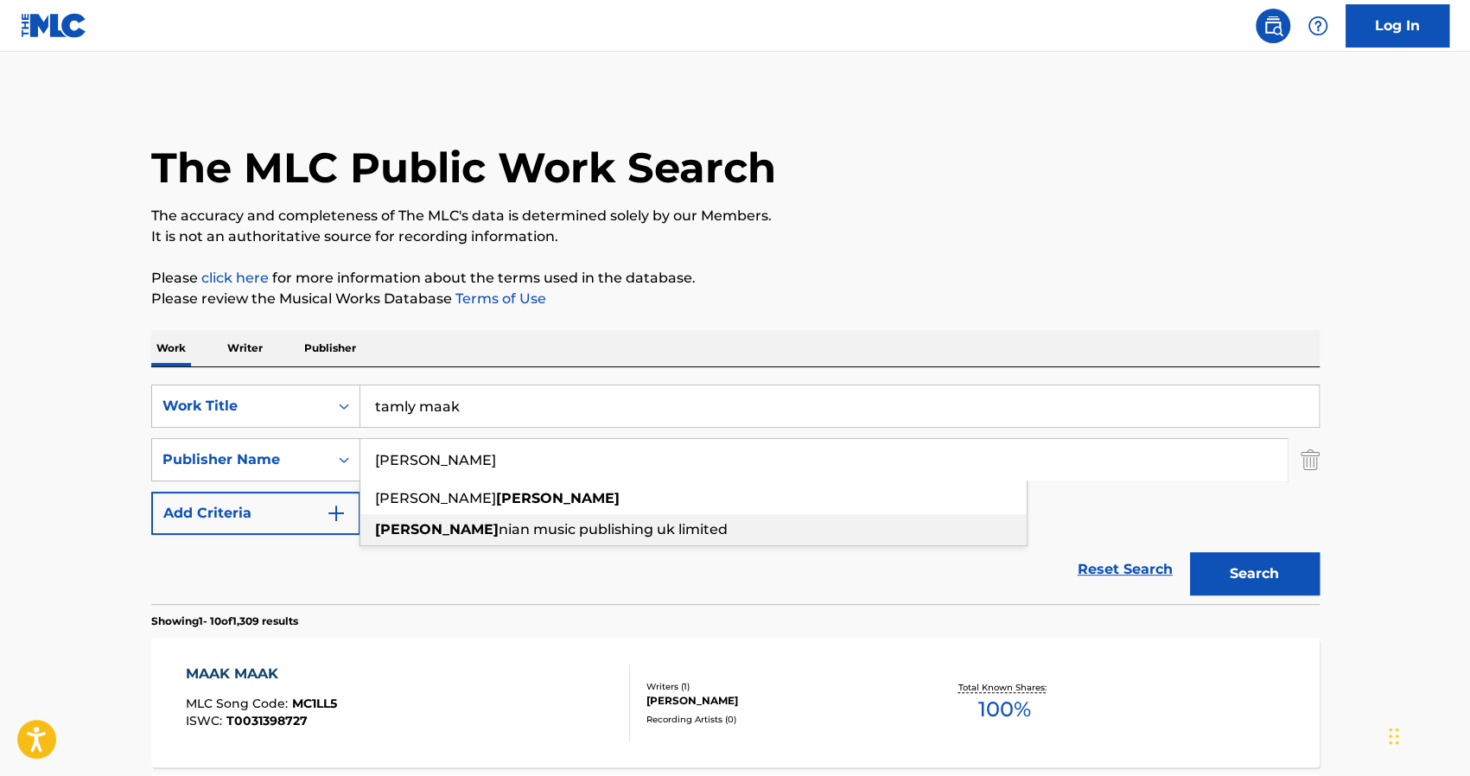
click at [499, 533] on span "nian music publishing uk limited" at bounding box center [613, 529] width 229 height 16
type input "[PERSON_NAME] music publishing uk limited"
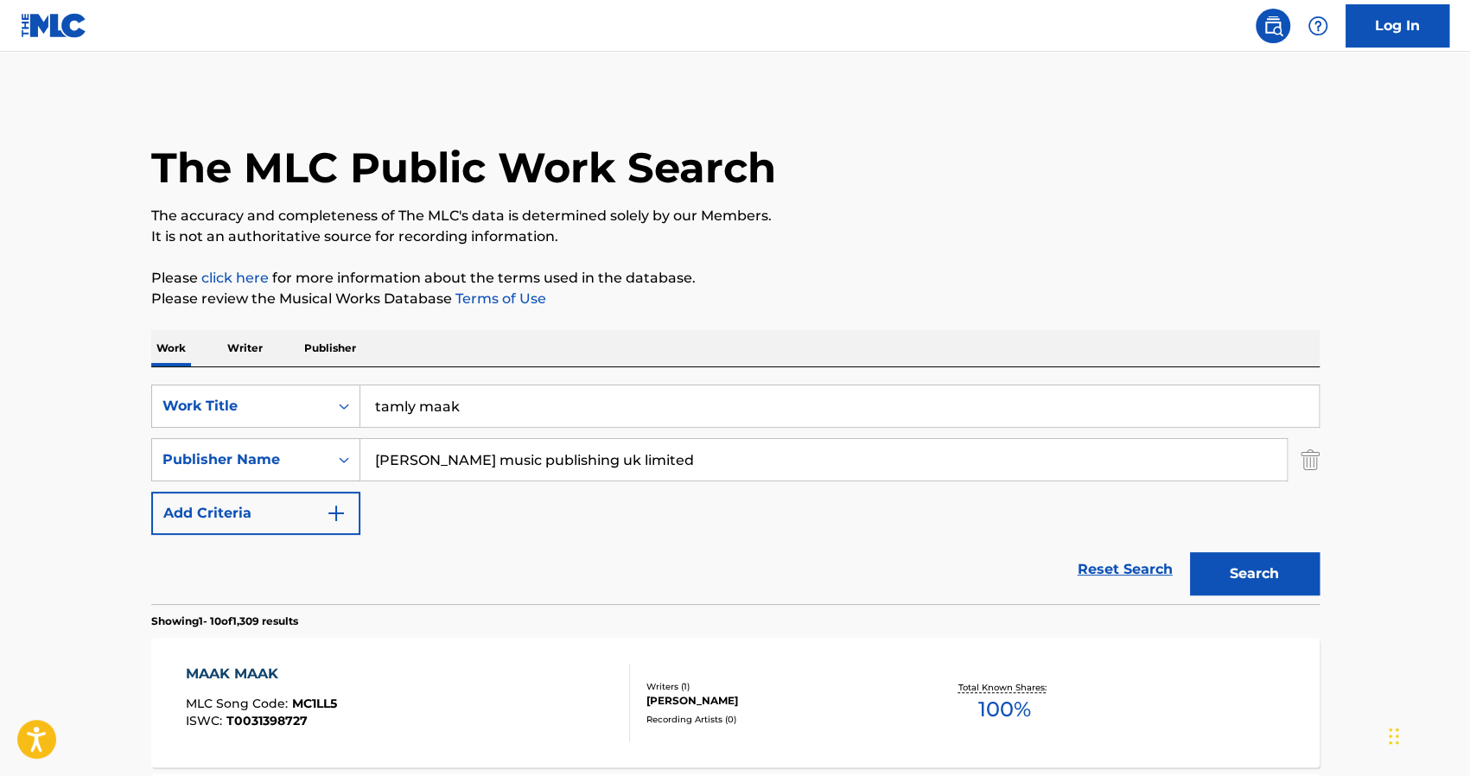
click at [1210, 582] on button "Search" at bounding box center [1255, 573] width 130 height 43
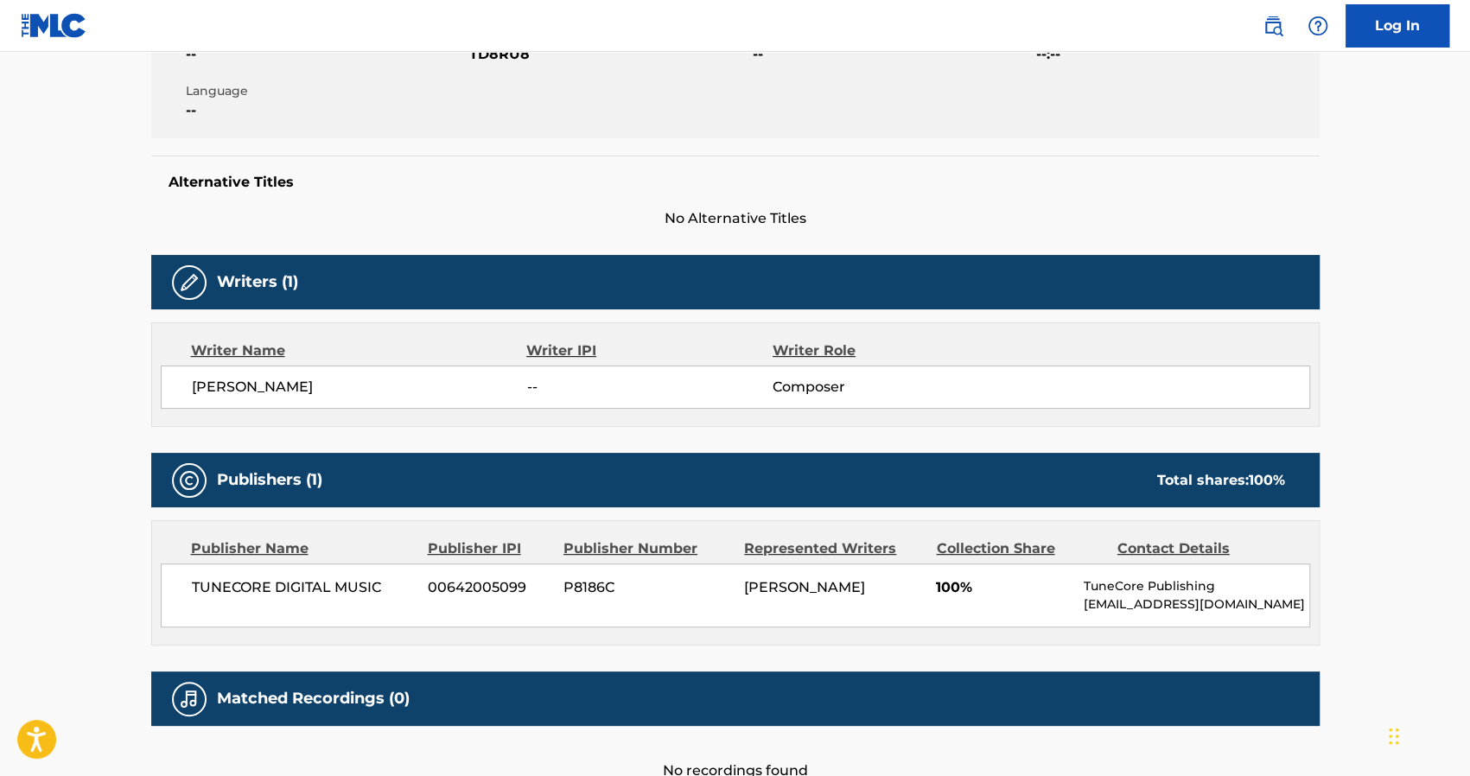
scroll to position [470, 0]
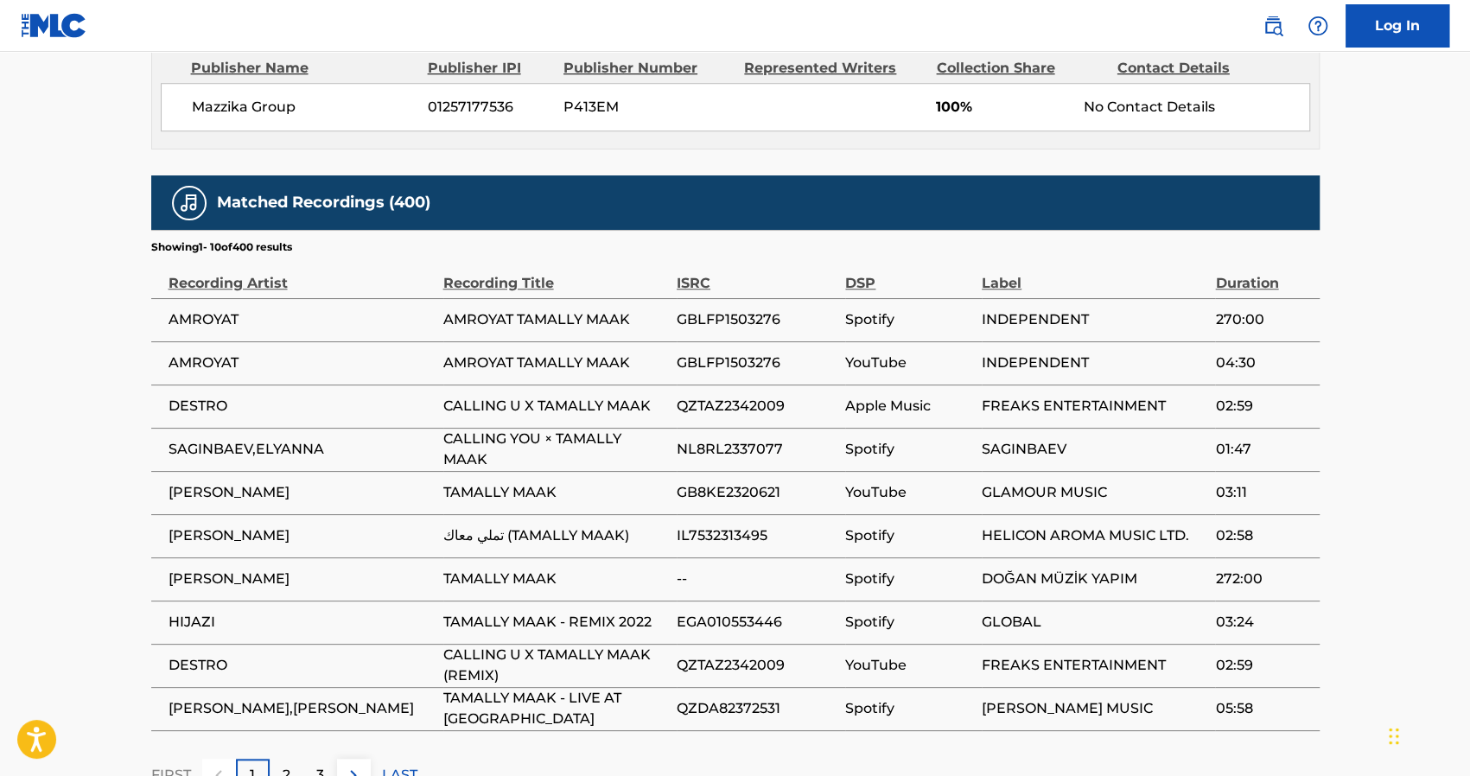
scroll to position [970, 0]
